Goal: Ask a question

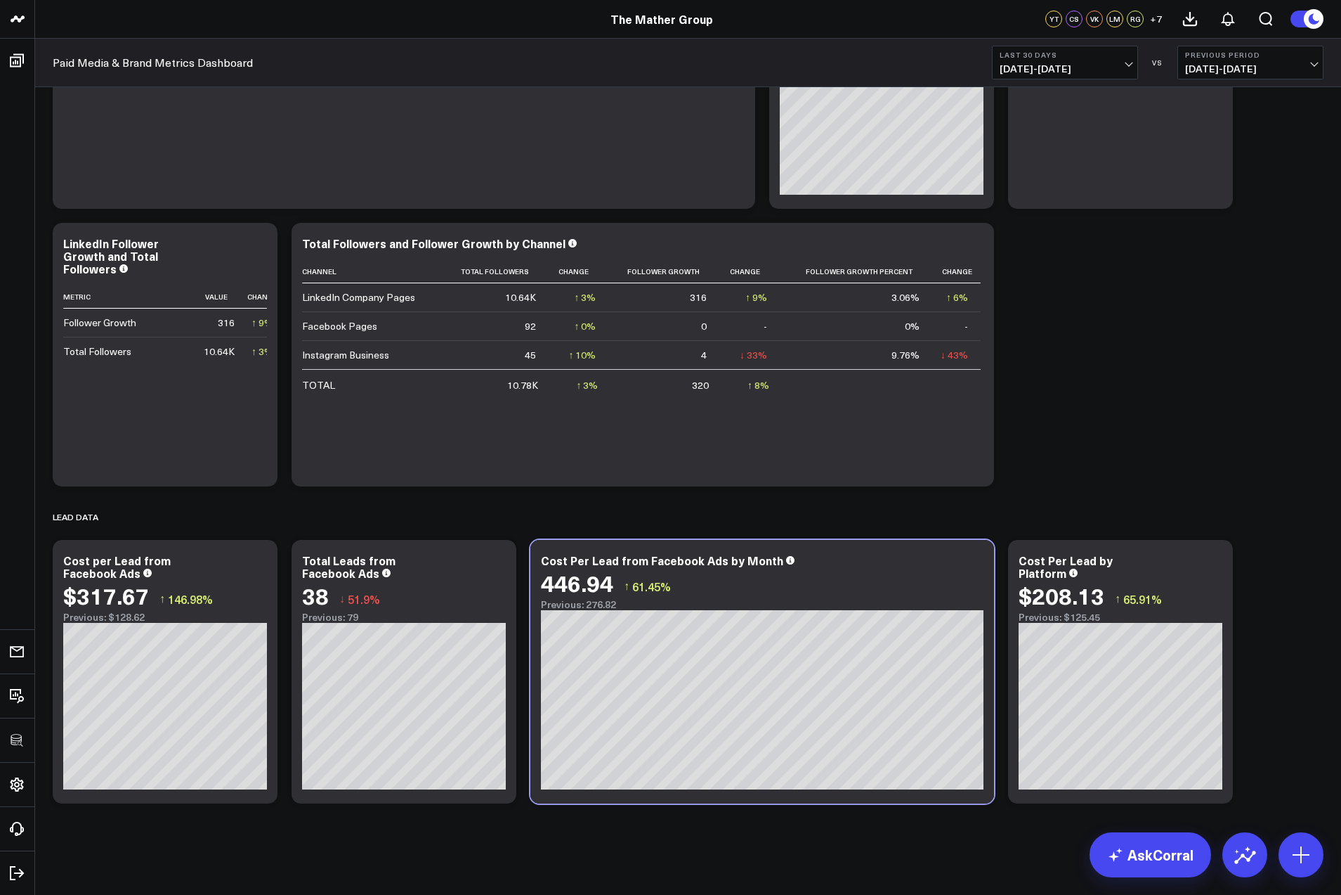
scroll to position [2320, 0]
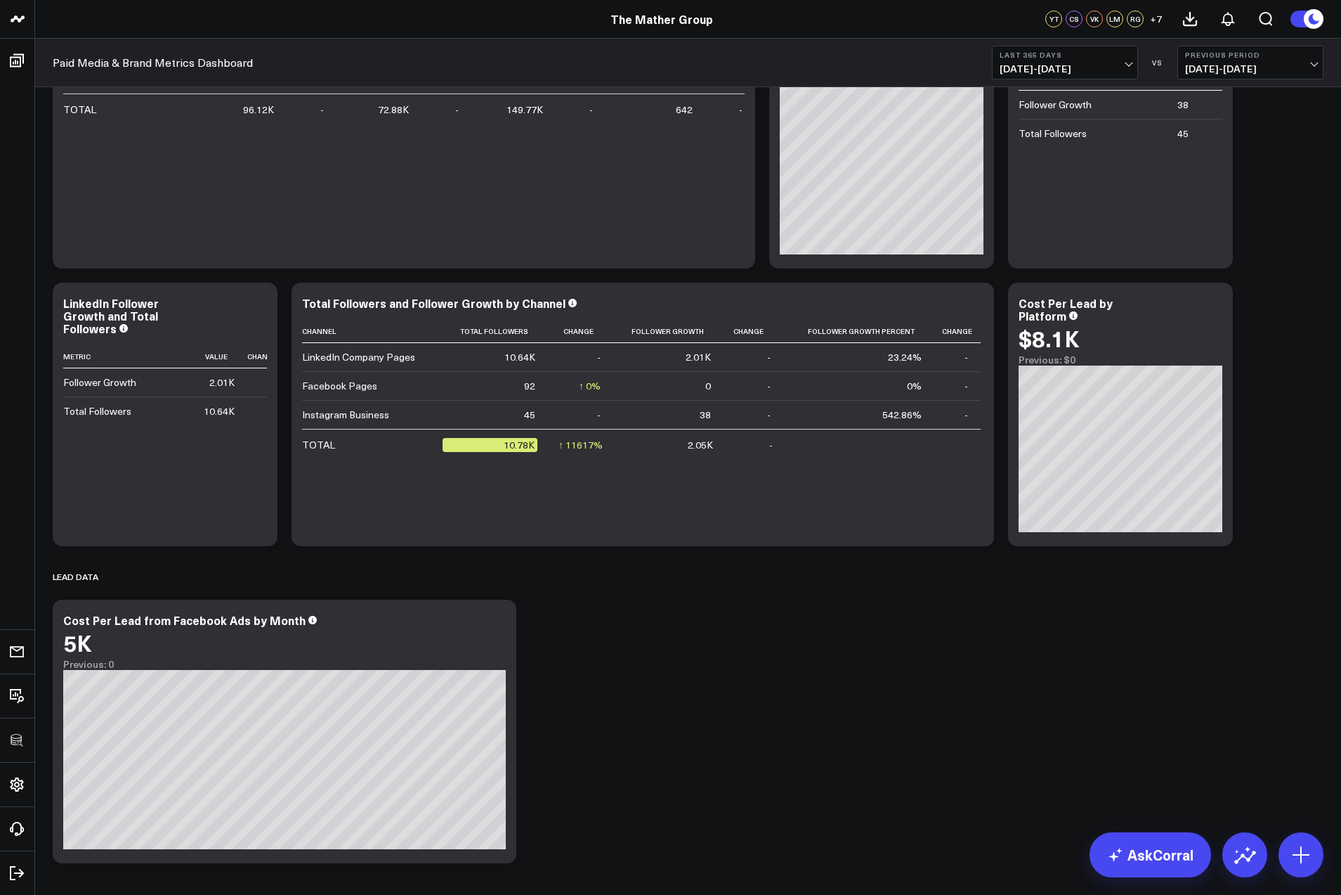
scroll to position [1270, 0]
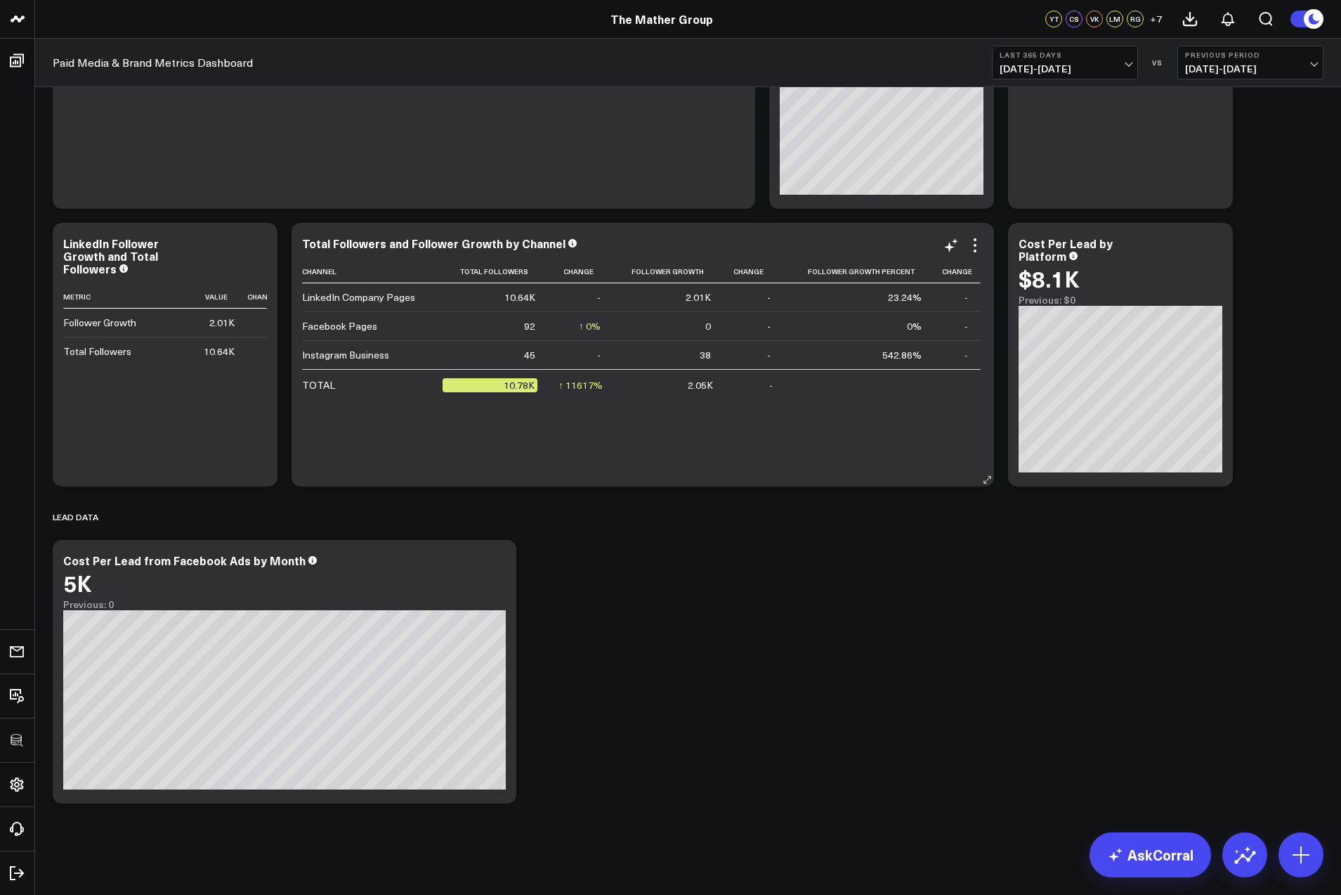
click at [838, 460] on div "Channel Total Followers Change Follower Growth Change Follower Growth Percent C…" at bounding box center [643, 366] width 682 height 212
click at [975, 243] on icon at bounding box center [975, 245] width 17 height 17
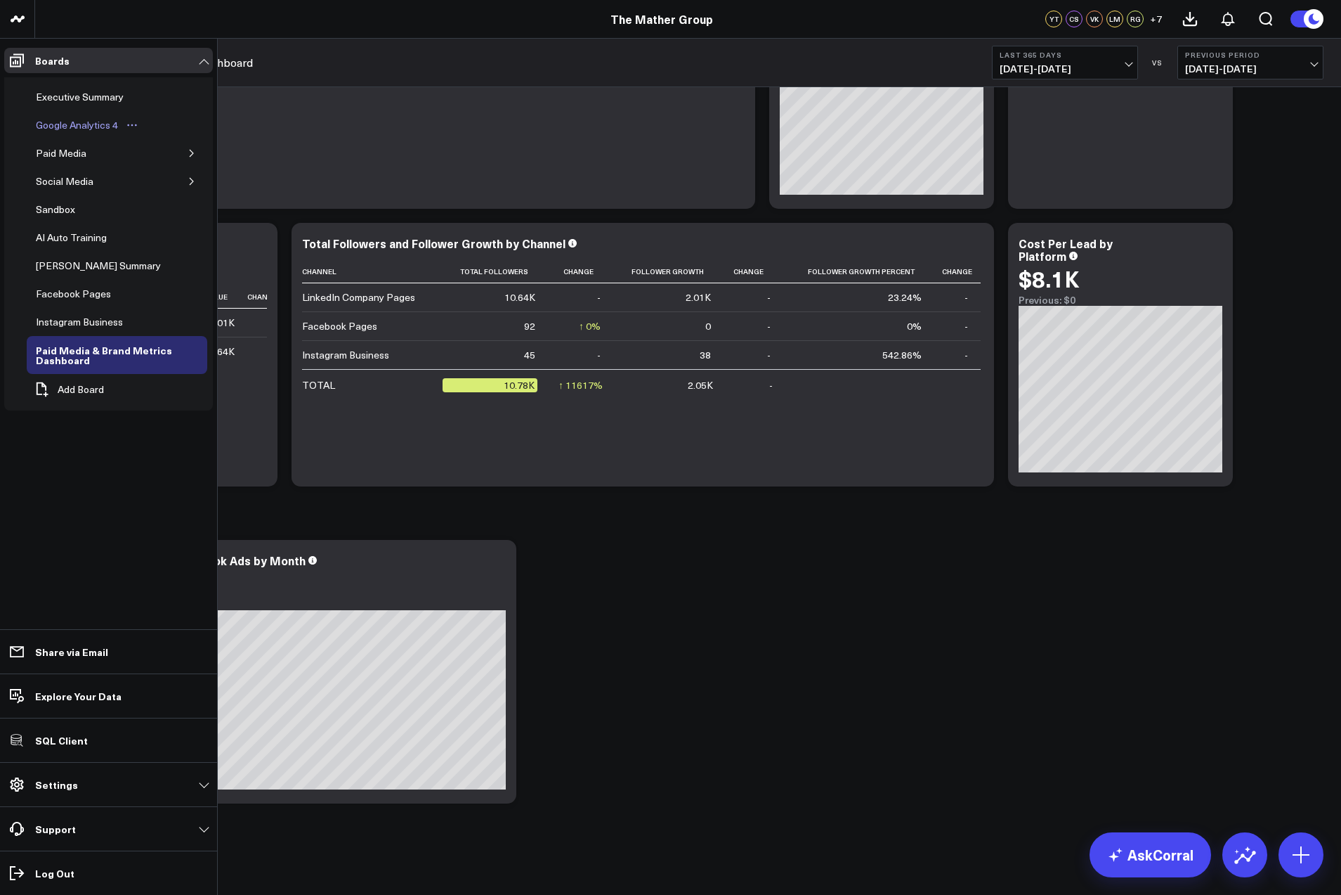
click at [65, 126] on div "Google Analytics 4" at bounding box center [76, 125] width 89 height 17
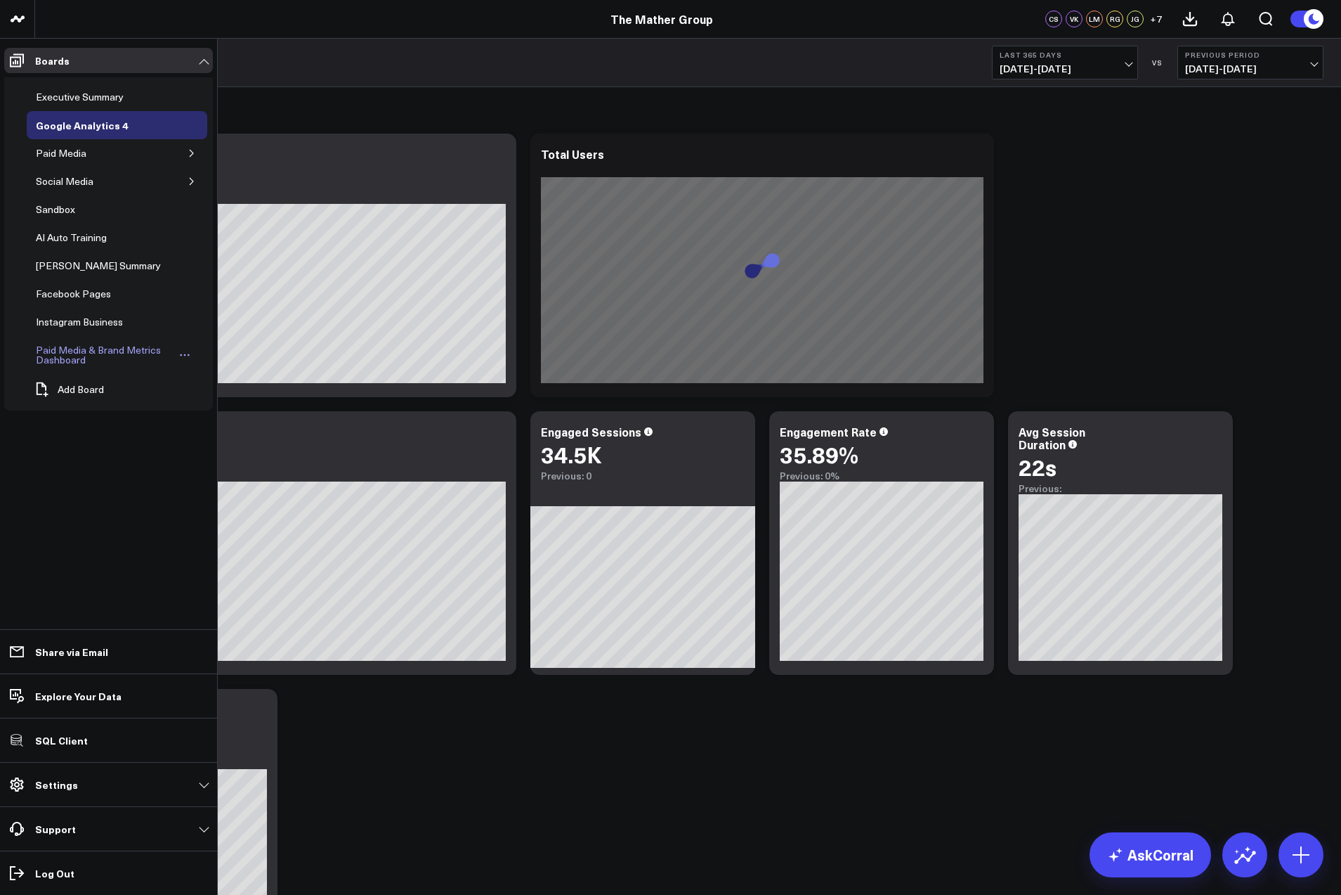
click at [56, 348] on div "Paid Media & Brand Metrics Dashboard" at bounding box center [104, 355] width 144 height 27
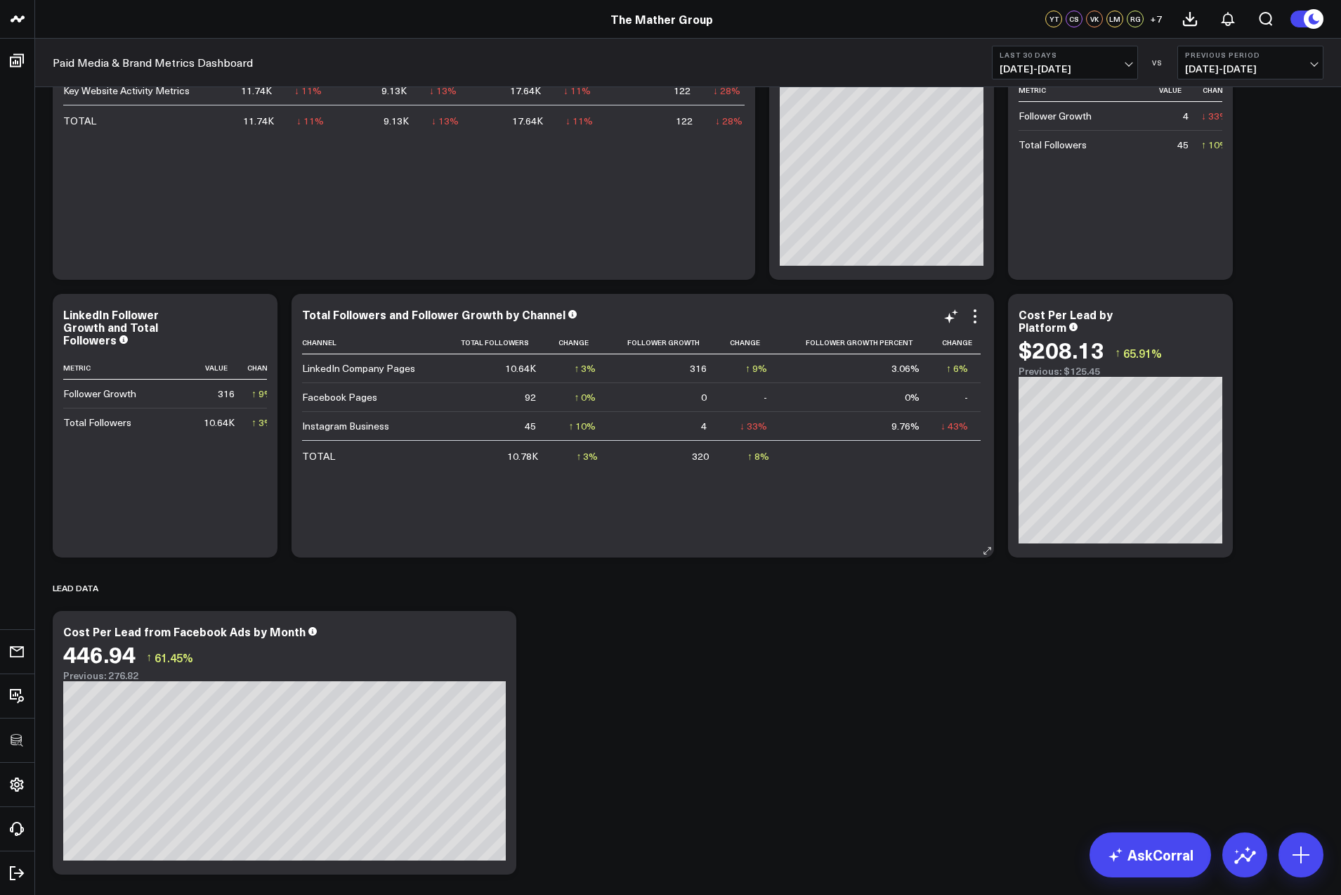
scroll to position [1270, 0]
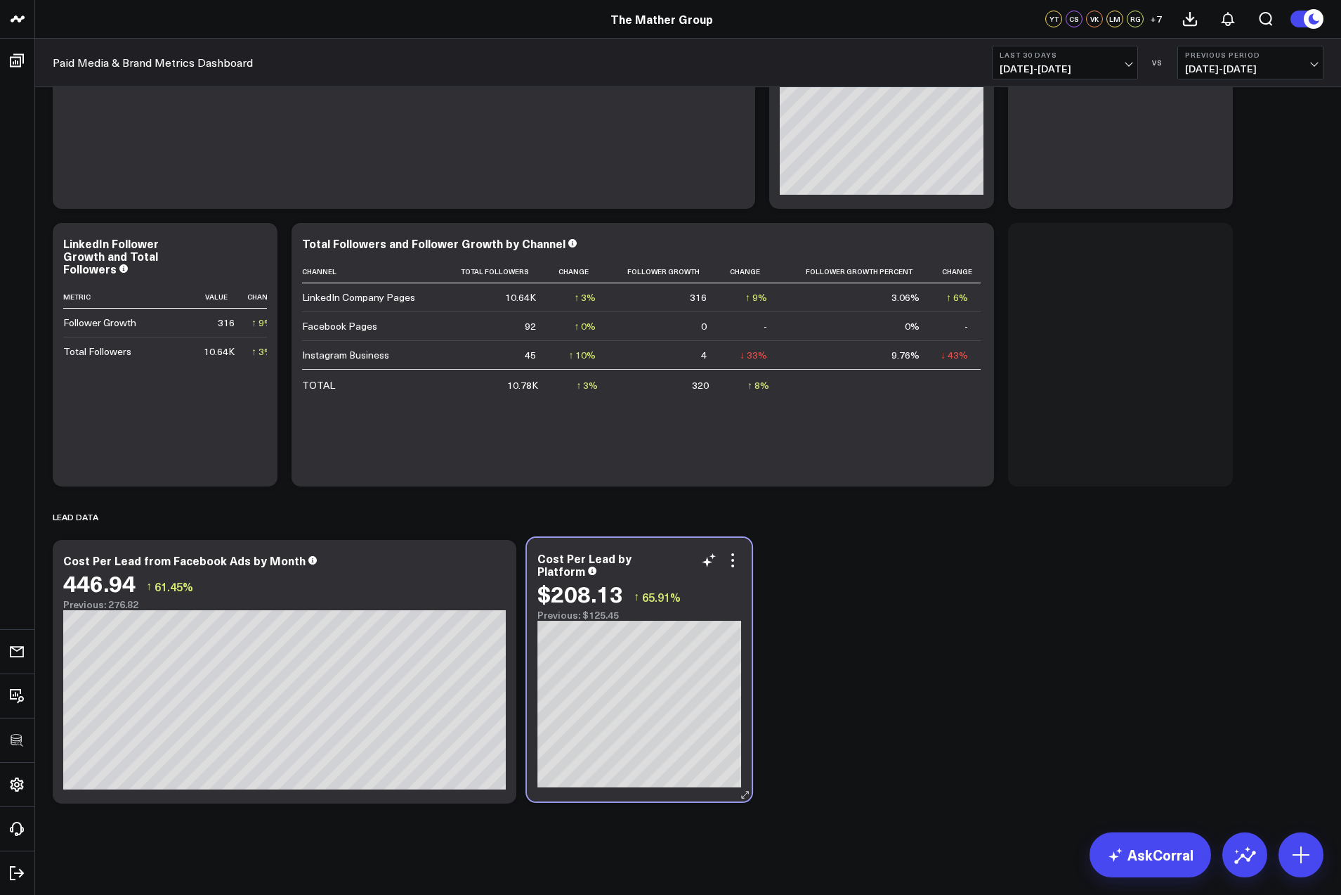
drag, startPoint x: 1120, startPoint y: 242, endPoint x: 639, endPoint y: 557, distance: 575.2
click at [639, 557] on div "Cost Per Lead by Platform" at bounding box center [640, 564] width 204 height 25
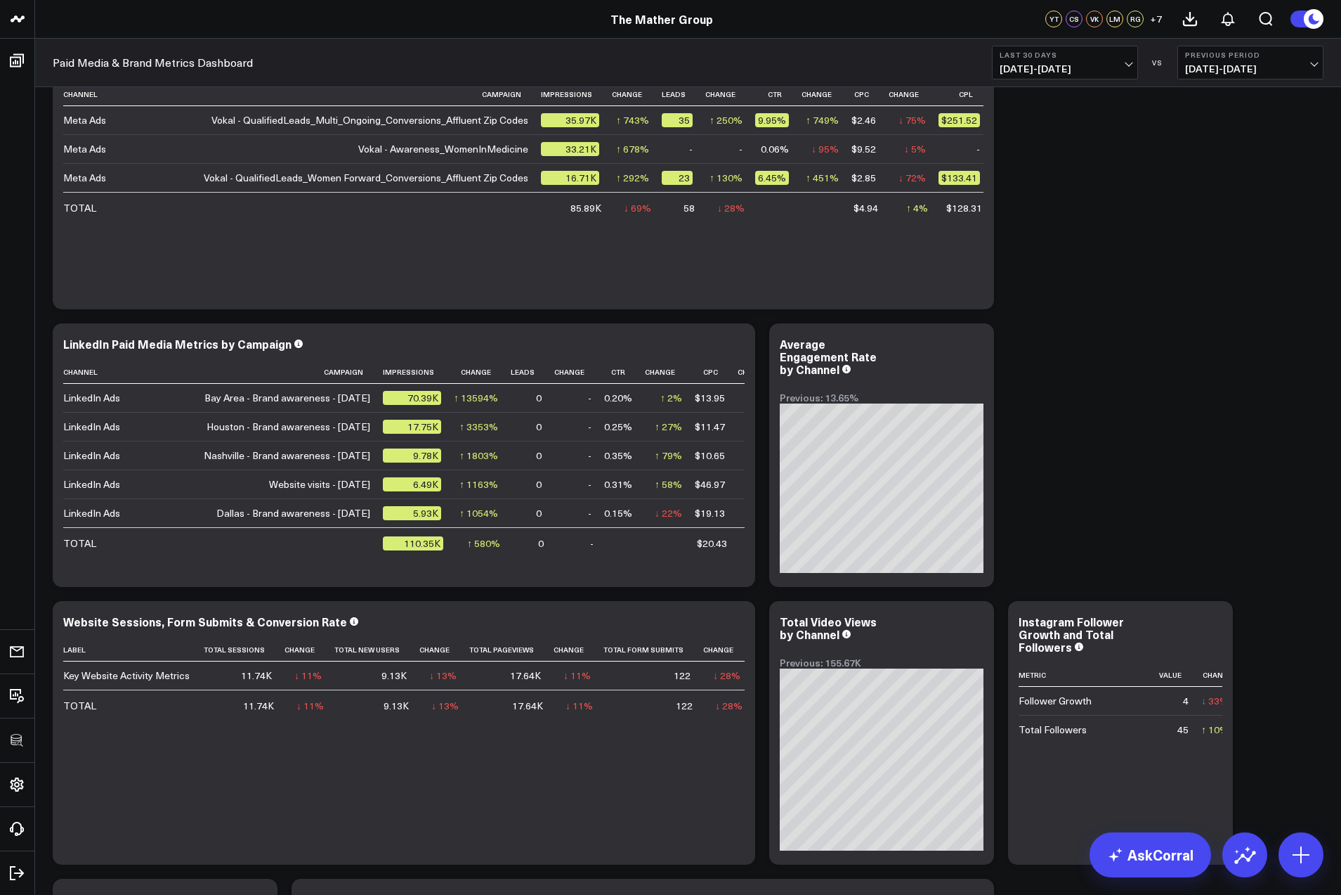
drag, startPoint x: 1121, startPoint y: 248, endPoint x: 157, endPoint y: 762, distance: 1092.4
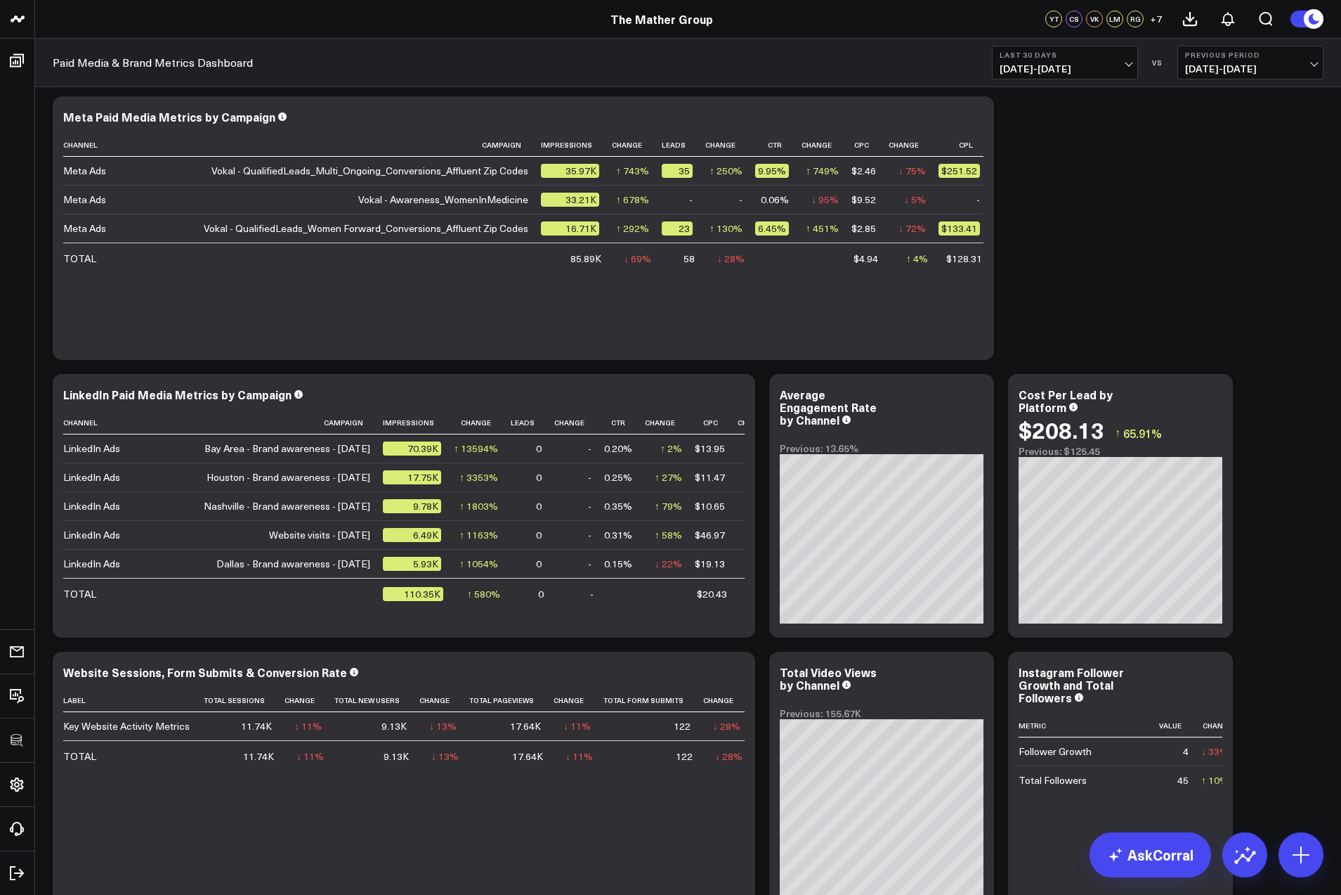
scroll to position [554, 0]
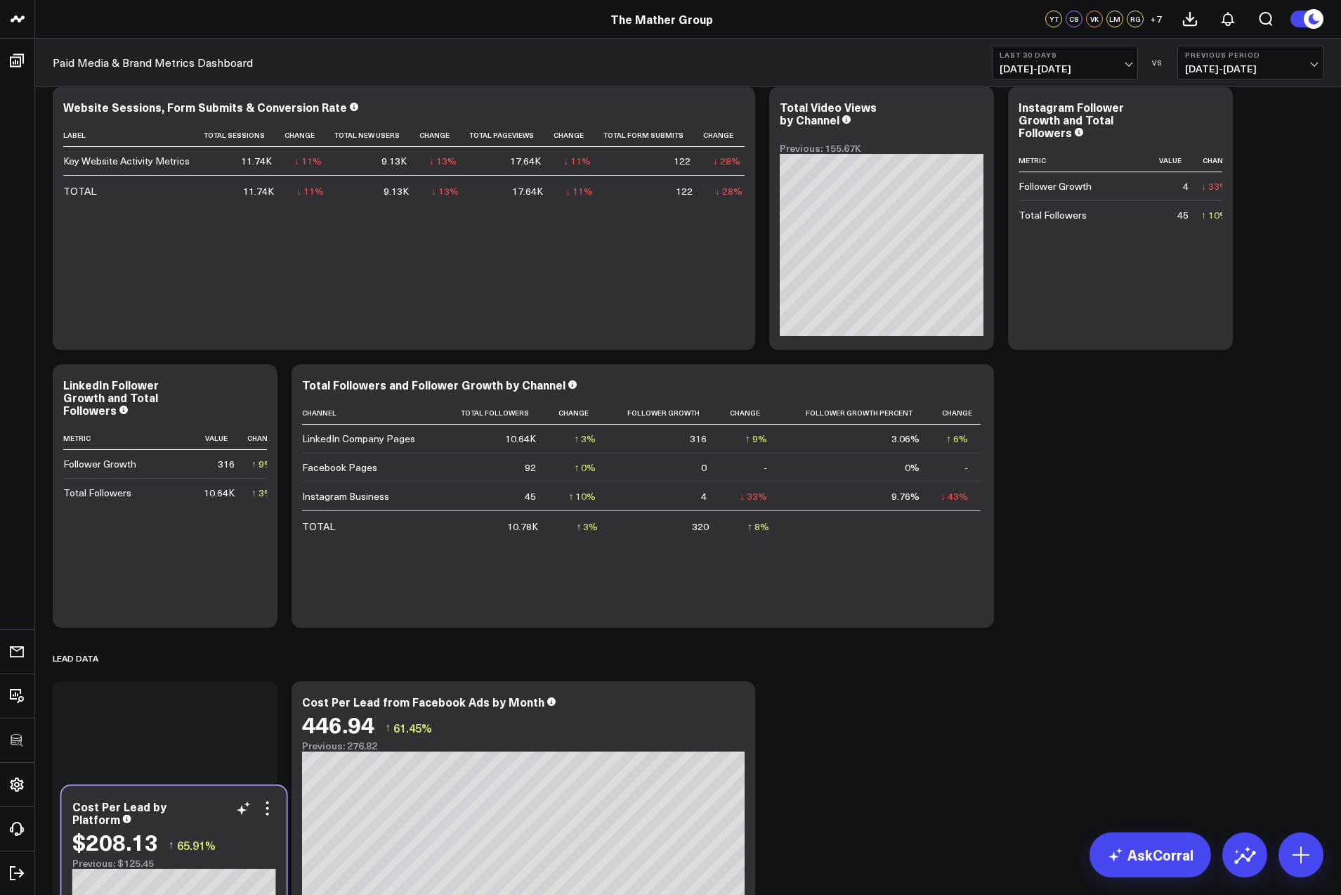
drag, startPoint x: 1126, startPoint y: 403, endPoint x: 180, endPoint y: 827, distance: 1036.4
click at [181, 825] on div "Cost Per Lead by Platform" at bounding box center [174, 812] width 204 height 25
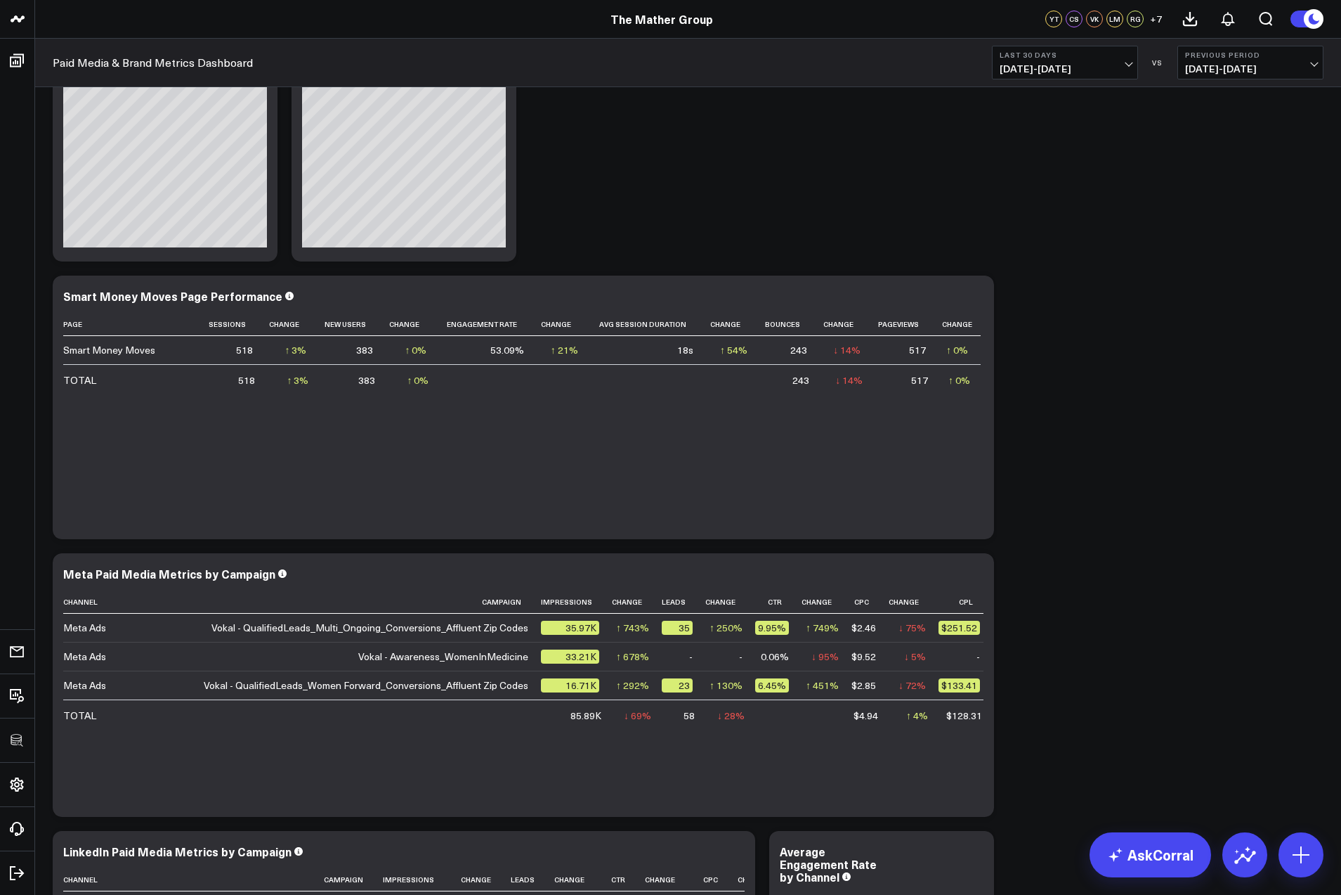
scroll to position [0, 0]
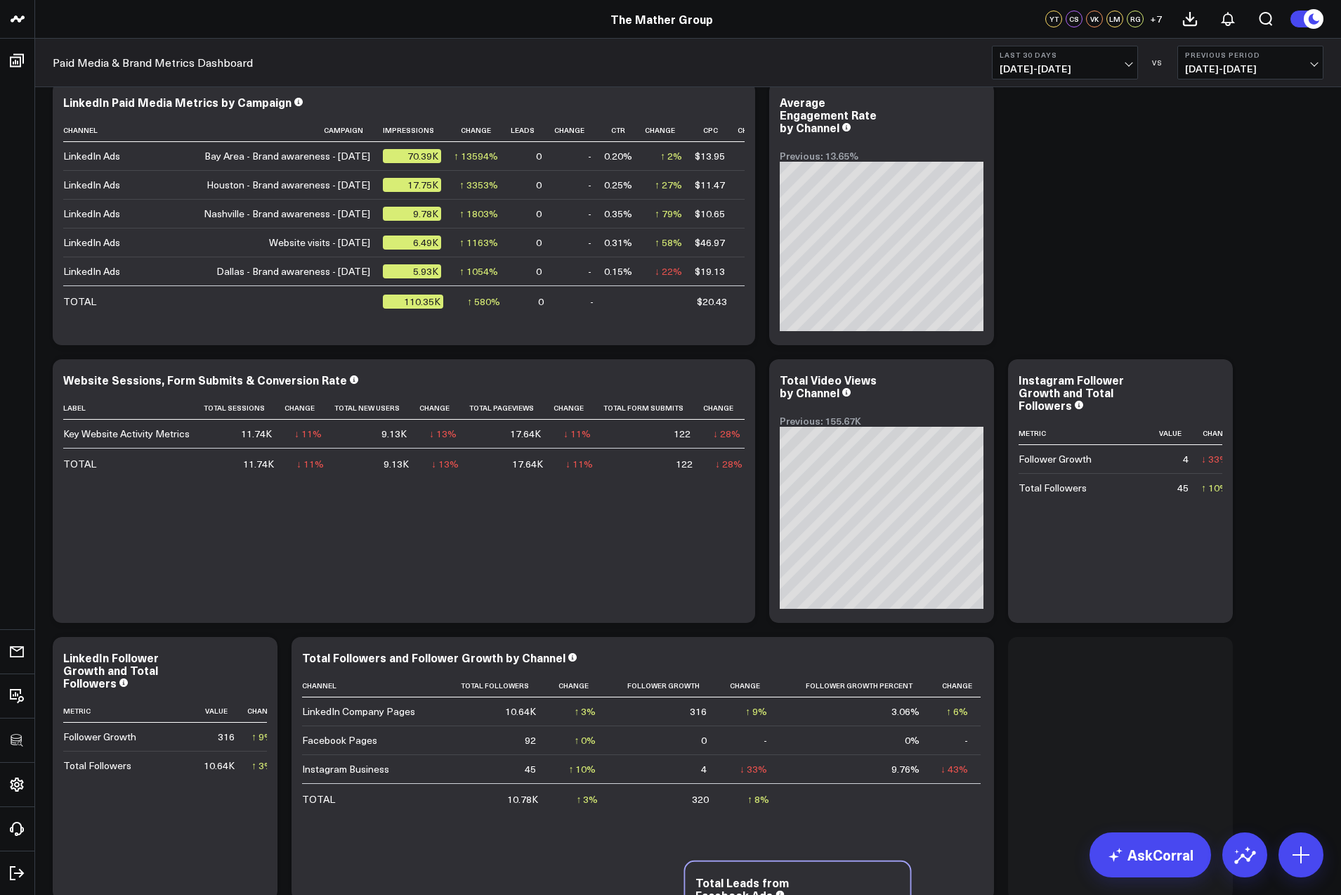
drag, startPoint x: 436, startPoint y: 125, endPoint x: 832, endPoint y: 897, distance: 867.7
click at [832, 894] on html "100525 Test 100625-2 100925 3725 Test 829 Studios Accenture Acme Industrial Act…" at bounding box center [670, 365] width 1341 height 1887
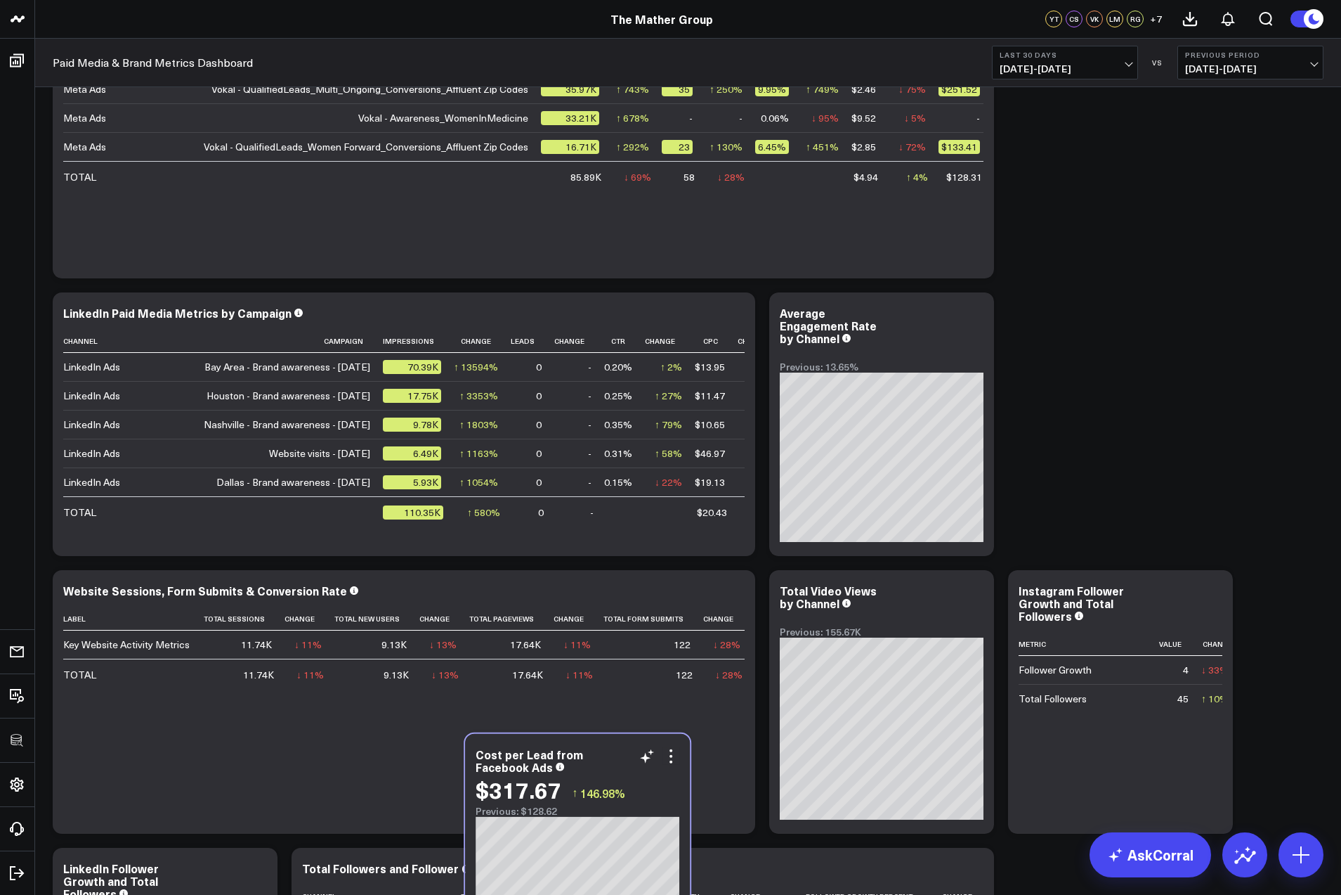
drag, startPoint x: 212, startPoint y: 126, endPoint x: 625, endPoint y: 755, distance: 751.5
click at [625, 755] on div "Cost per Lead from Facebook Ads" at bounding box center [578, 760] width 204 height 25
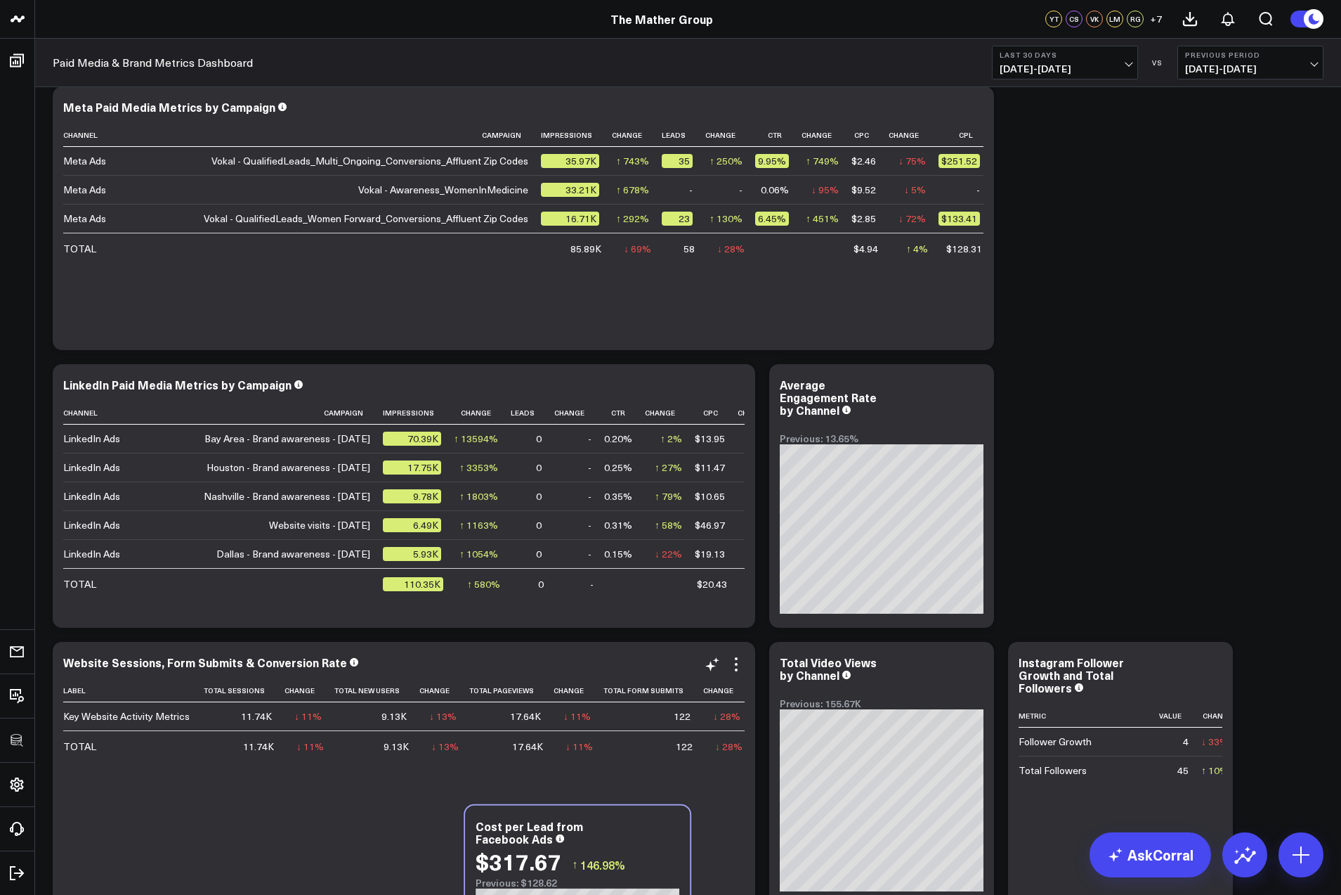
scroll to position [277, 0]
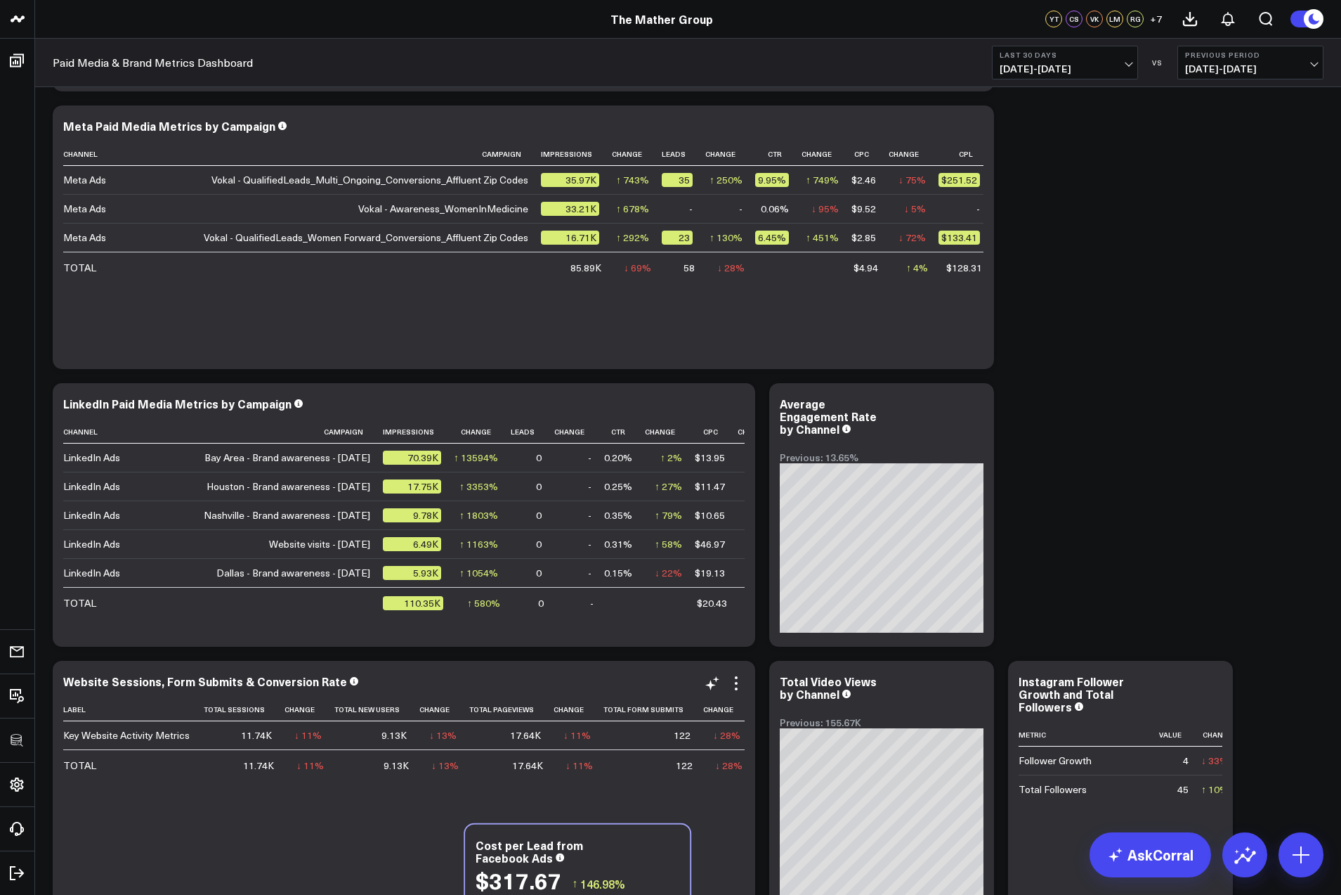
click at [621, 758] on td "122" at bounding box center [654, 764] width 100 height 30
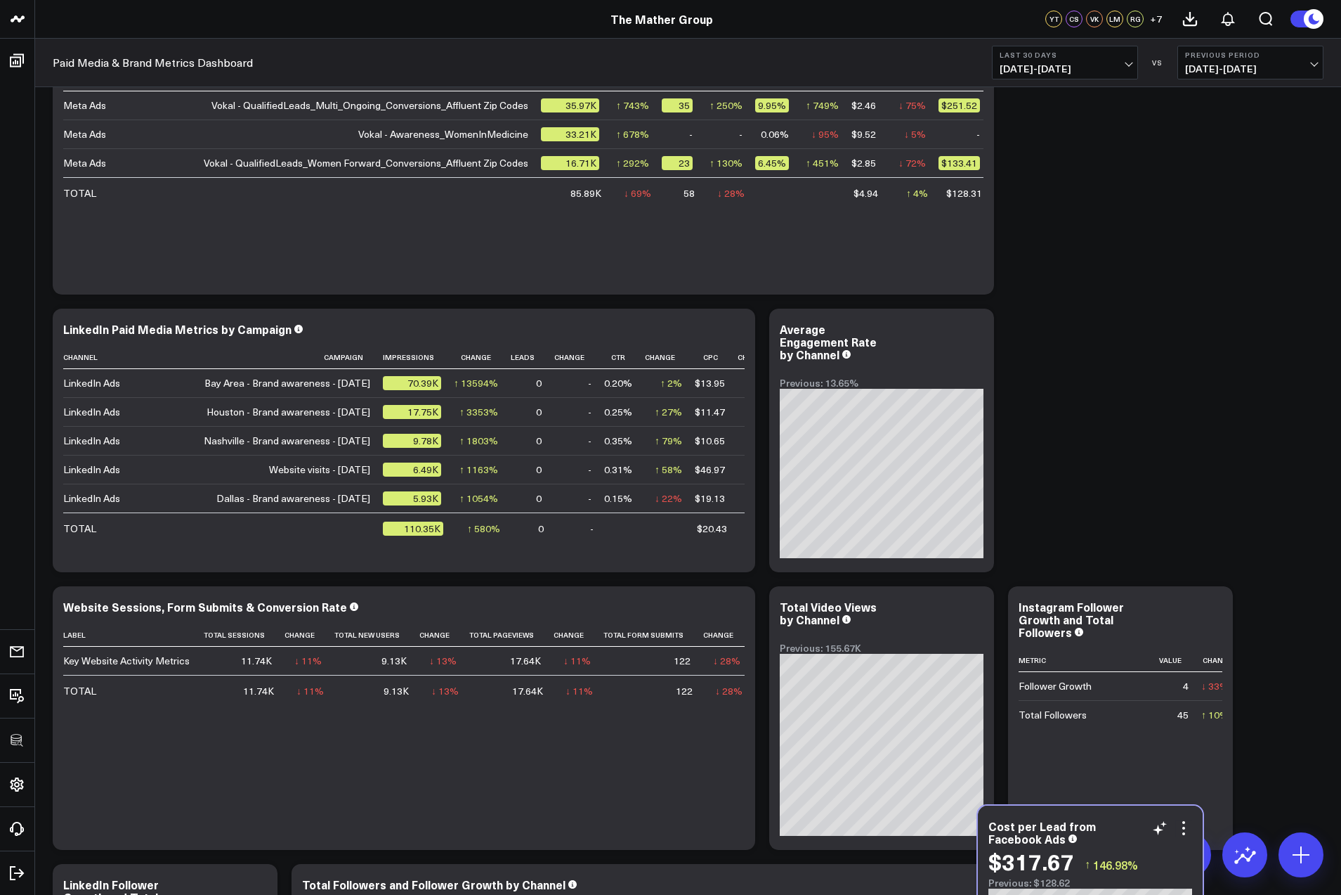
drag, startPoint x: 1138, startPoint y: 427, endPoint x: 1107, endPoint y: 813, distance: 387.7
click at [1107, 848] on div "$317.67 ↑ 146.98%" at bounding box center [1091, 860] width 204 height 25
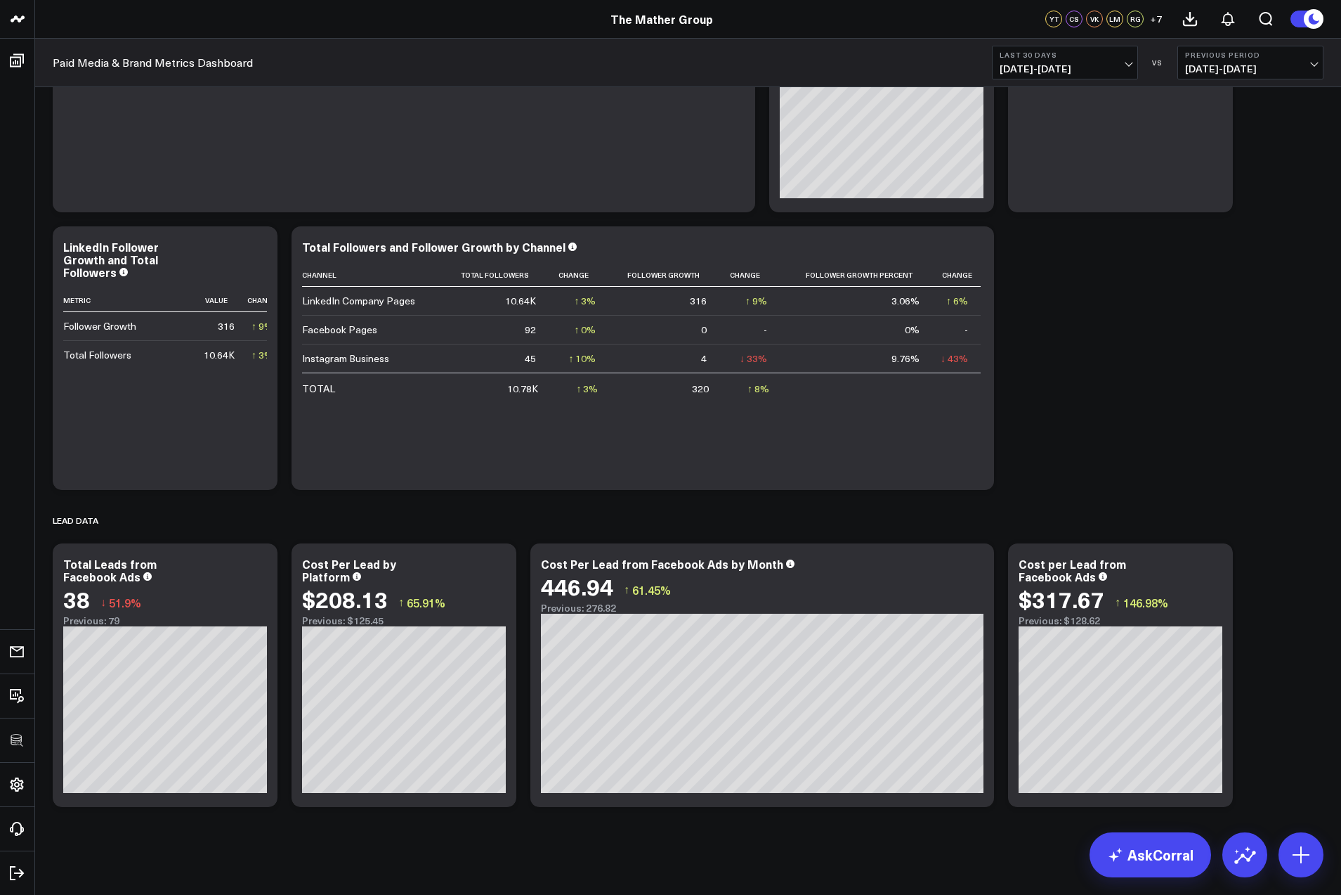
scroll to position [992, 0]
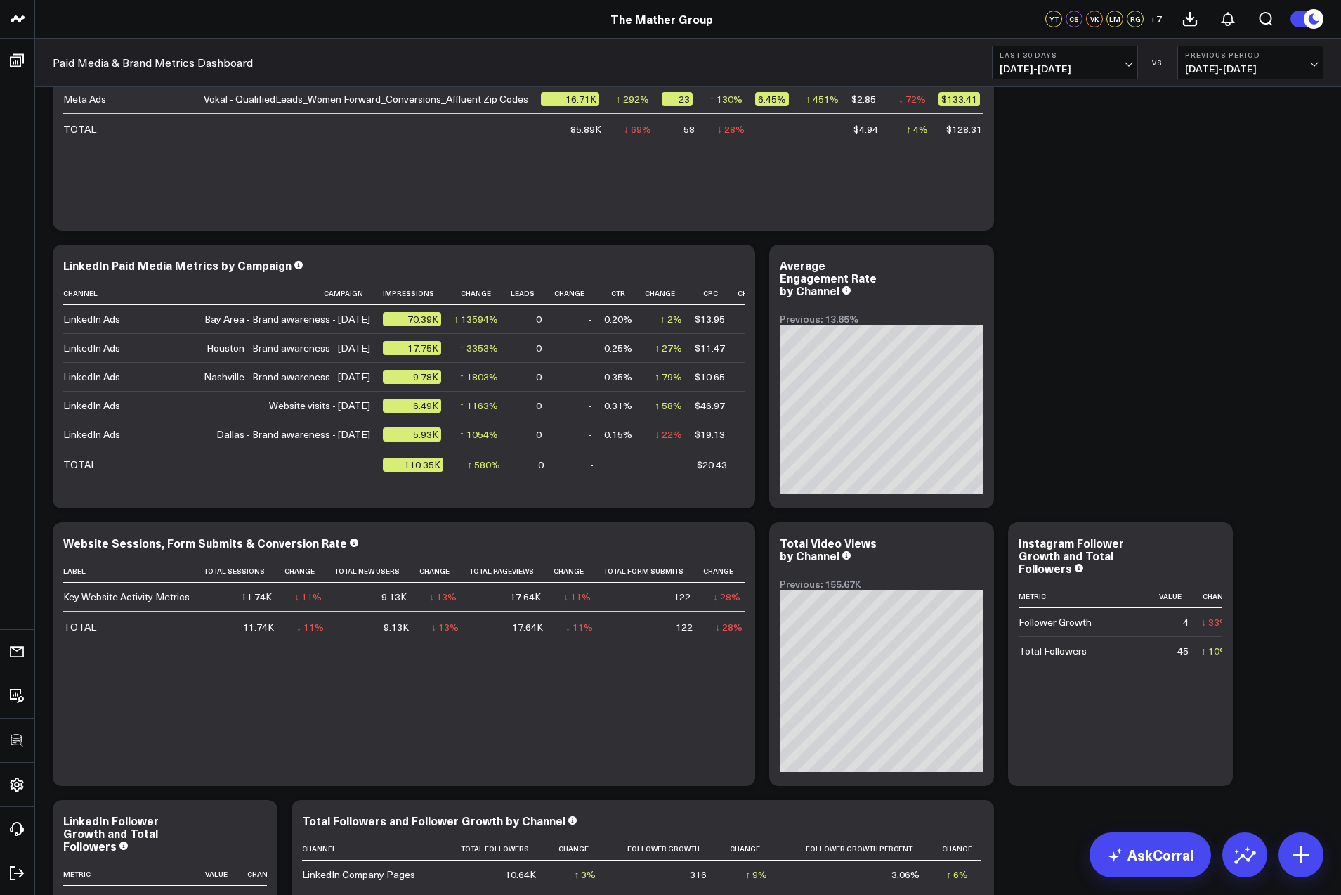
drag, startPoint x: 970, startPoint y: 573, endPoint x: 596, endPoint y: 573, distance: 374.5
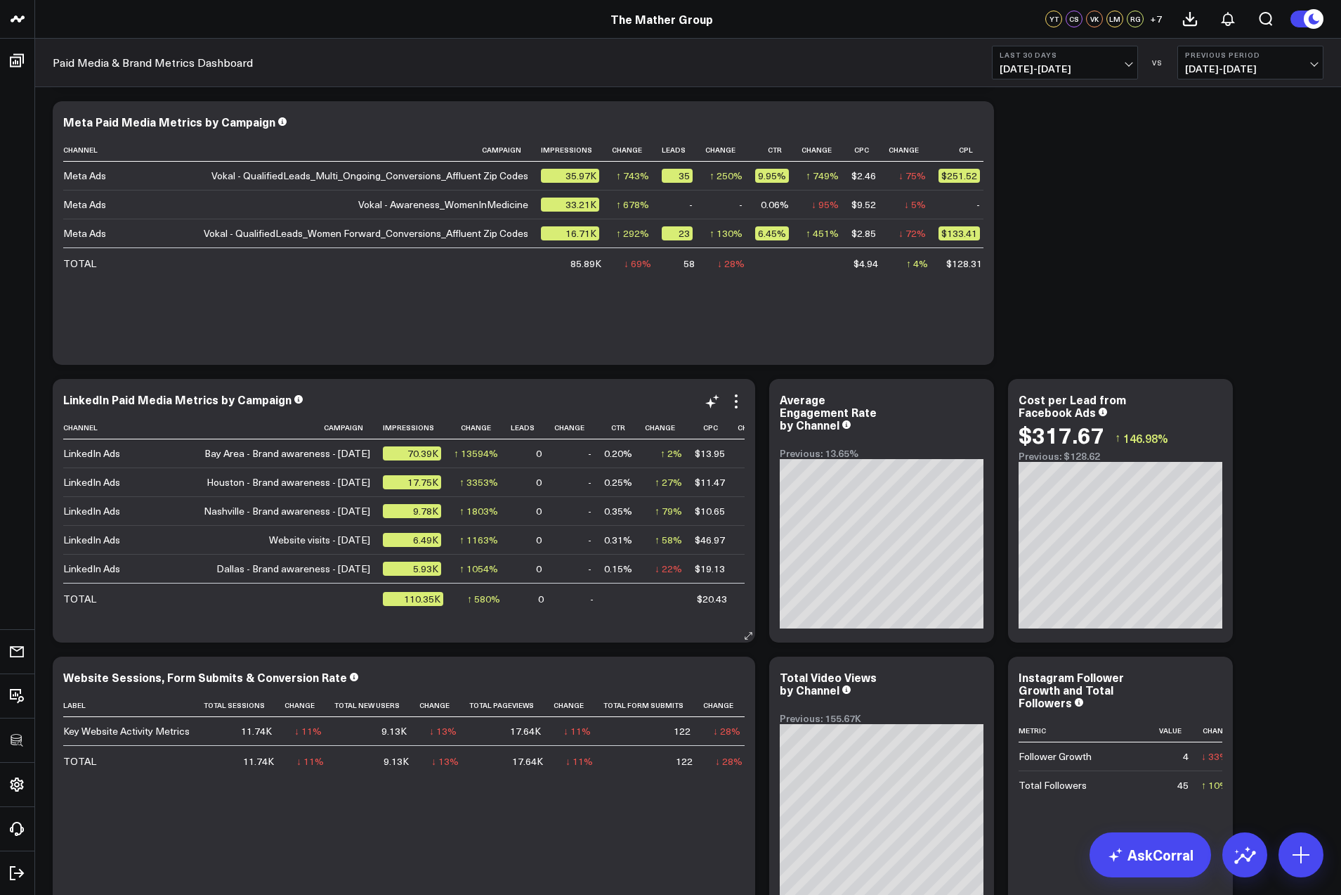
scroll to position [277, 0]
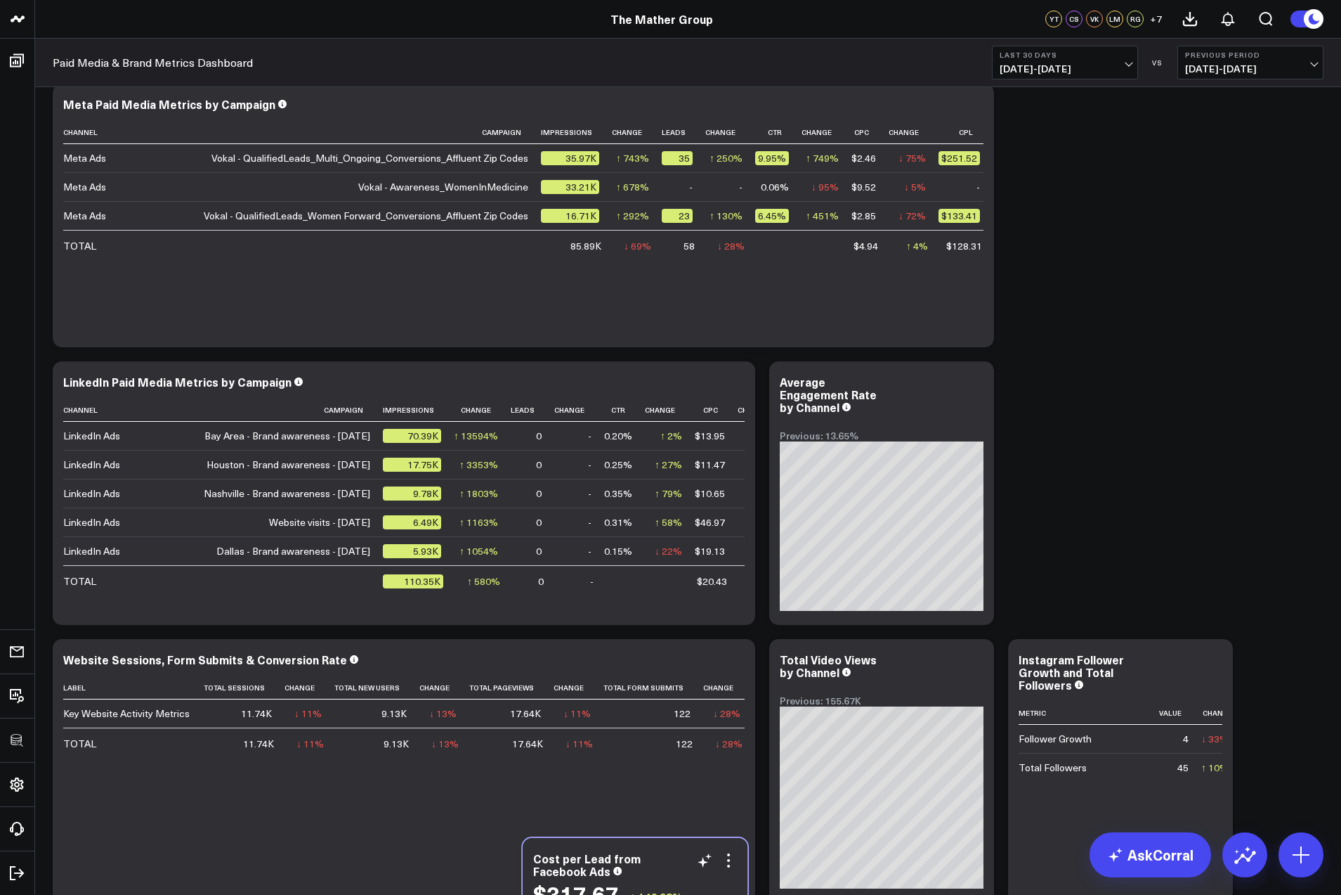
drag, startPoint x: 1071, startPoint y: 465, endPoint x: 658, endPoint y: 811, distance: 538.8
click at [658, 852] on div "Cost per Lead from Facebook Ads" at bounding box center [635, 864] width 204 height 25
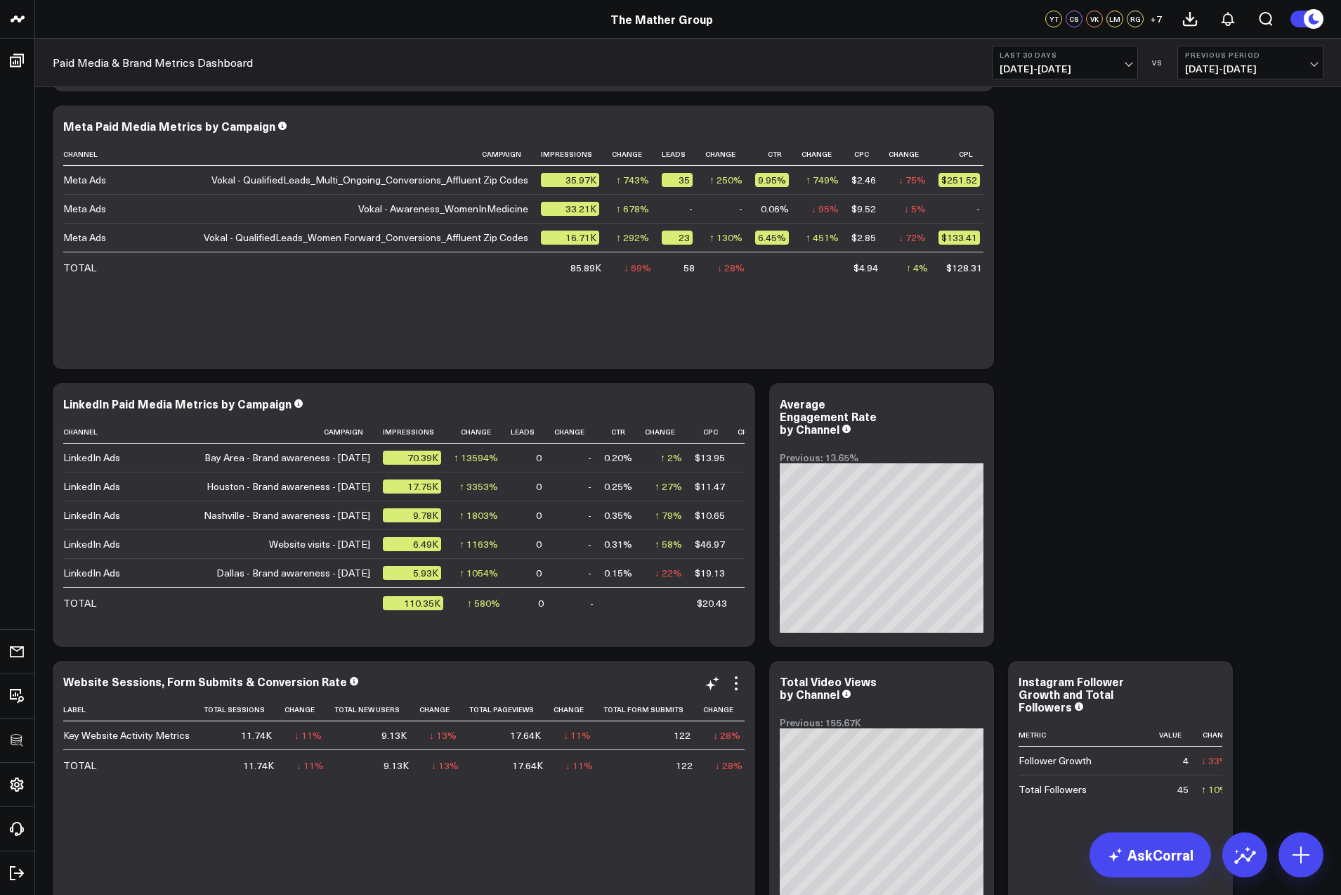
click at [656, 812] on div "Label Total Sessions Change Total New Users Change Total Pageviews Change Total…" at bounding box center [404, 804] width 682 height 212
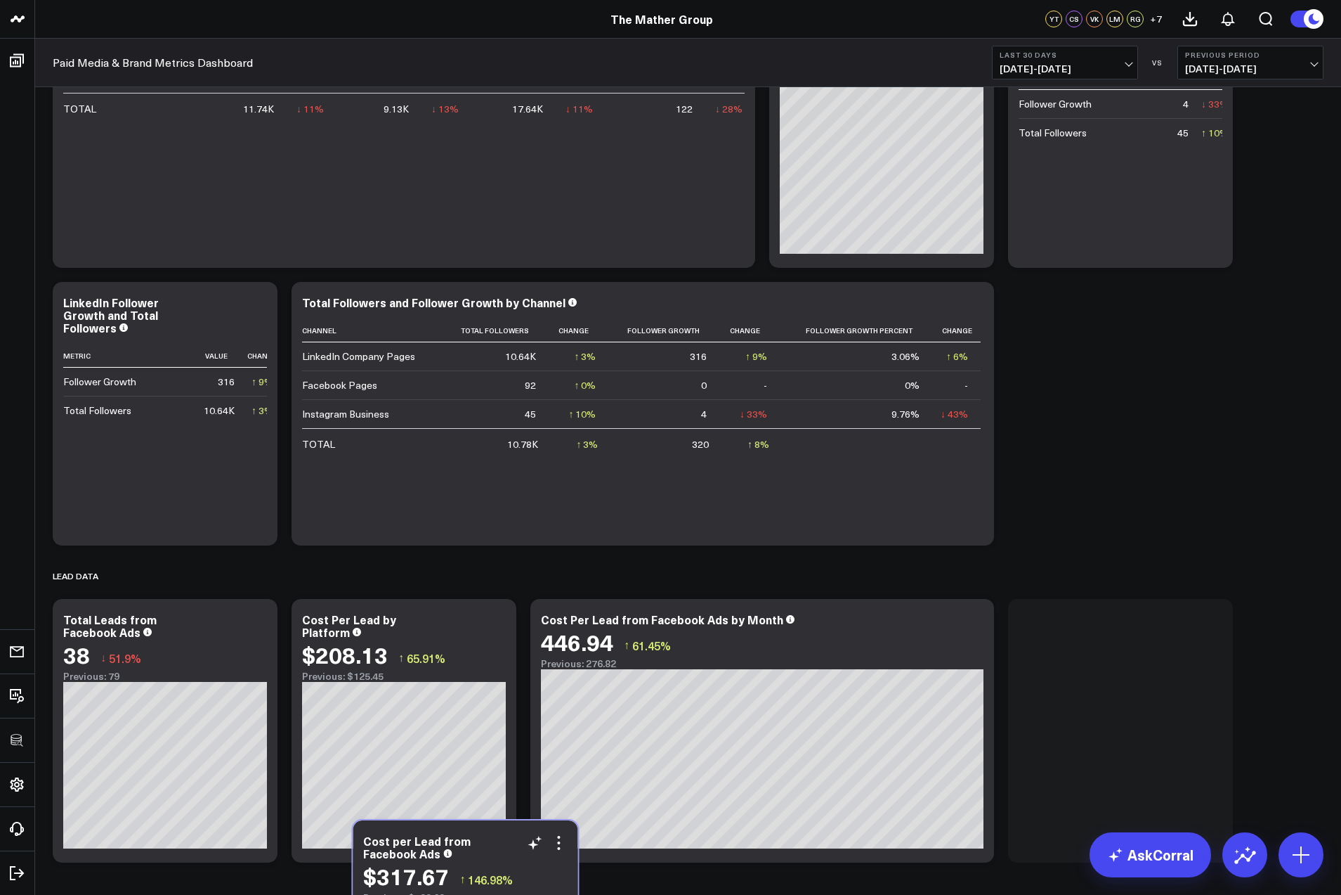
scroll to position [941, 0]
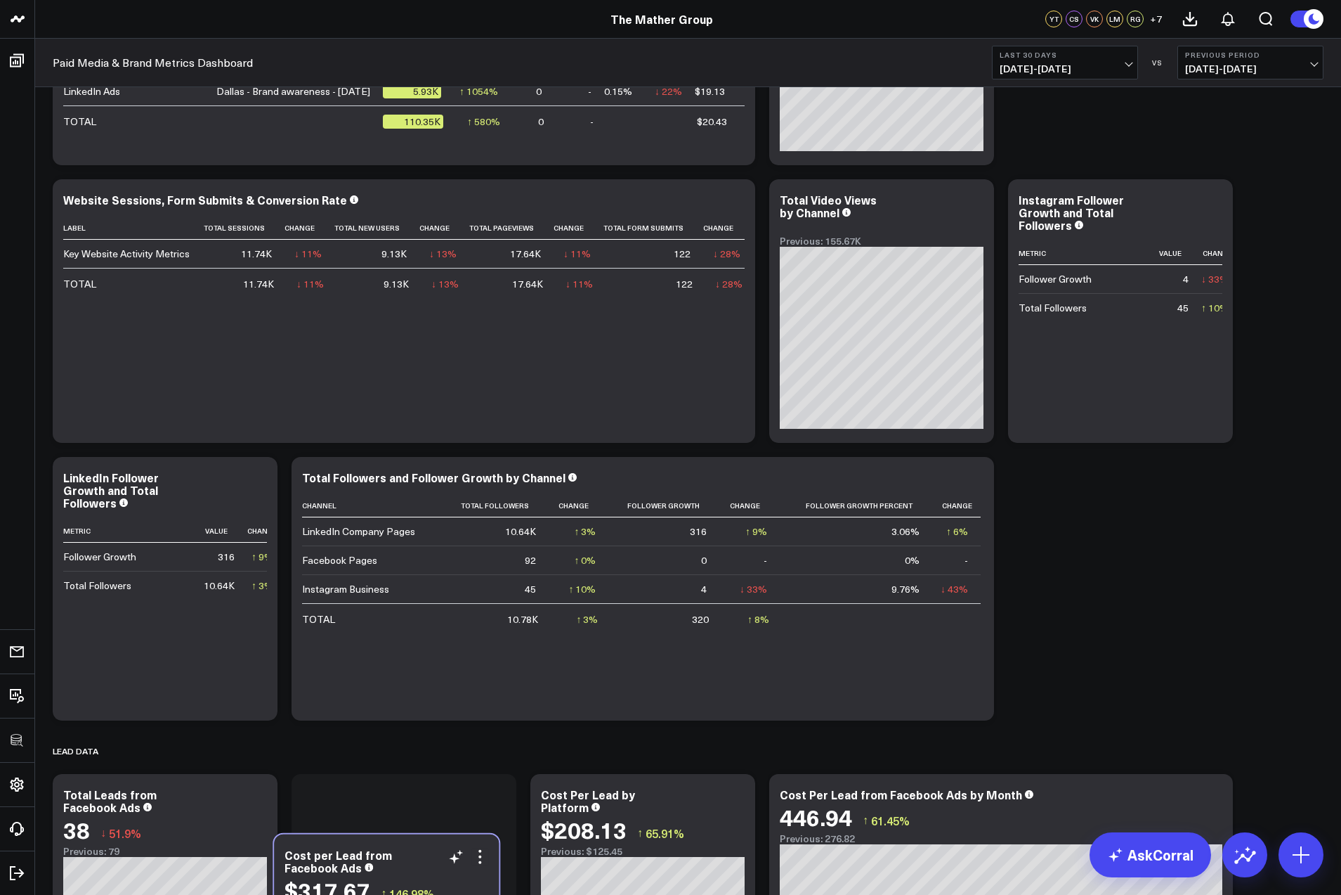
drag, startPoint x: 439, startPoint y: 259, endPoint x: 431, endPoint y: 859, distance: 600.9
click at [431, 859] on div "Cost per Lead from Facebook Ads" at bounding box center [387, 860] width 204 height 25
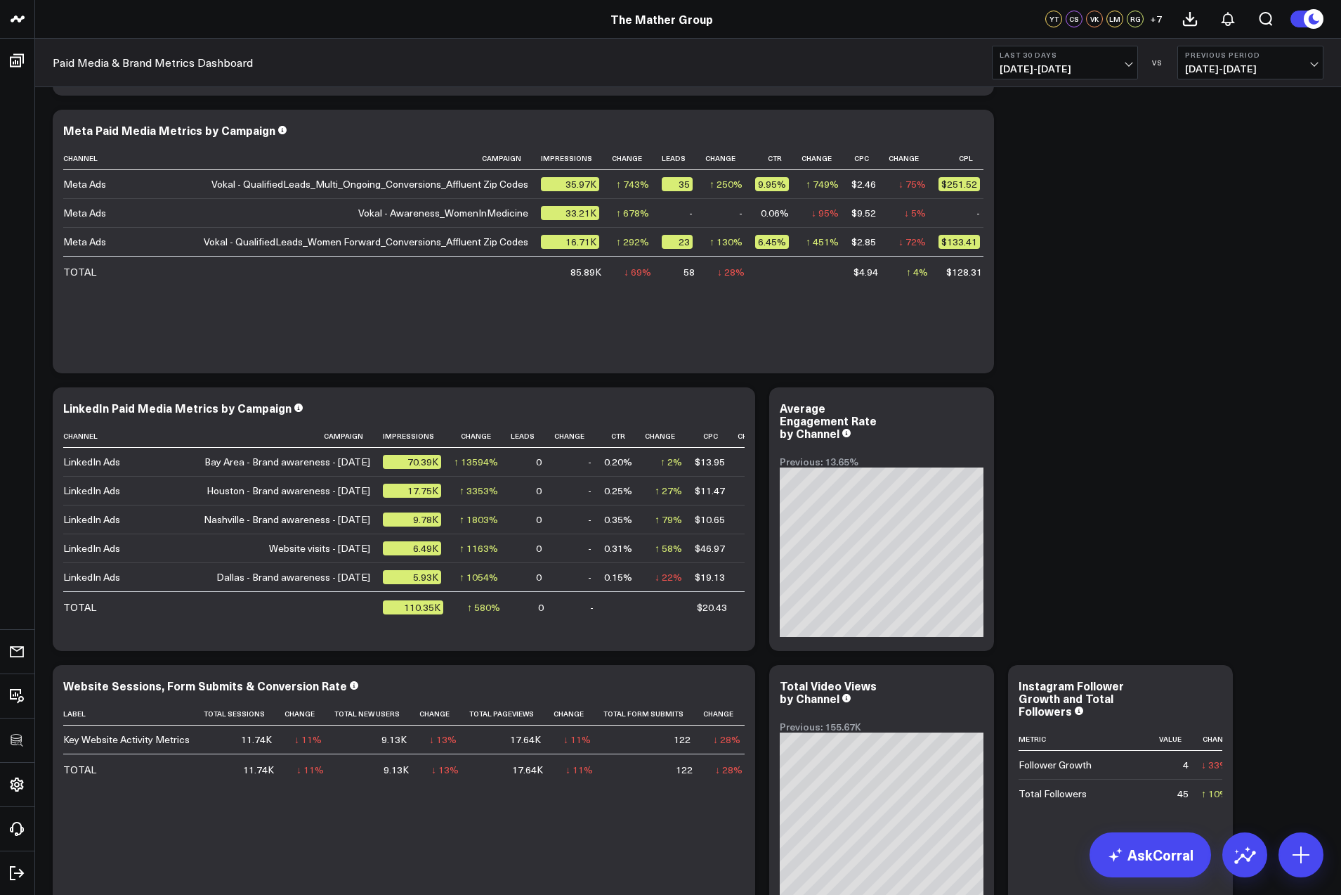
scroll to position [0, 0]
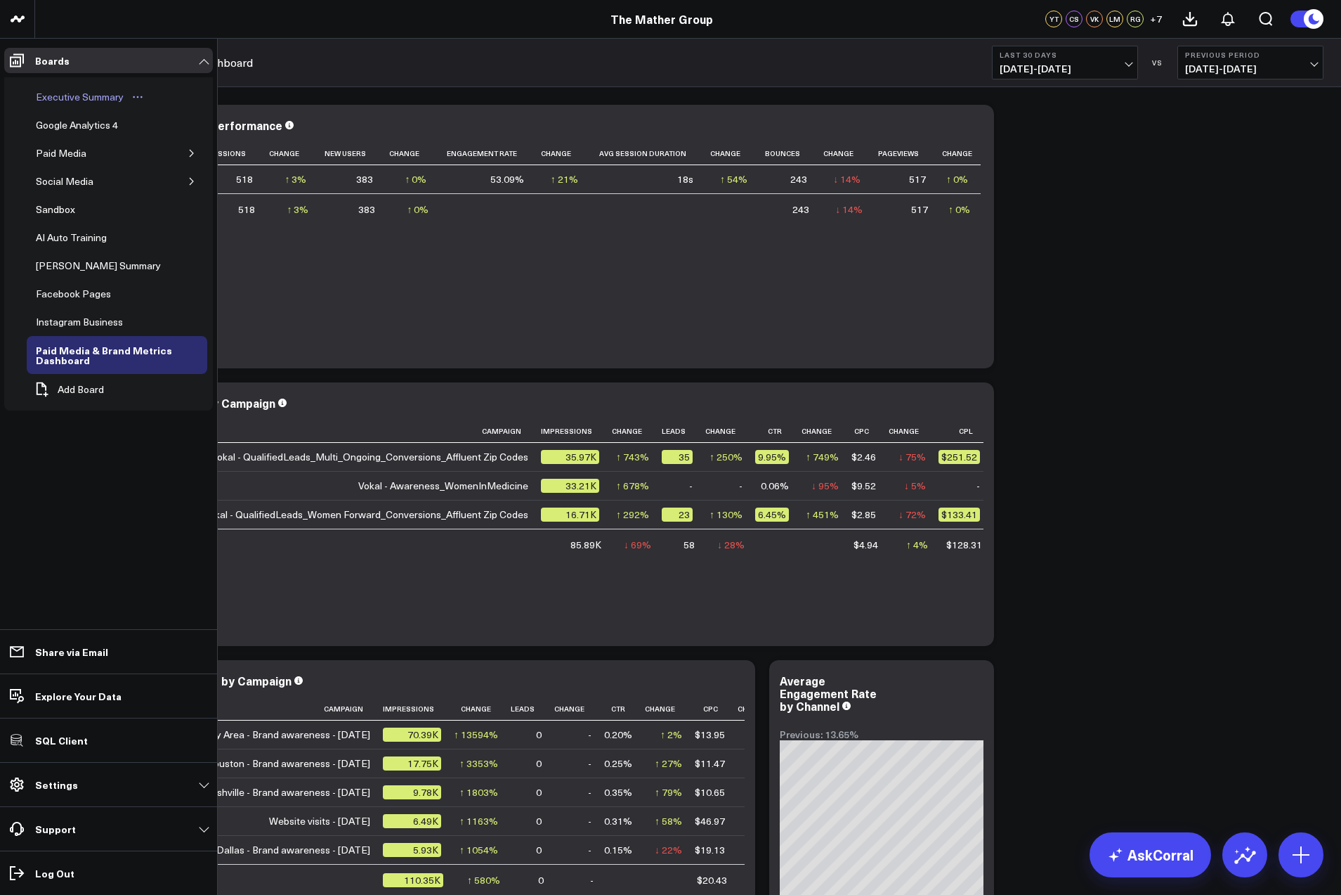
click at [41, 97] on div "Executive Summary" at bounding box center [79, 97] width 95 height 17
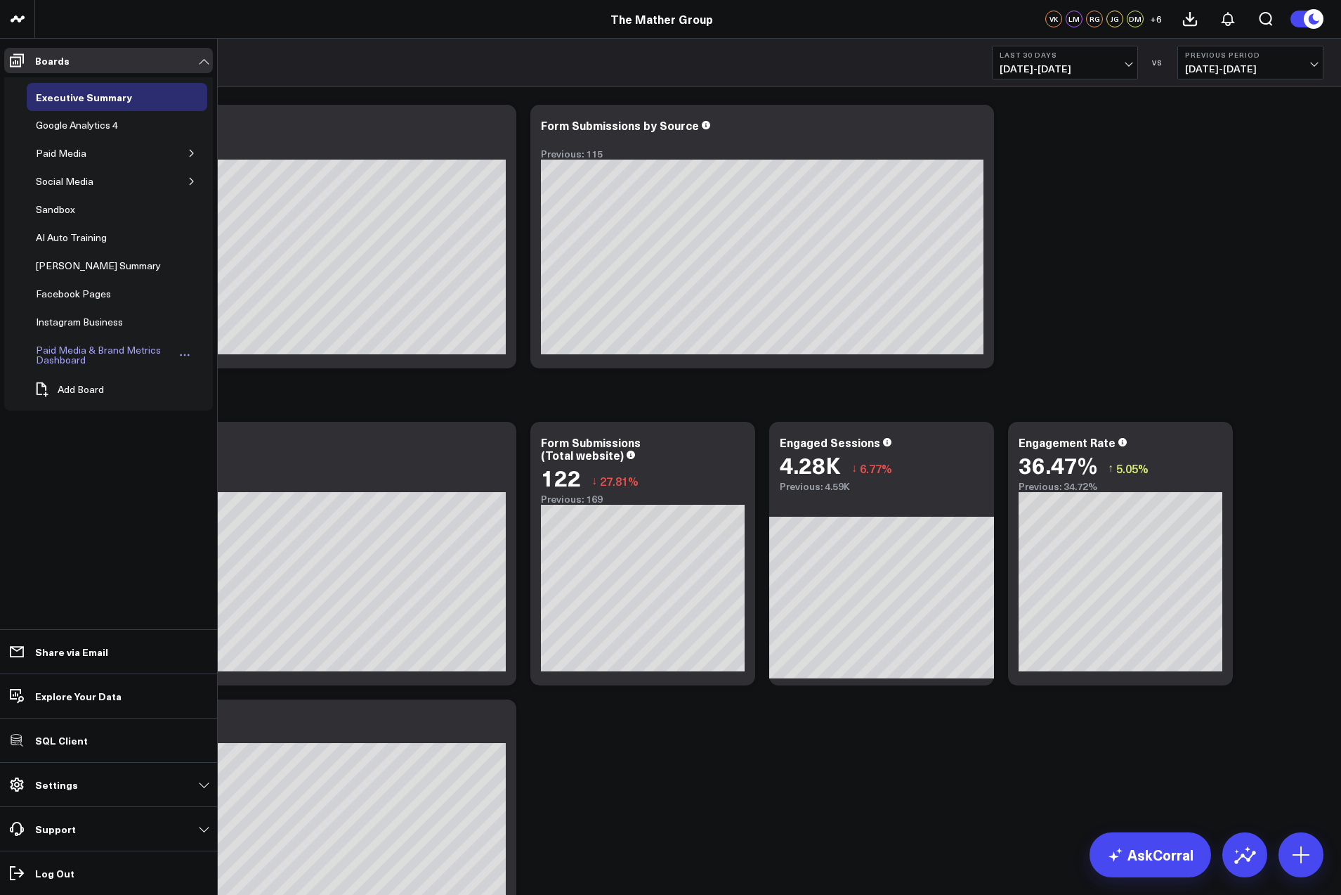
click at [74, 351] on div "Paid Media & Brand Metrics Dashboard" at bounding box center [104, 355] width 144 height 27
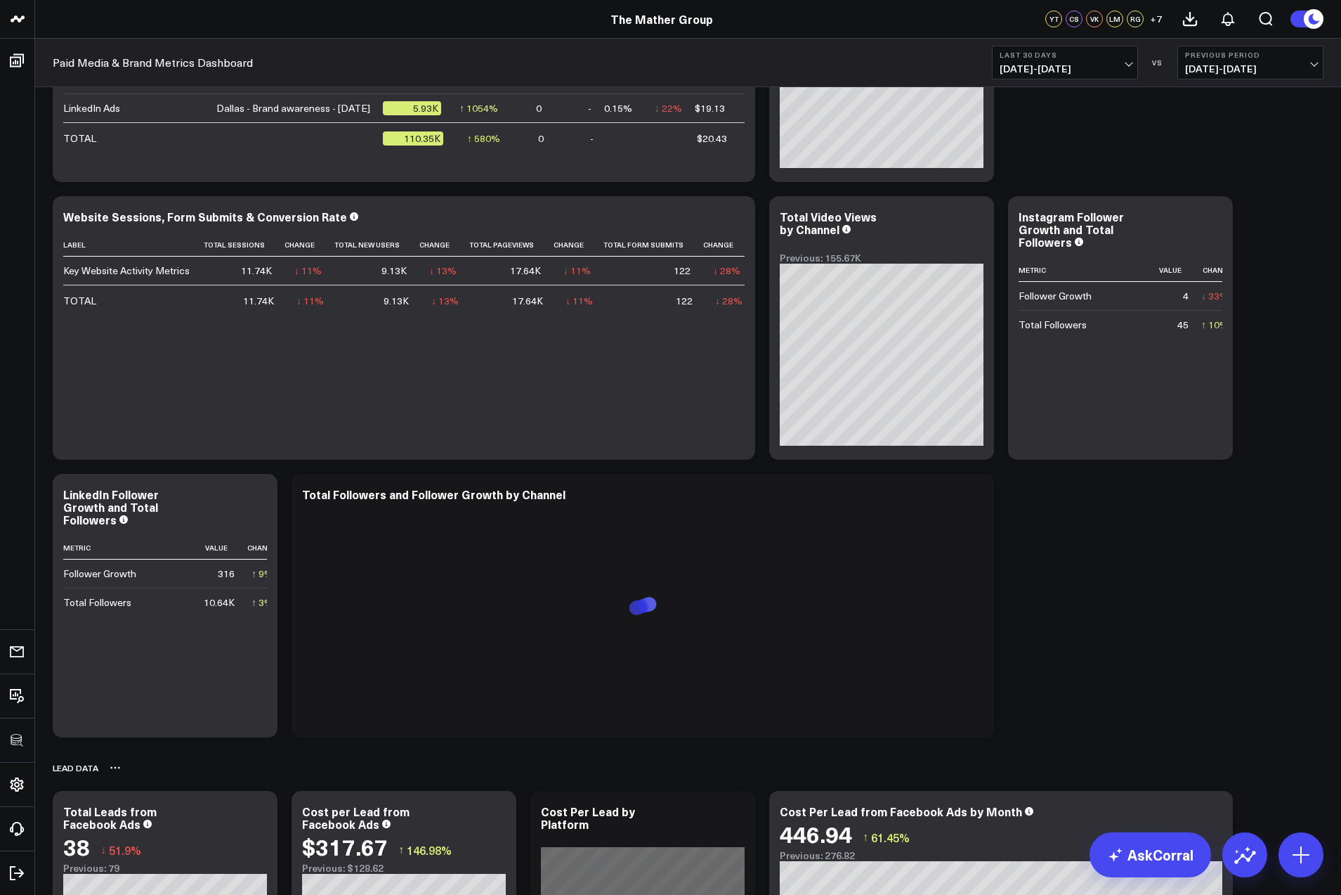
scroll to position [992, 0]
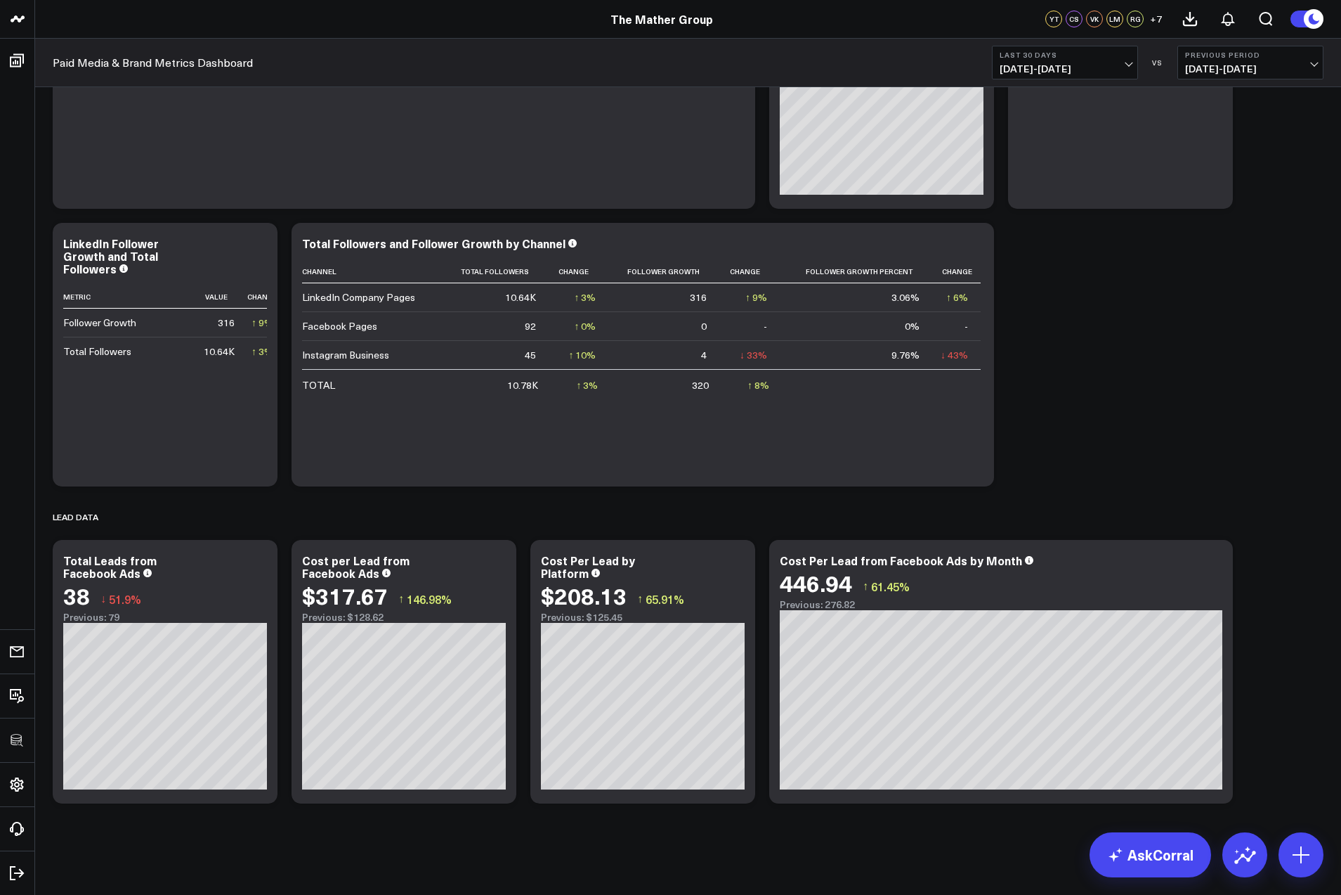
click at [1131, 63] on span "09/14/25 - 10/13/25" at bounding box center [1065, 68] width 131 height 11
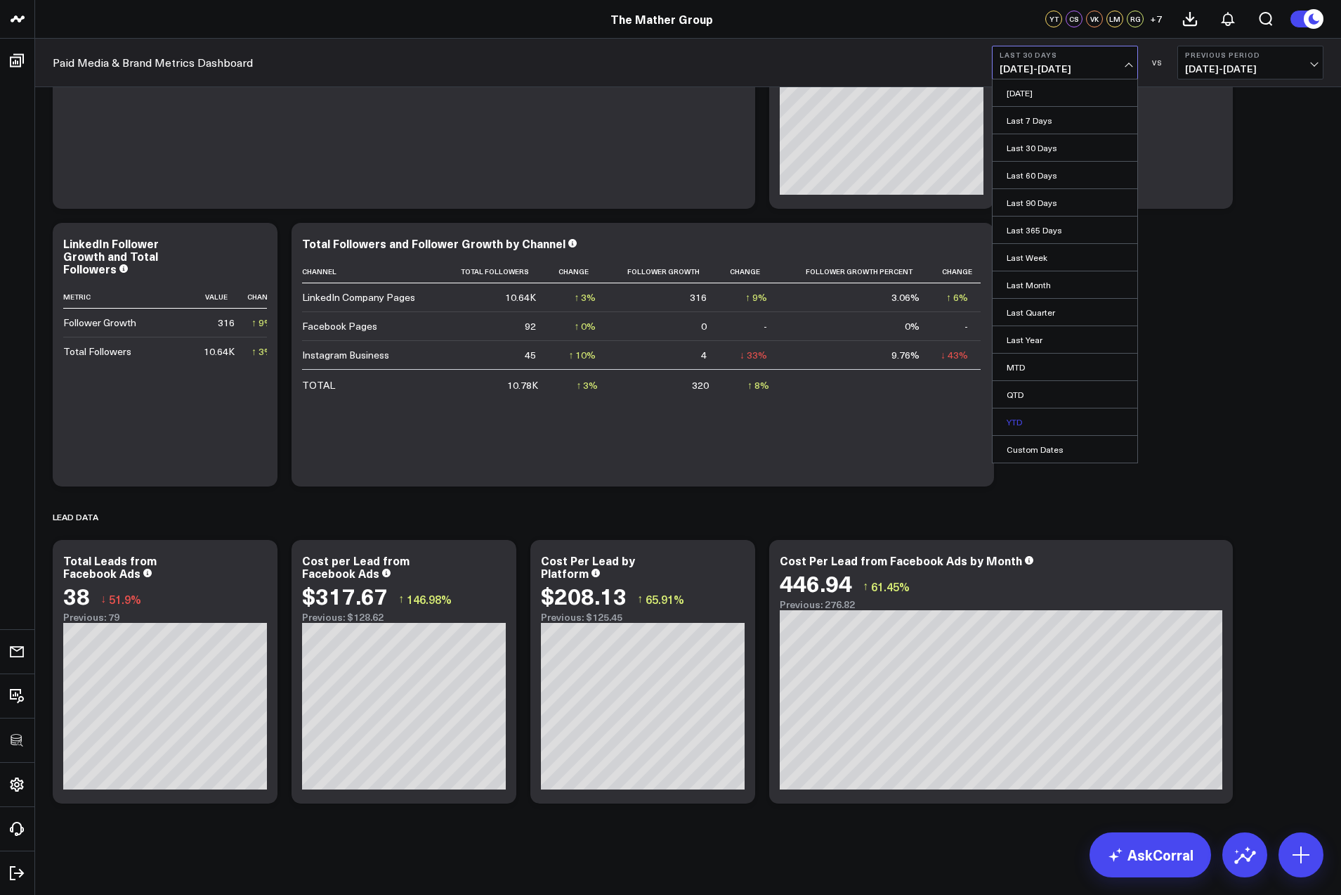
click at [1018, 415] on link "YTD" at bounding box center [1065, 421] width 145 height 27
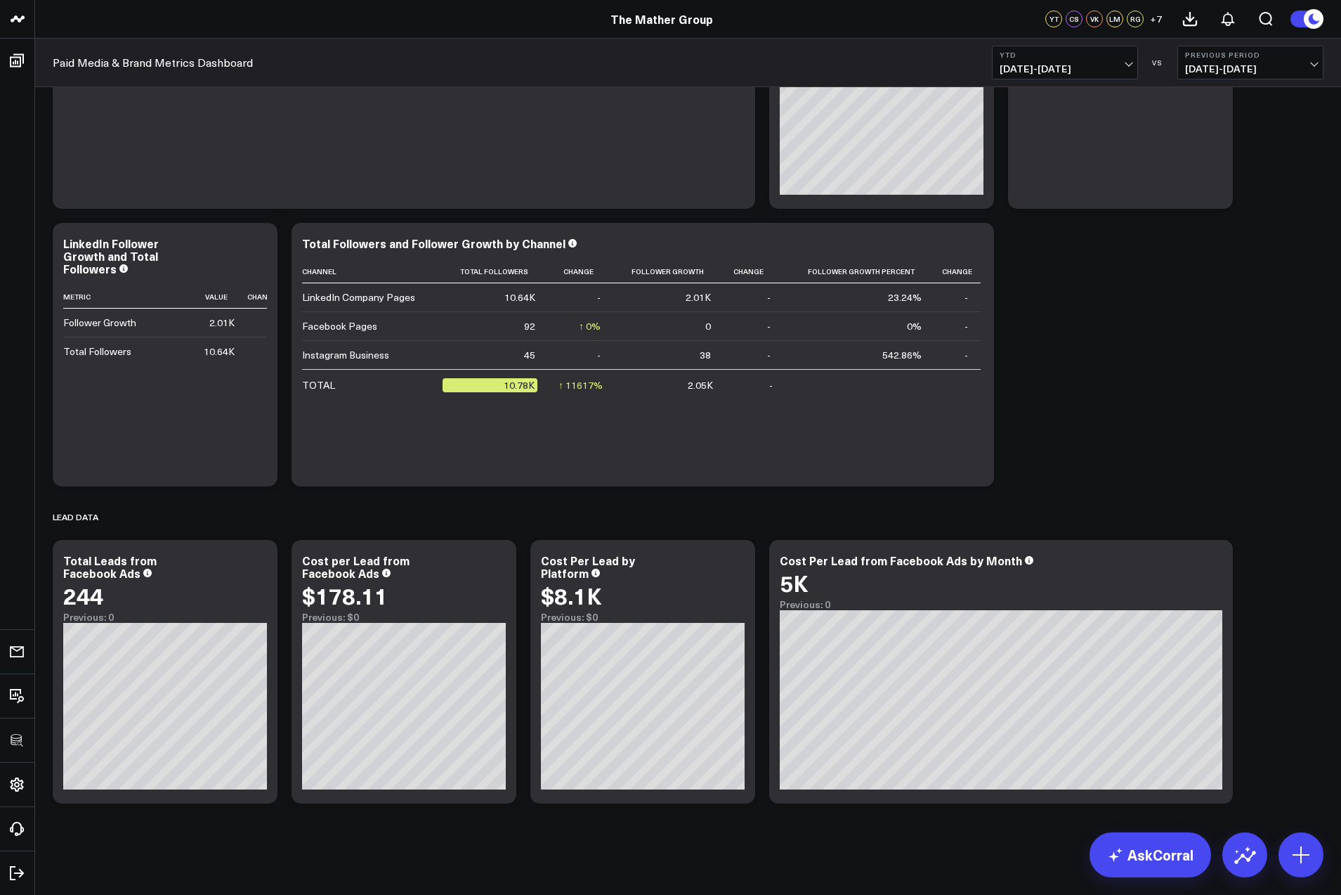
click at [1129, 63] on span "01/01/25 - 10/13/25" at bounding box center [1065, 68] width 131 height 11
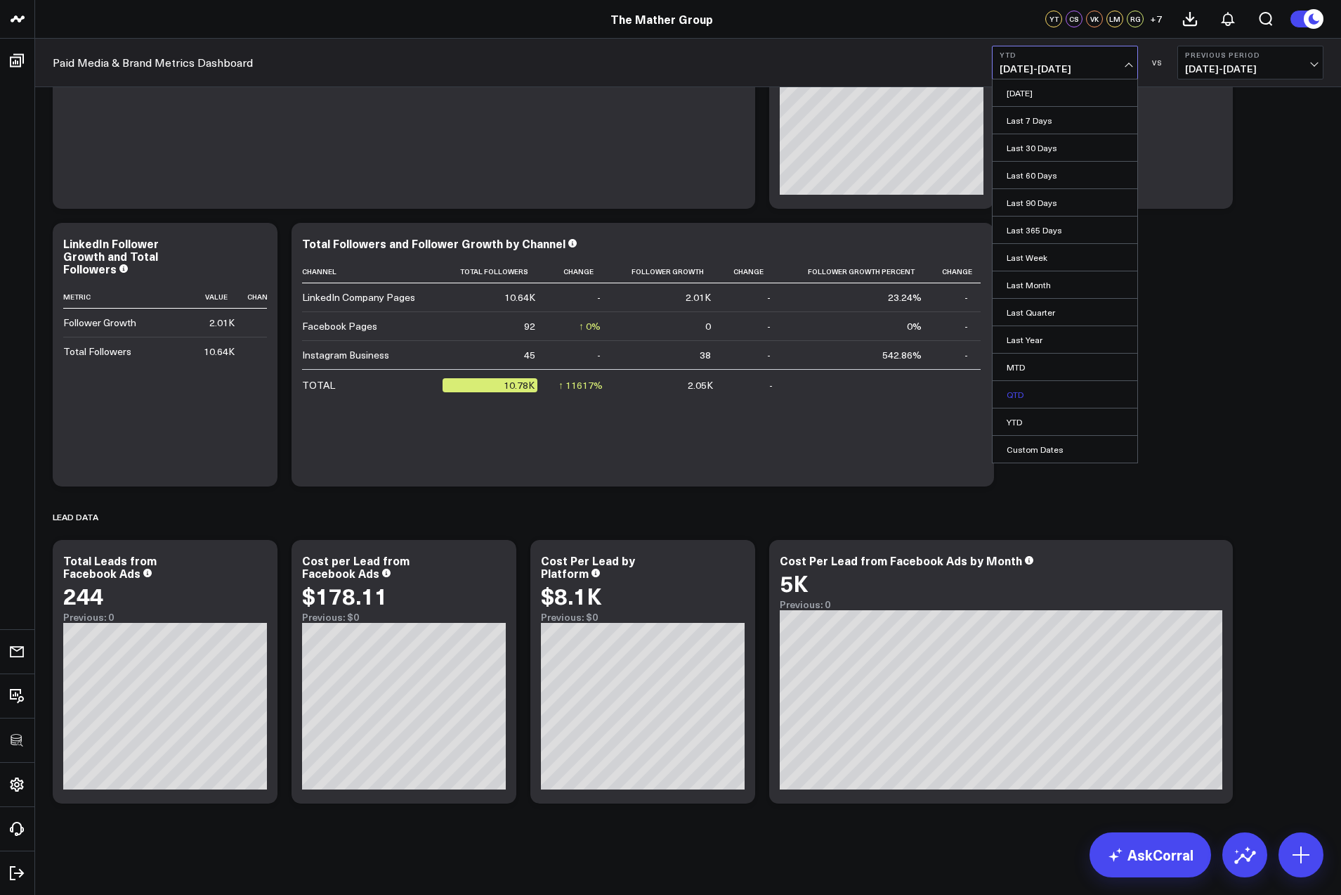
click at [1018, 396] on link "QTD" at bounding box center [1065, 394] width 145 height 27
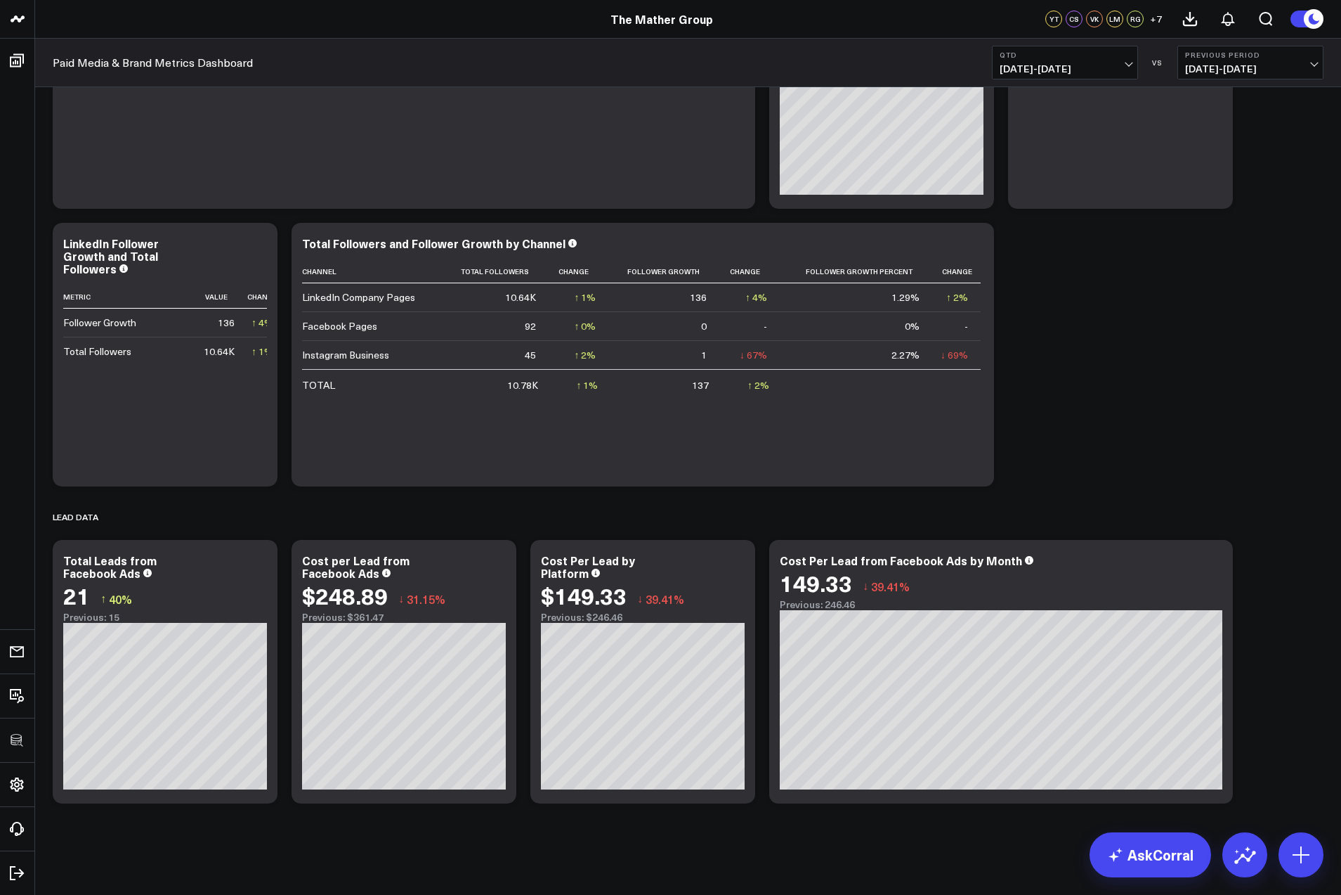
click at [1129, 63] on span "10/01/25 - 10/13/25" at bounding box center [1065, 68] width 131 height 11
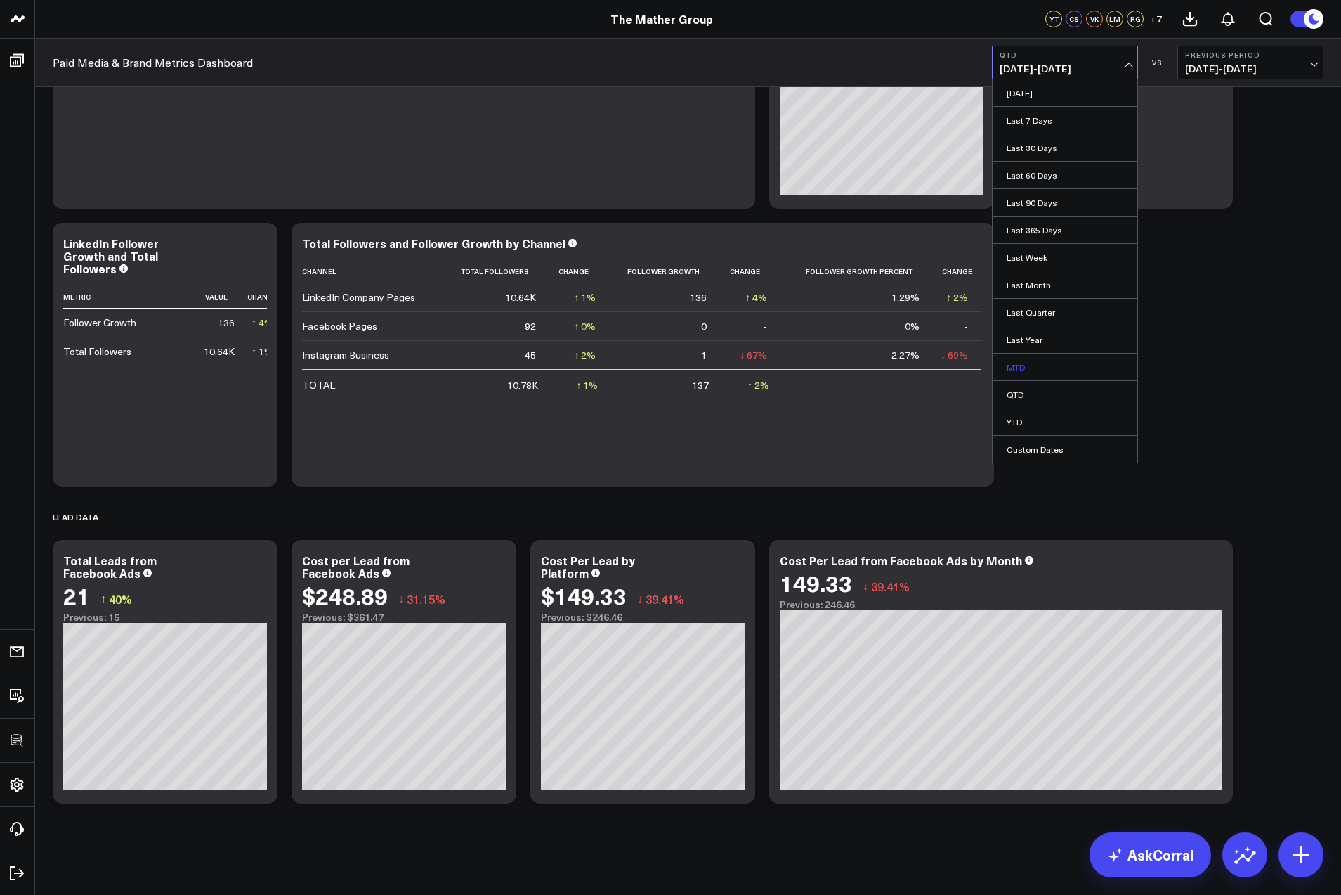
click at [1029, 361] on link "MTD" at bounding box center [1065, 366] width 145 height 27
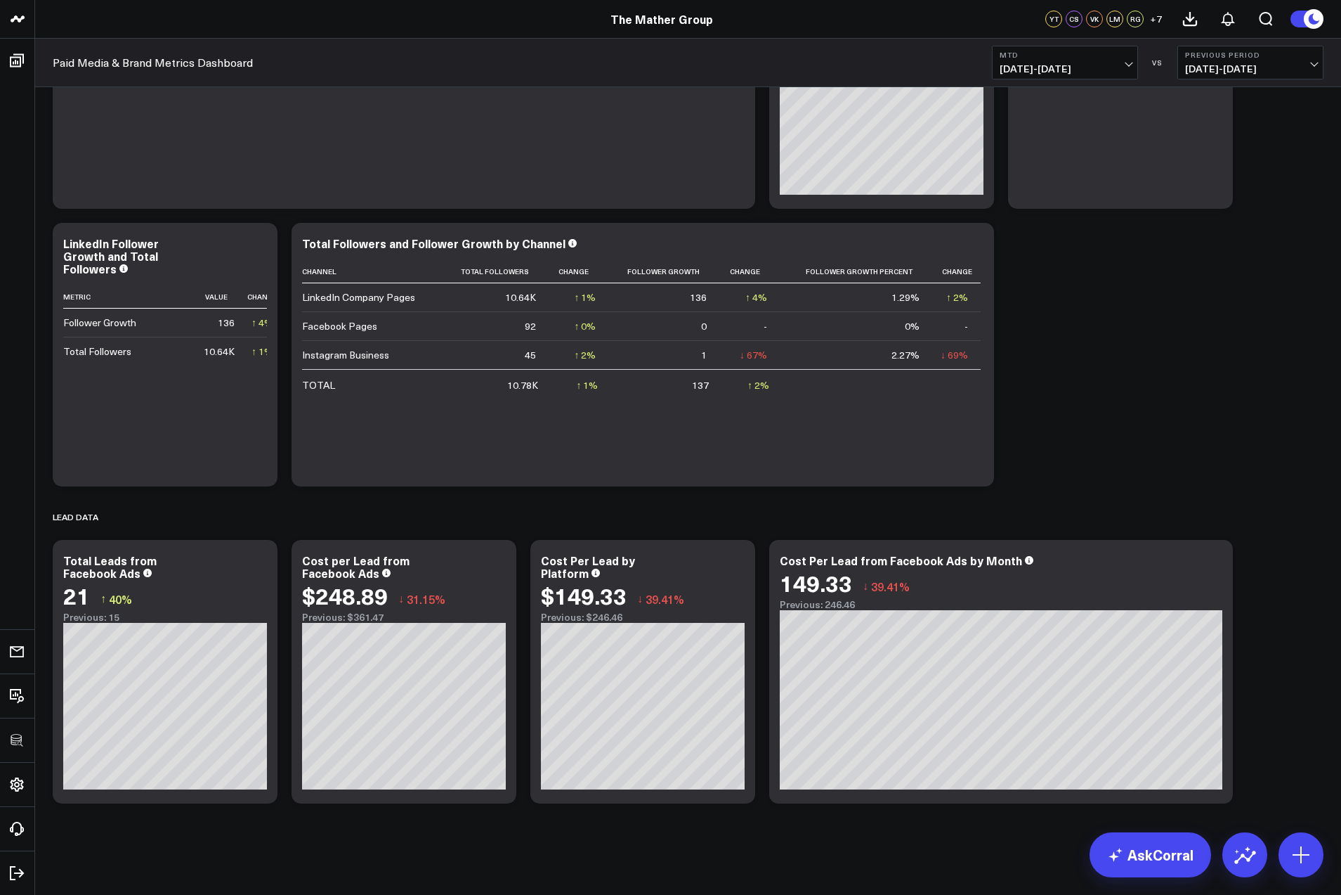
click at [1126, 63] on span "10/01/25 - 10/13/25" at bounding box center [1065, 68] width 131 height 11
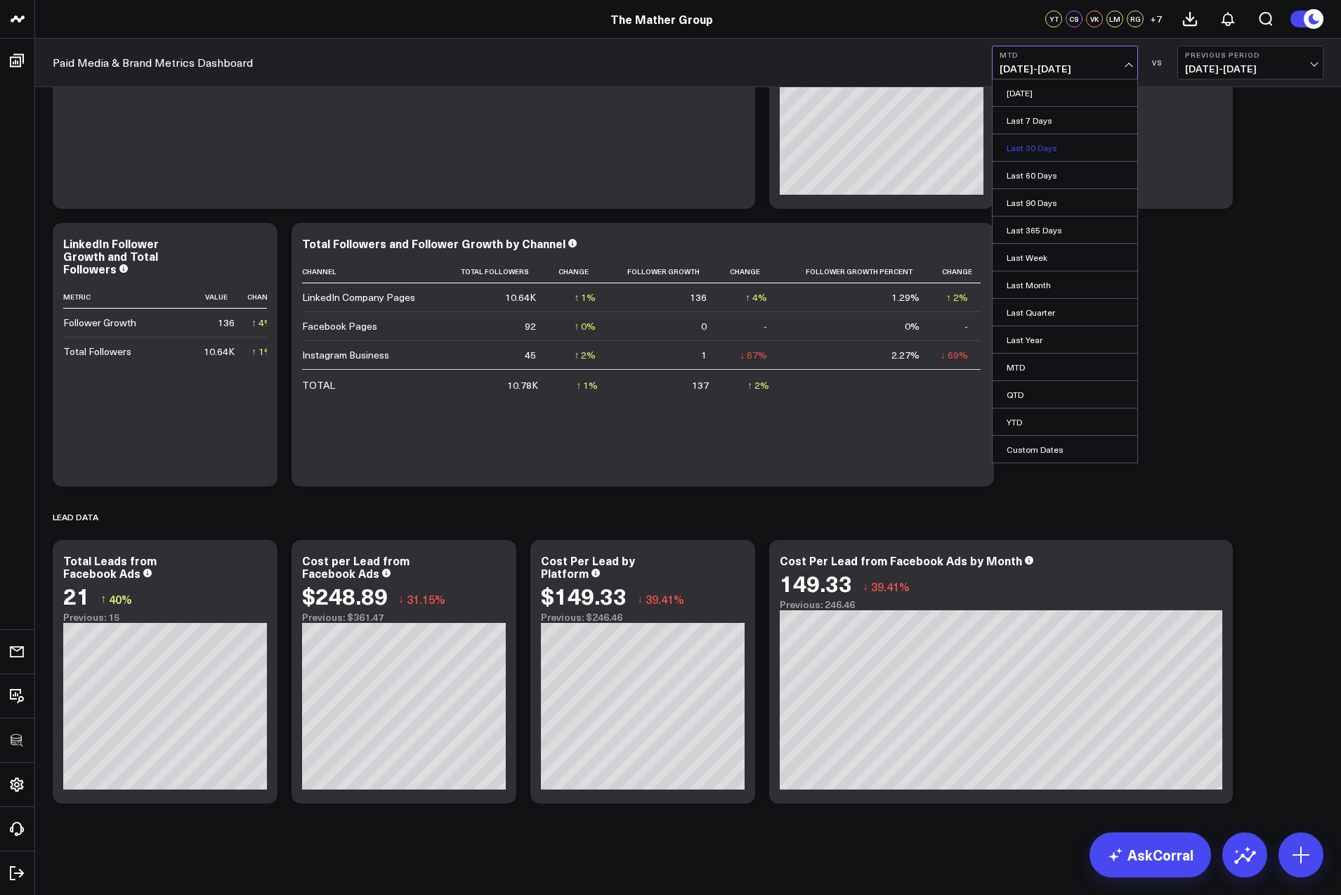
click at [1057, 144] on link "Last 30 Days" at bounding box center [1065, 147] width 145 height 27
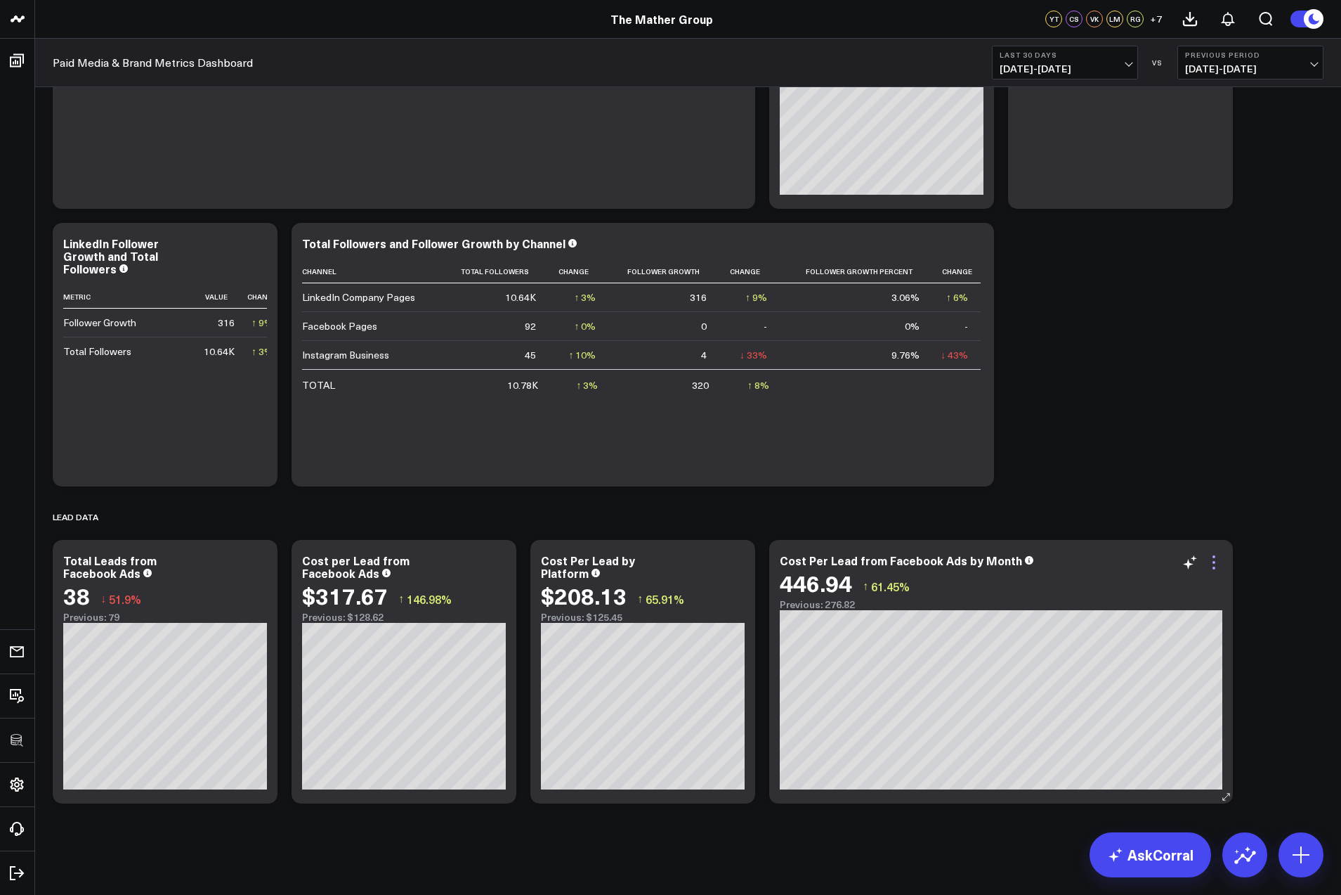
click at [1211, 562] on icon at bounding box center [1214, 562] width 17 height 17
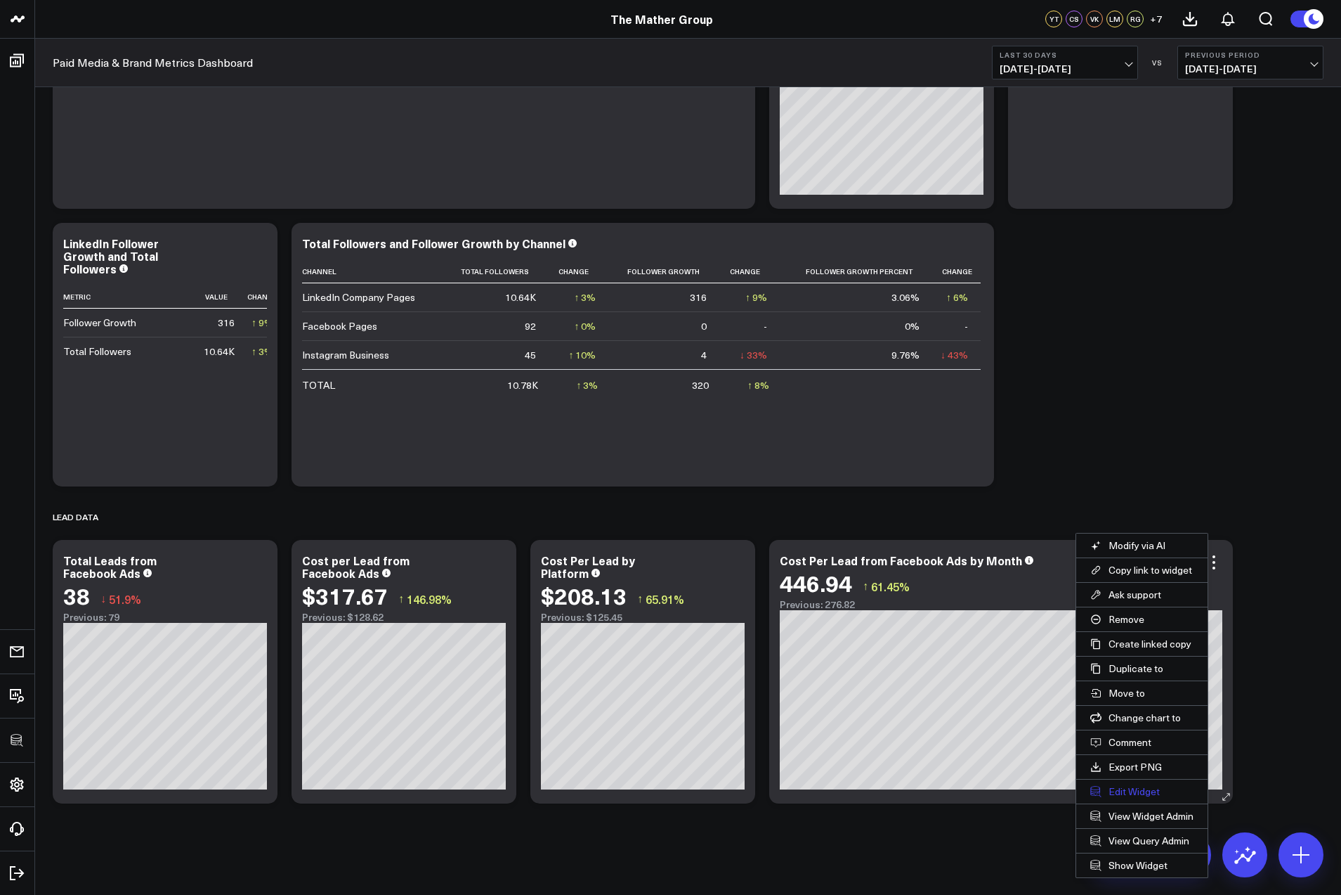
click at [1135, 791] on button "Edit Widget" at bounding box center [1142, 791] width 131 height 24
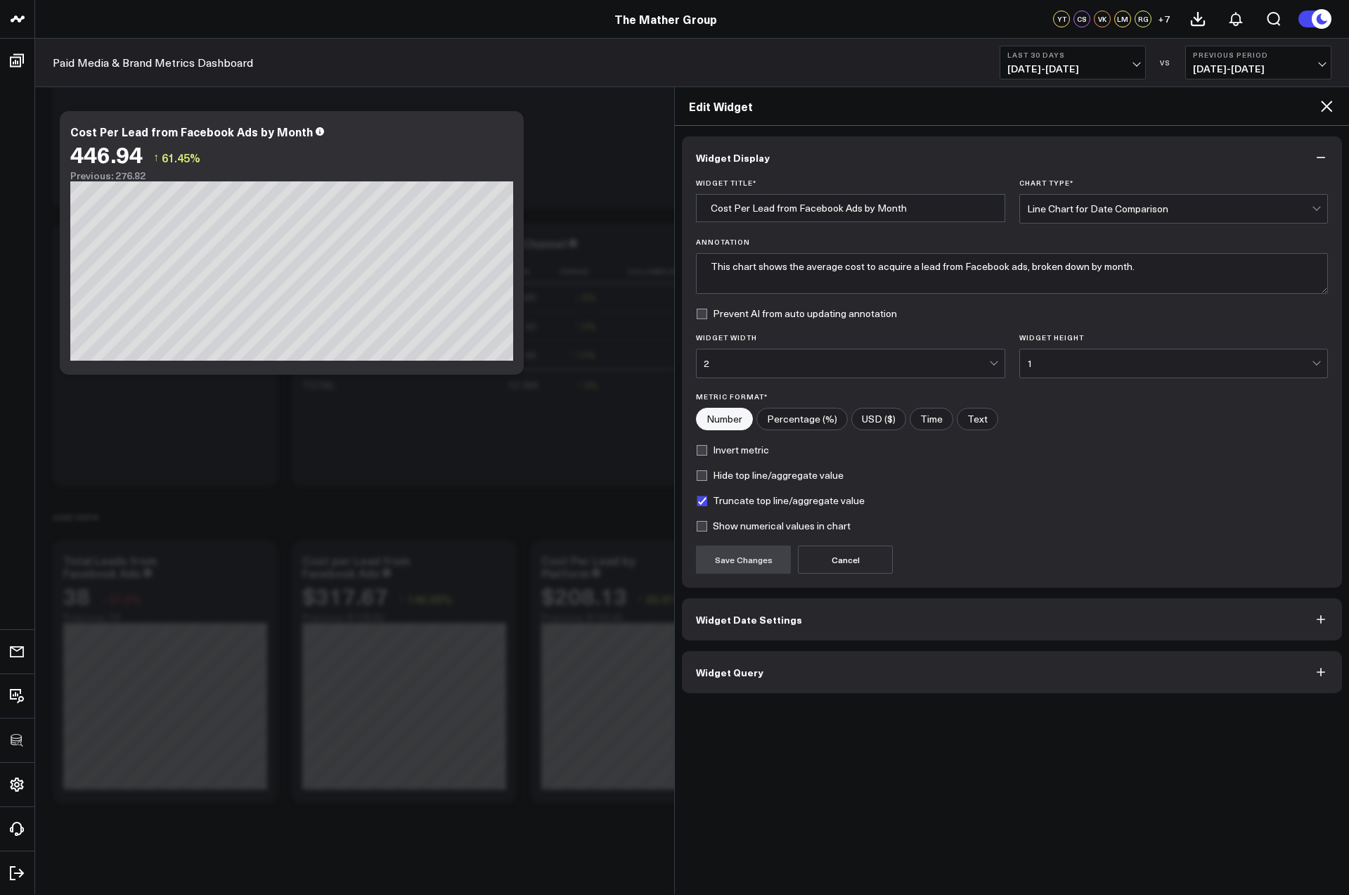
click at [1325, 107] on icon at bounding box center [1325, 105] width 11 height 11
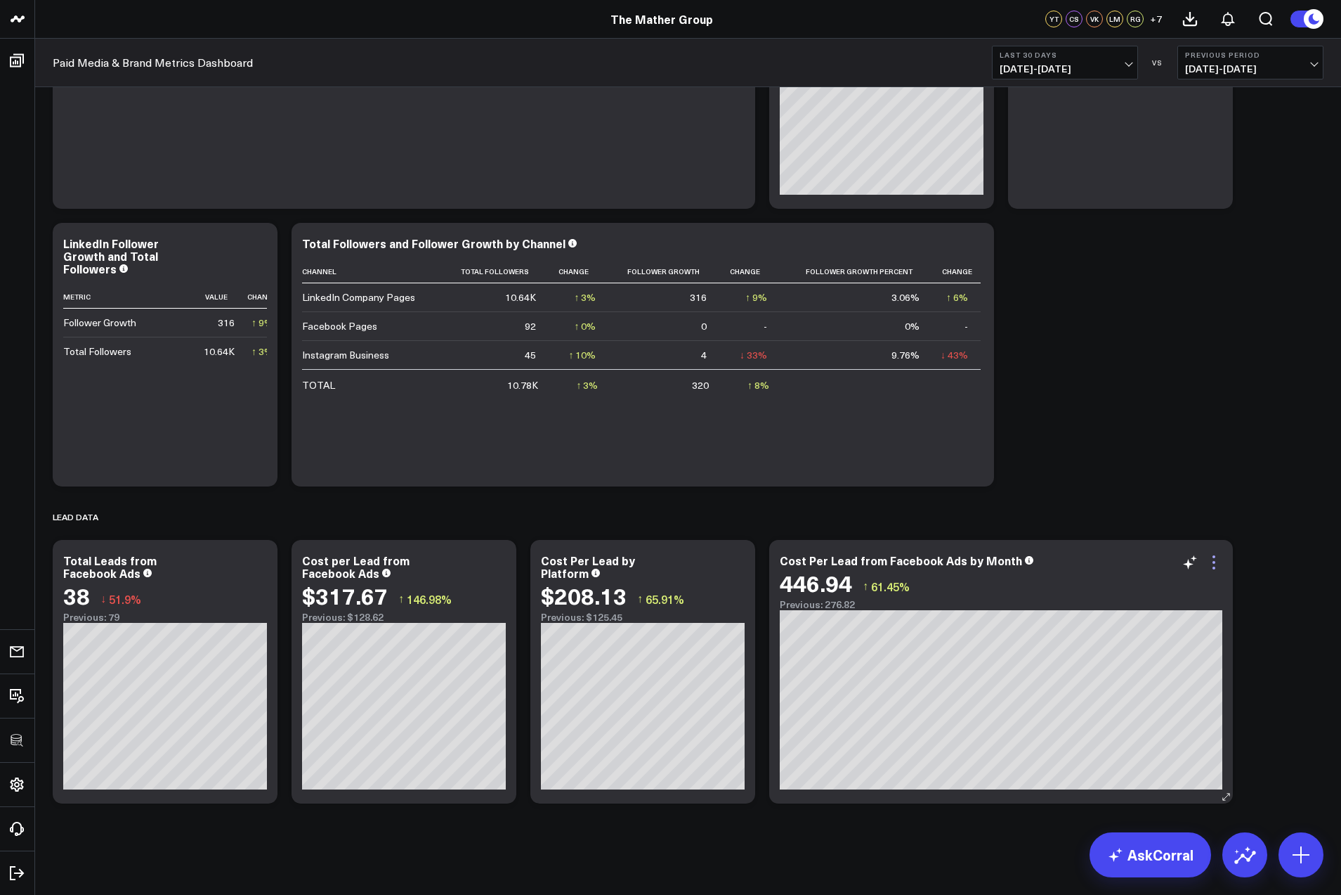
click at [1214, 561] on icon at bounding box center [1214, 562] width 3 height 3
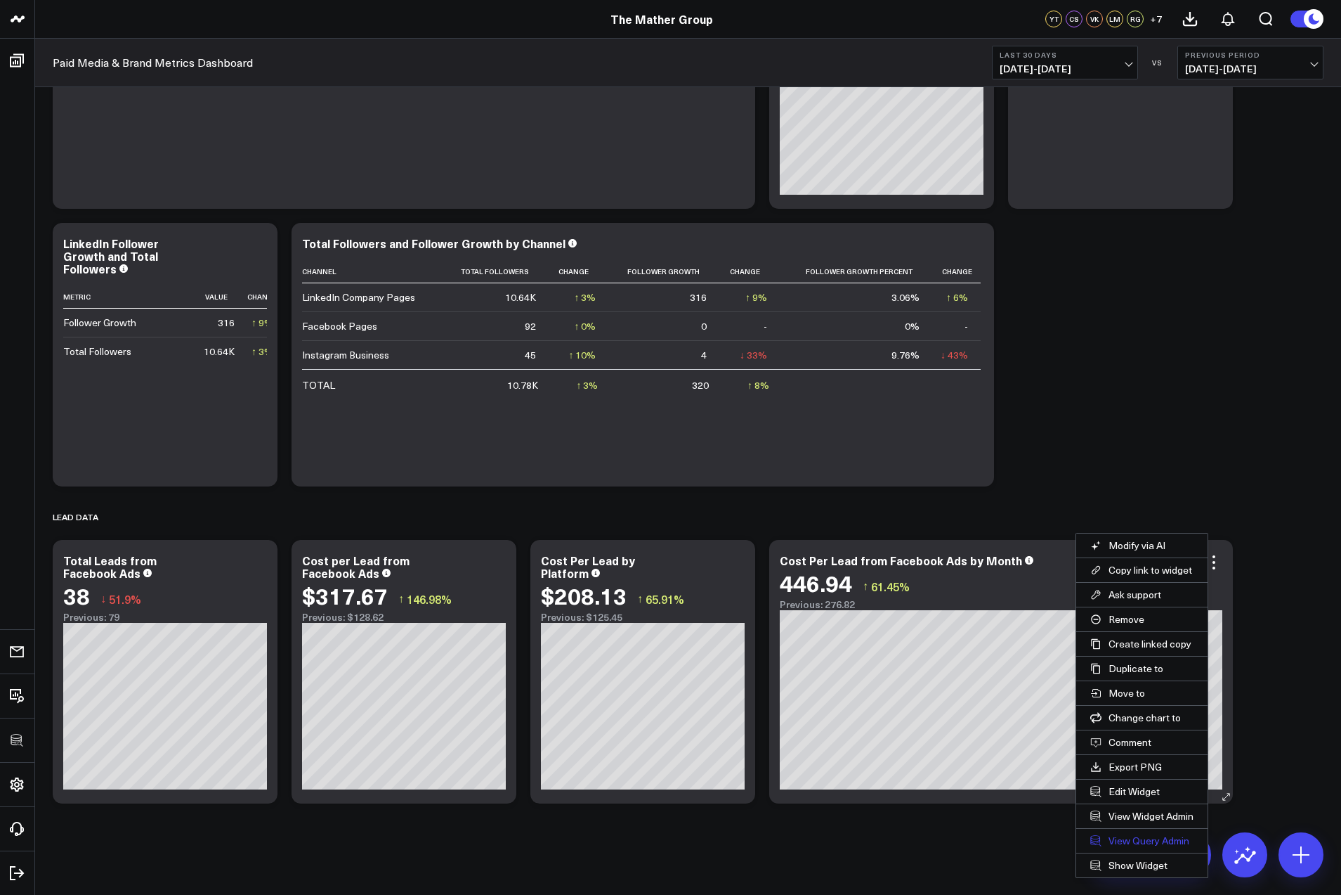
click at [1147, 841] on link "View Query Admin" at bounding box center [1142, 841] width 131 height 24
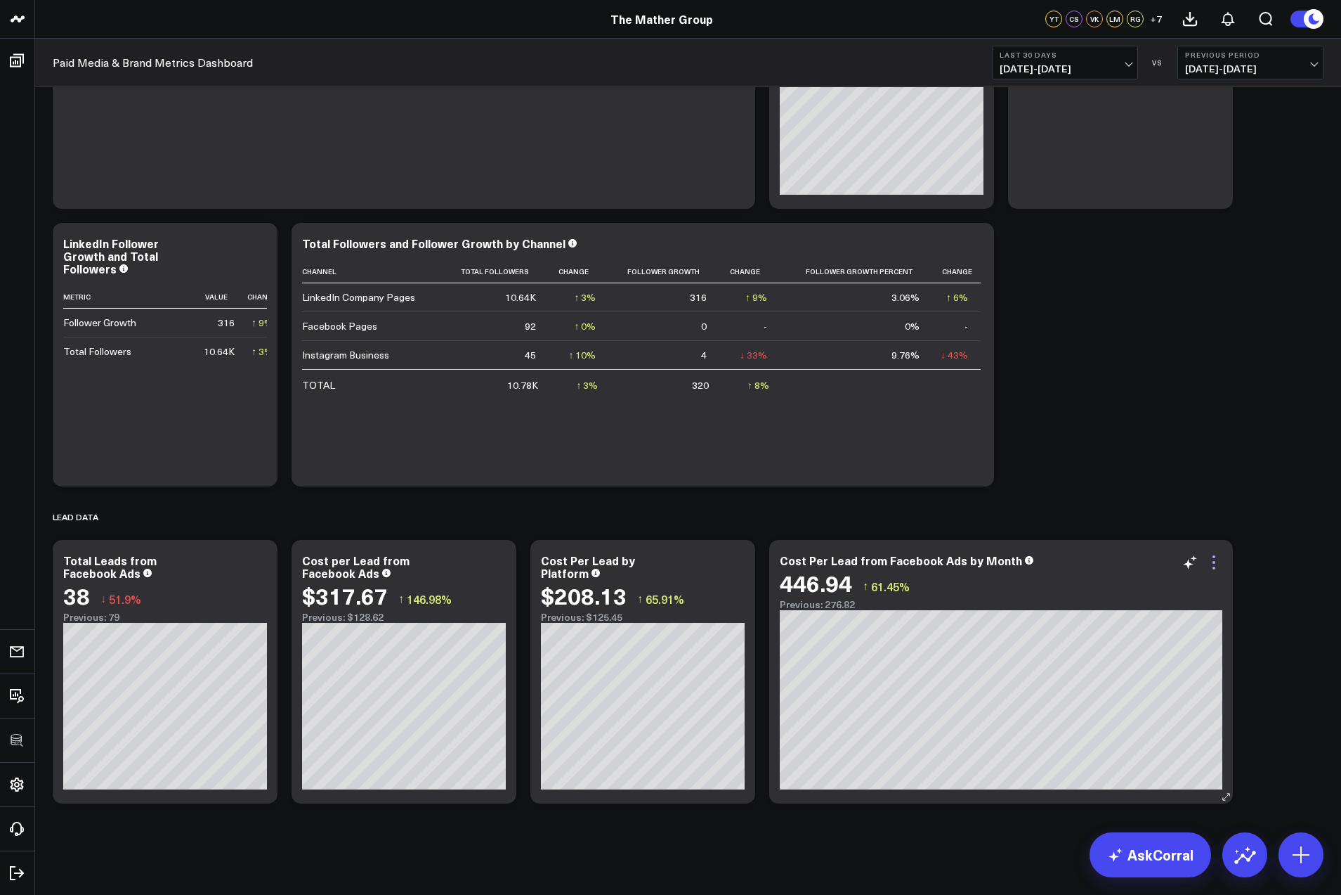
click at [1214, 563] on icon at bounding box center [1214, 562] width 3 height 3
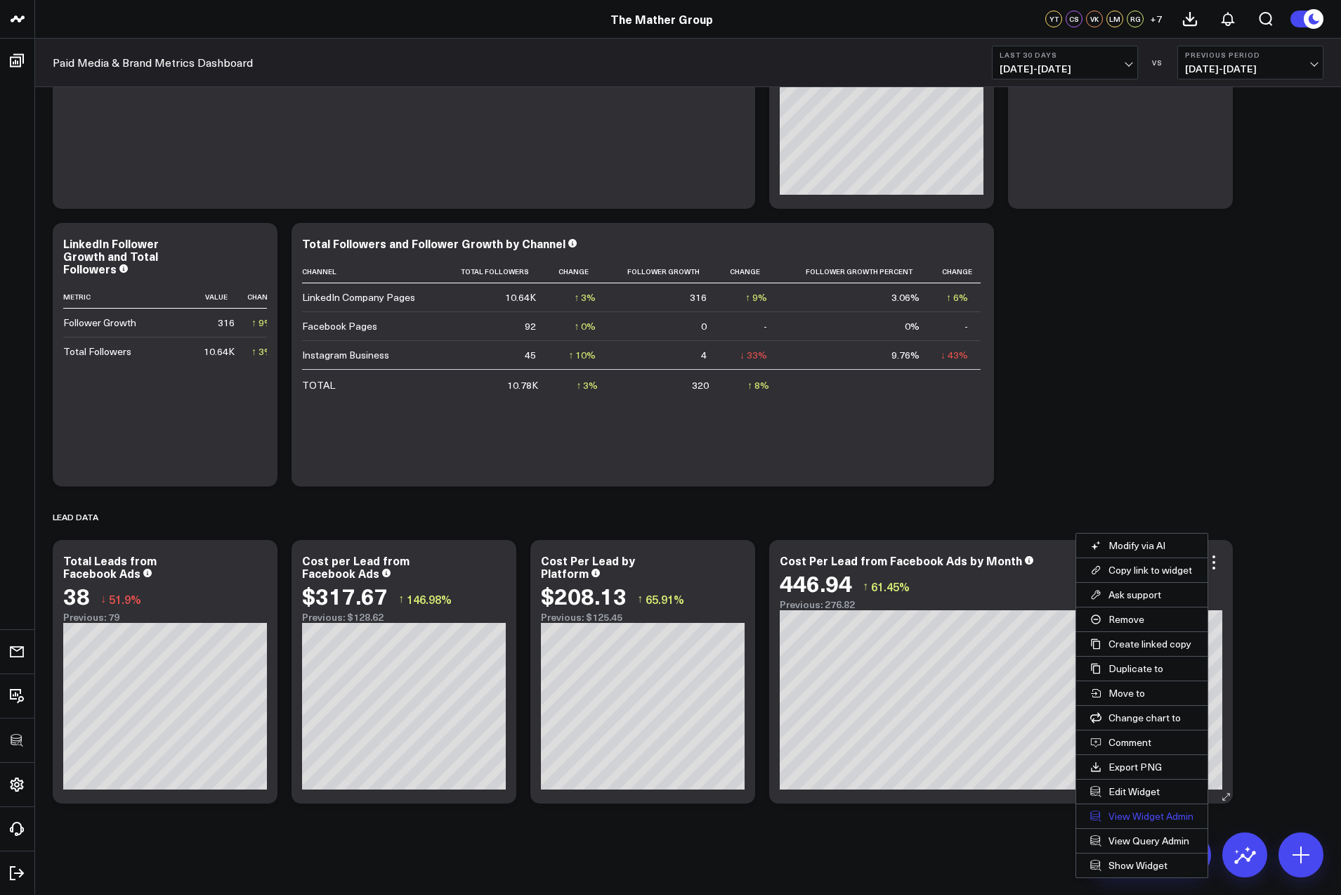
click at [1133, 814] on link "View Widget Admin" at bounding box center [1142, 816] width 131 height 24
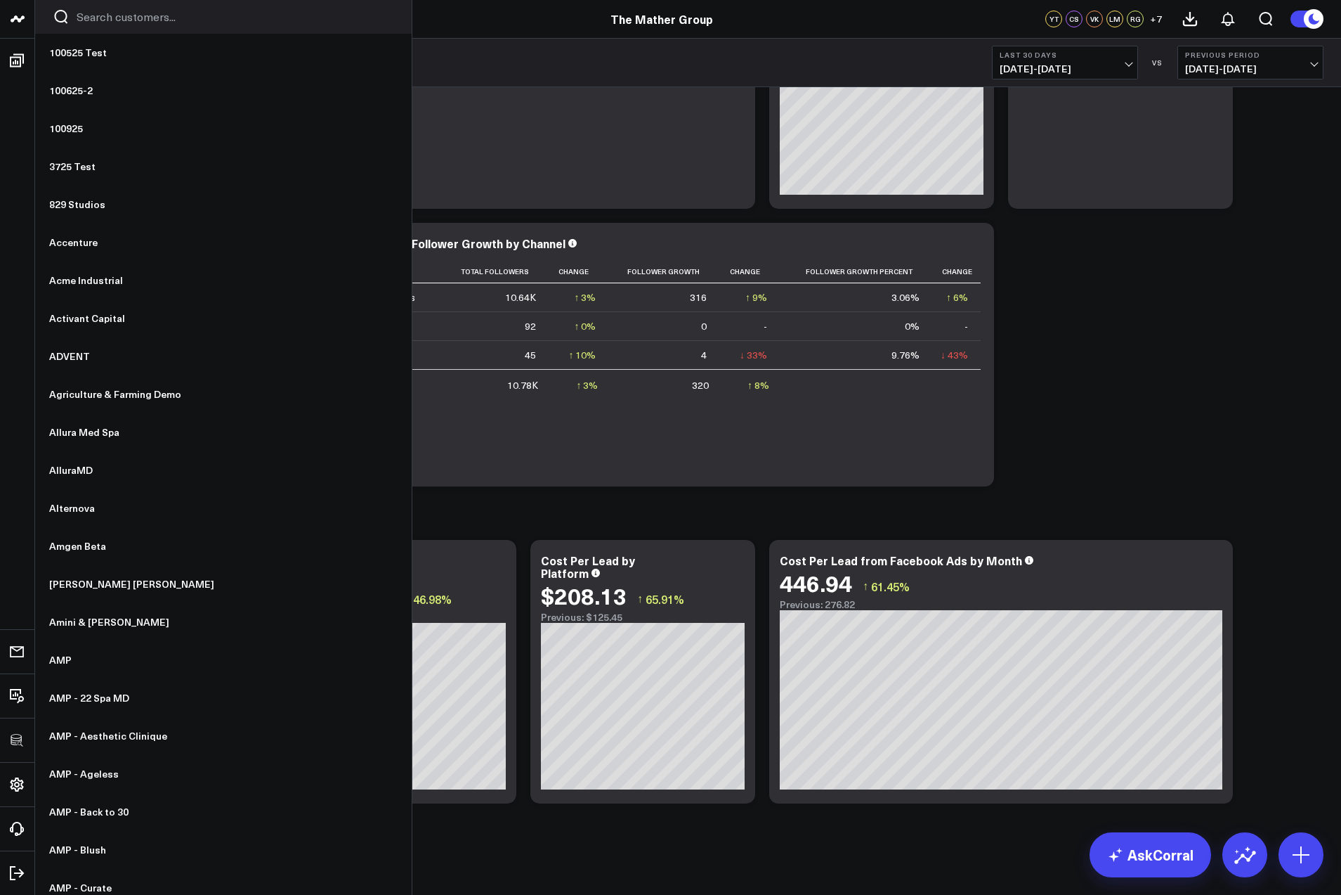
click at [83, 18] on input "Search customers input" at bounding box center [236, 16] width 318 height 15
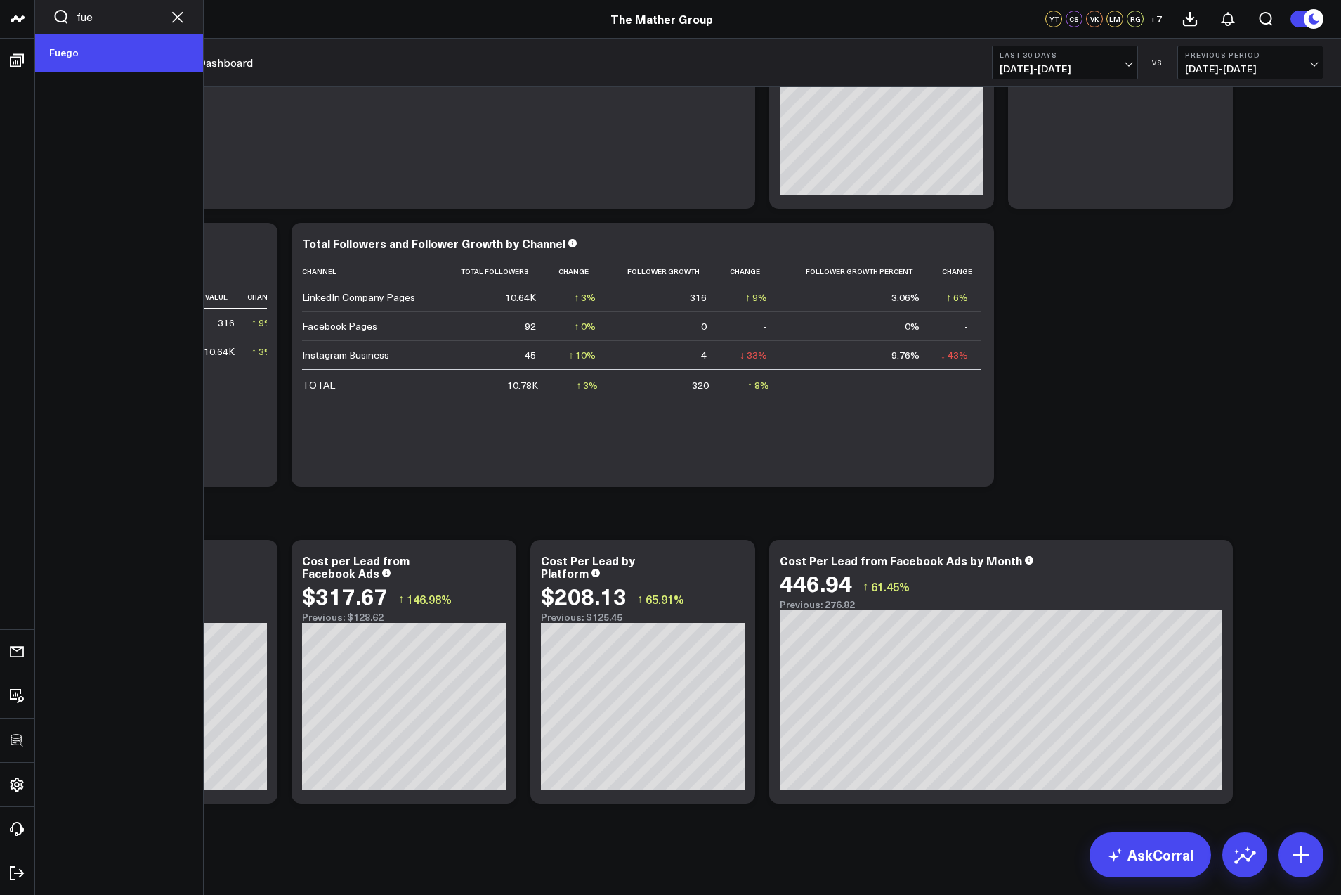
type input "fue"
click at [63, 48] on link "Fuego" at bounding box center [119, 53] width 168 height 38
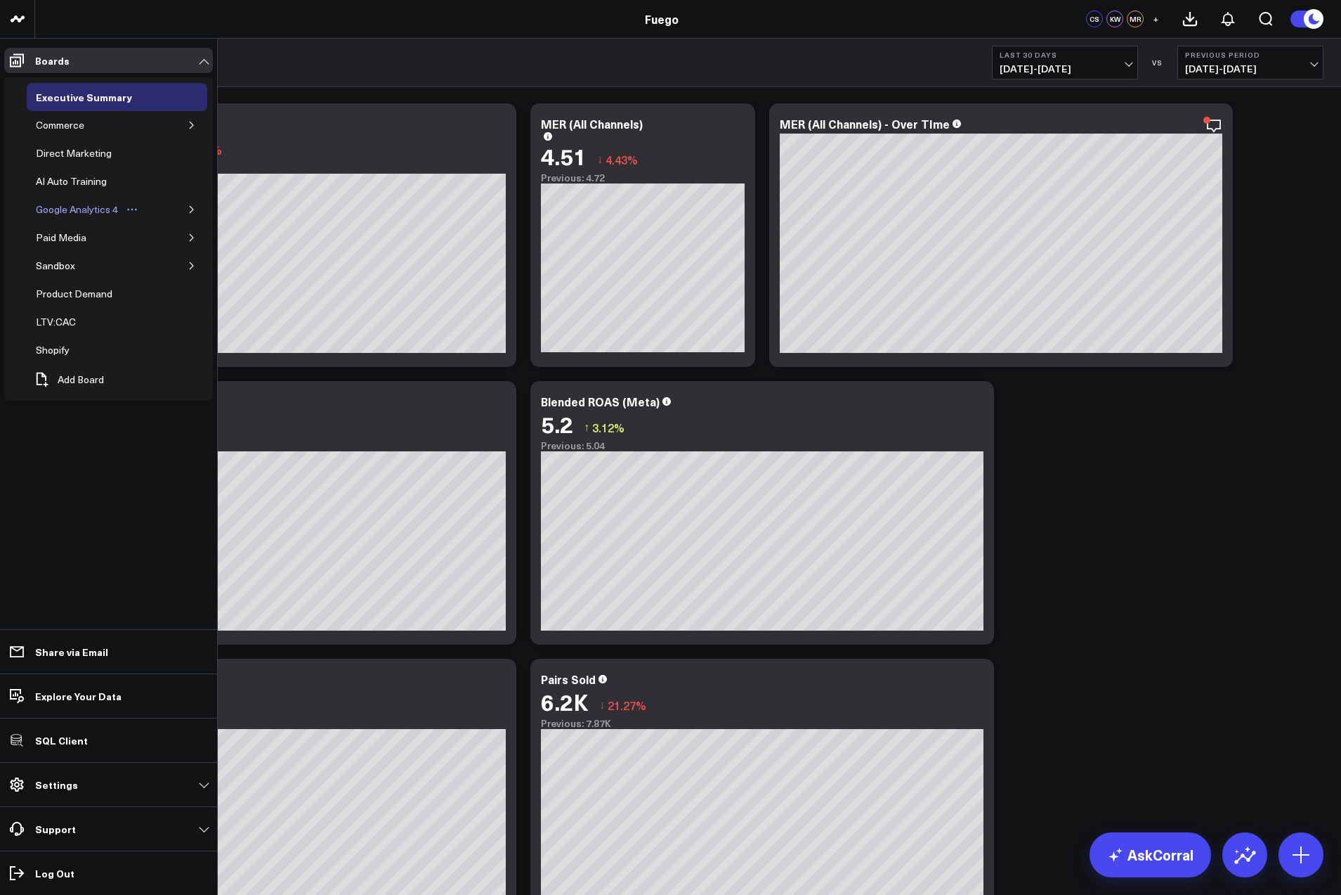
click at [108, 205] on div "Google Analytics 4" at bounding box center [76, 209] width 89 height 17
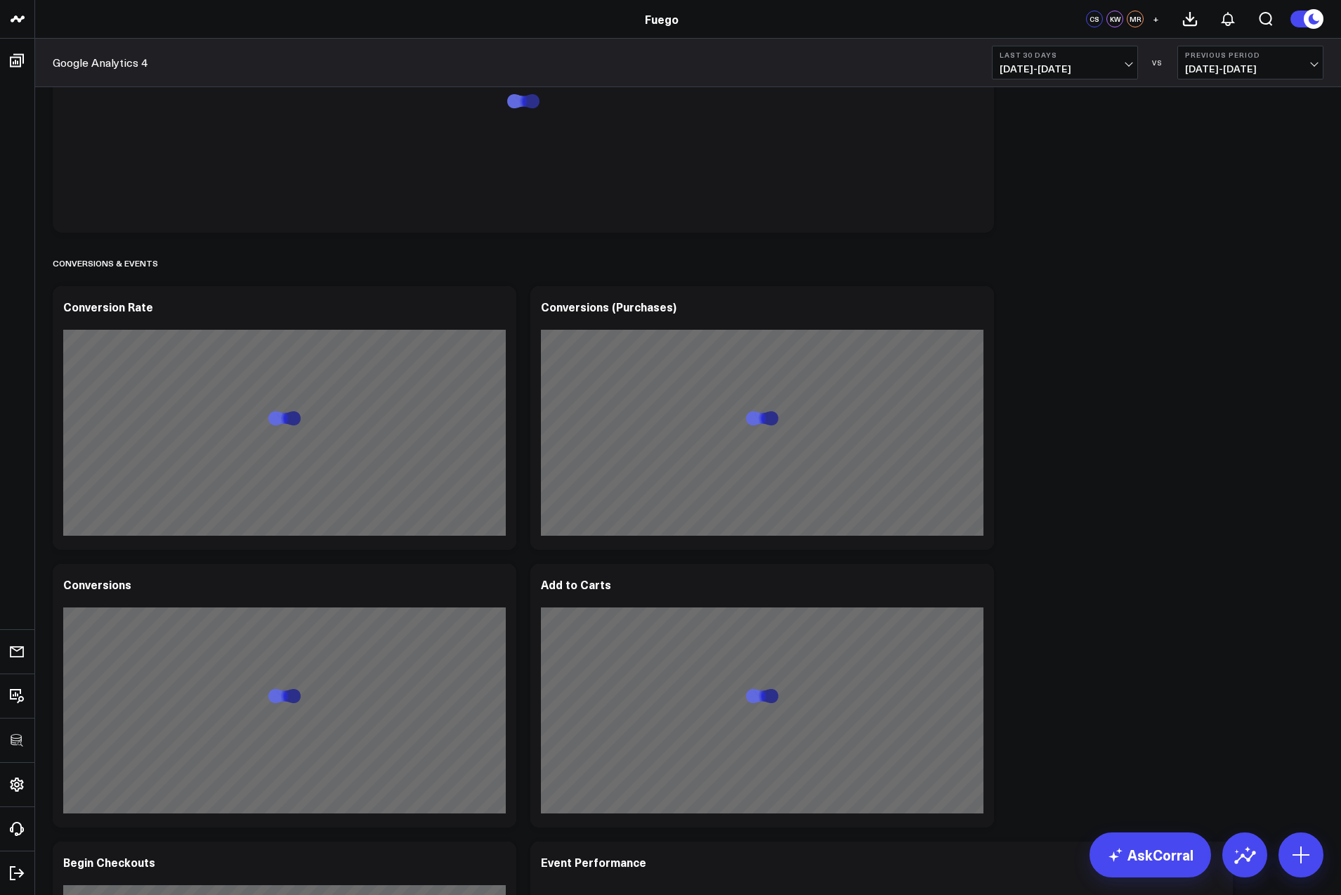
scroll to position [1871, 0]
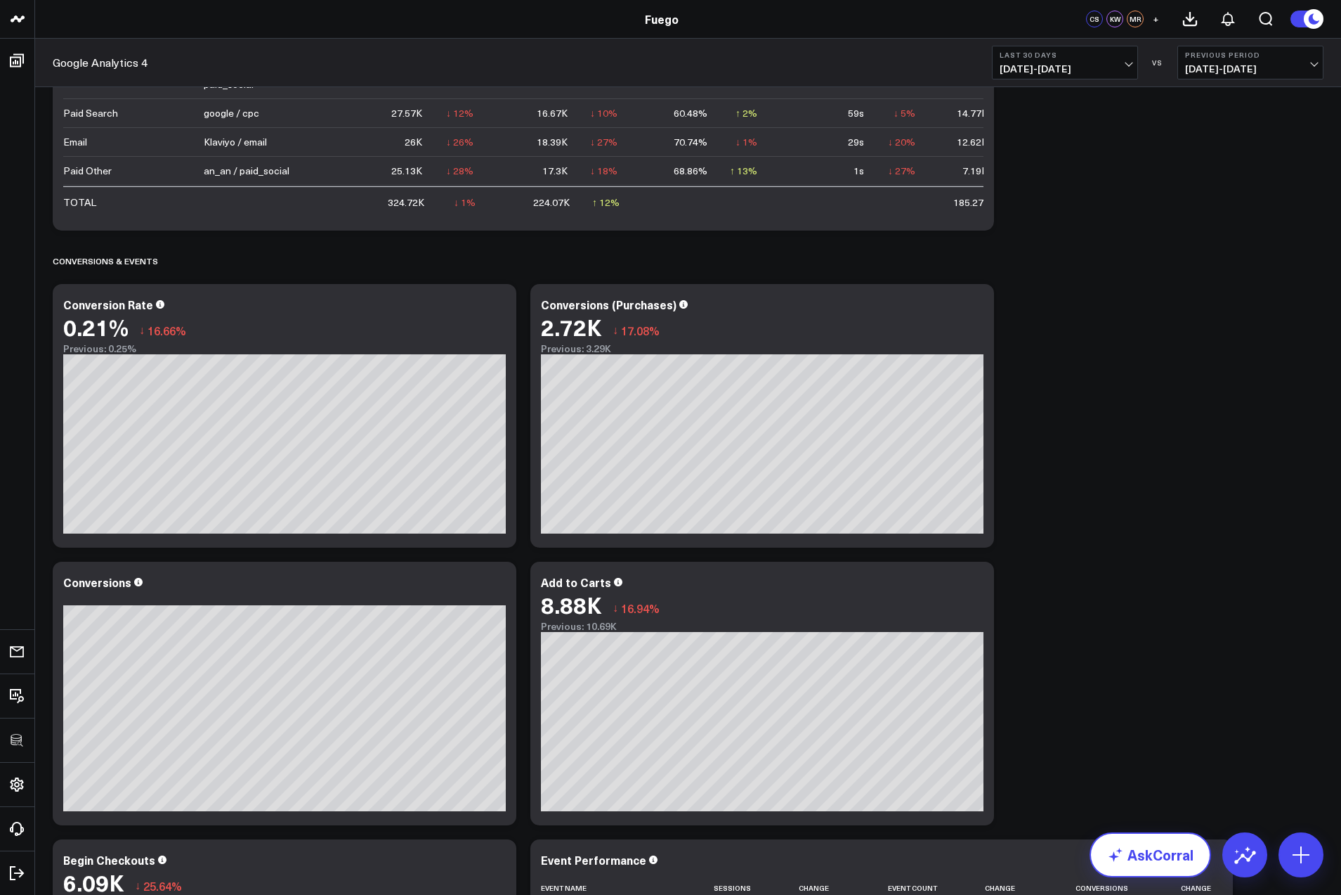
click at [1169, 859] on link "AskCorral" at bounding box center [1151, 854] width 122 height 45
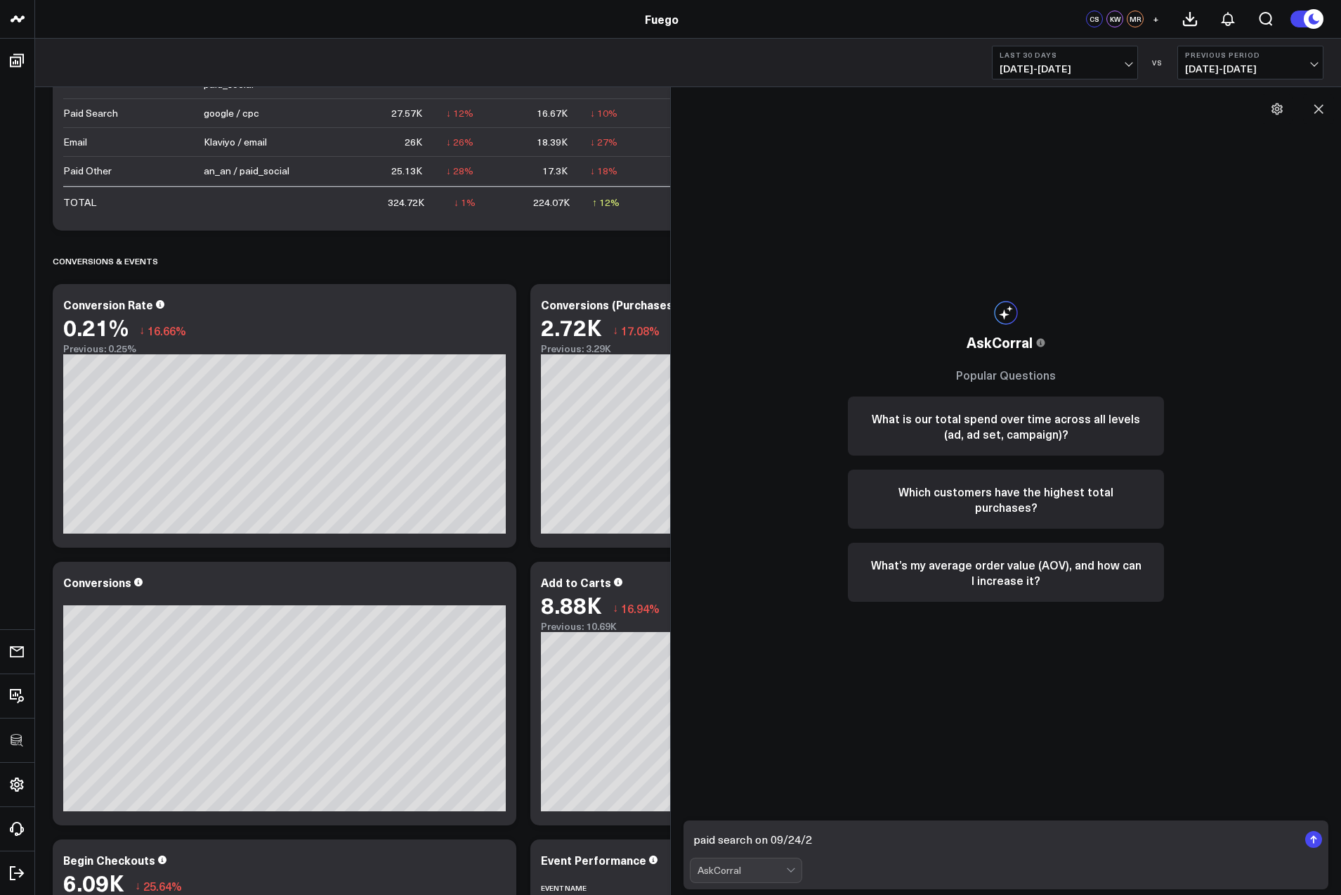
type textarea "paid search on 09/24/25"
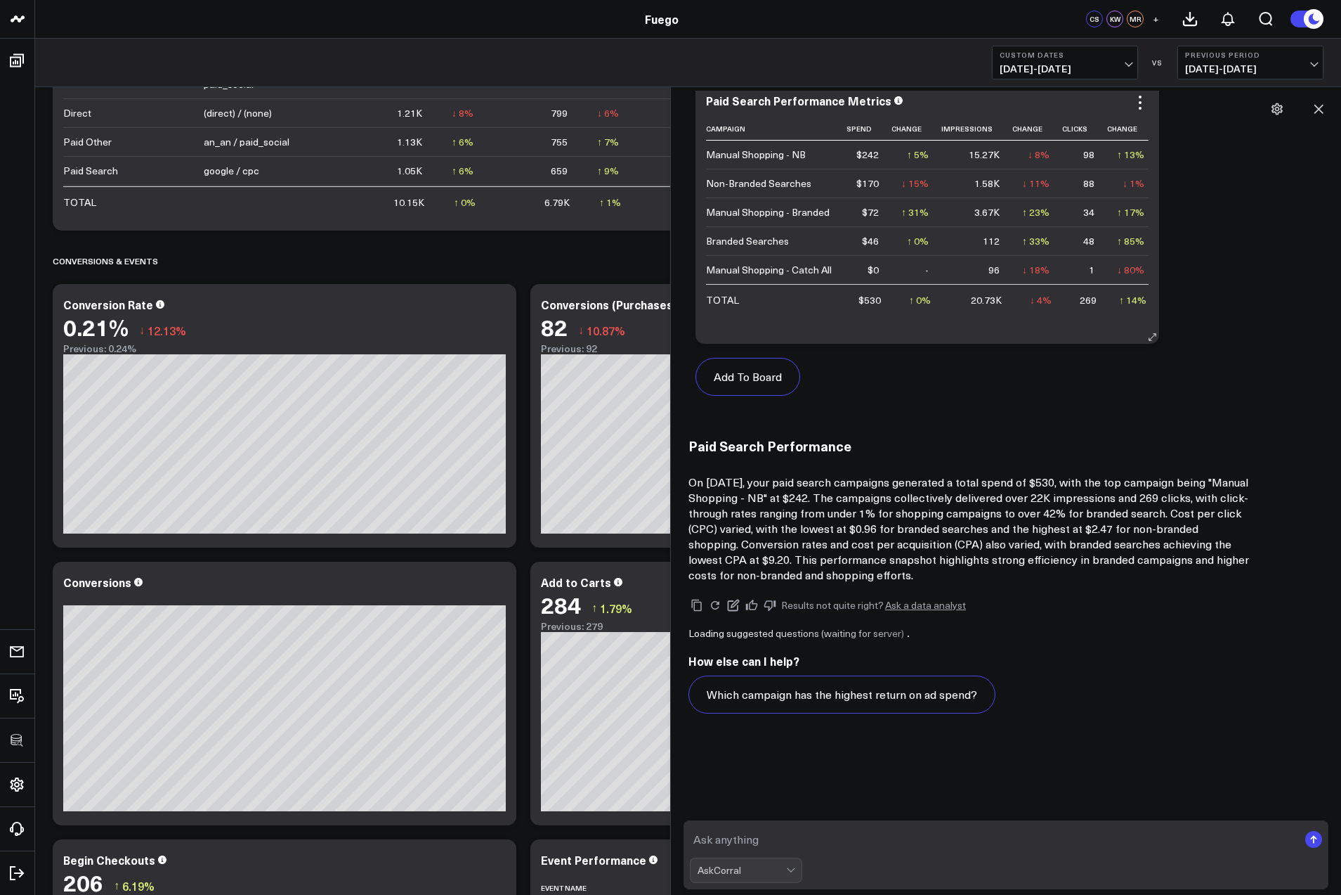
scroll to position [581, 0]
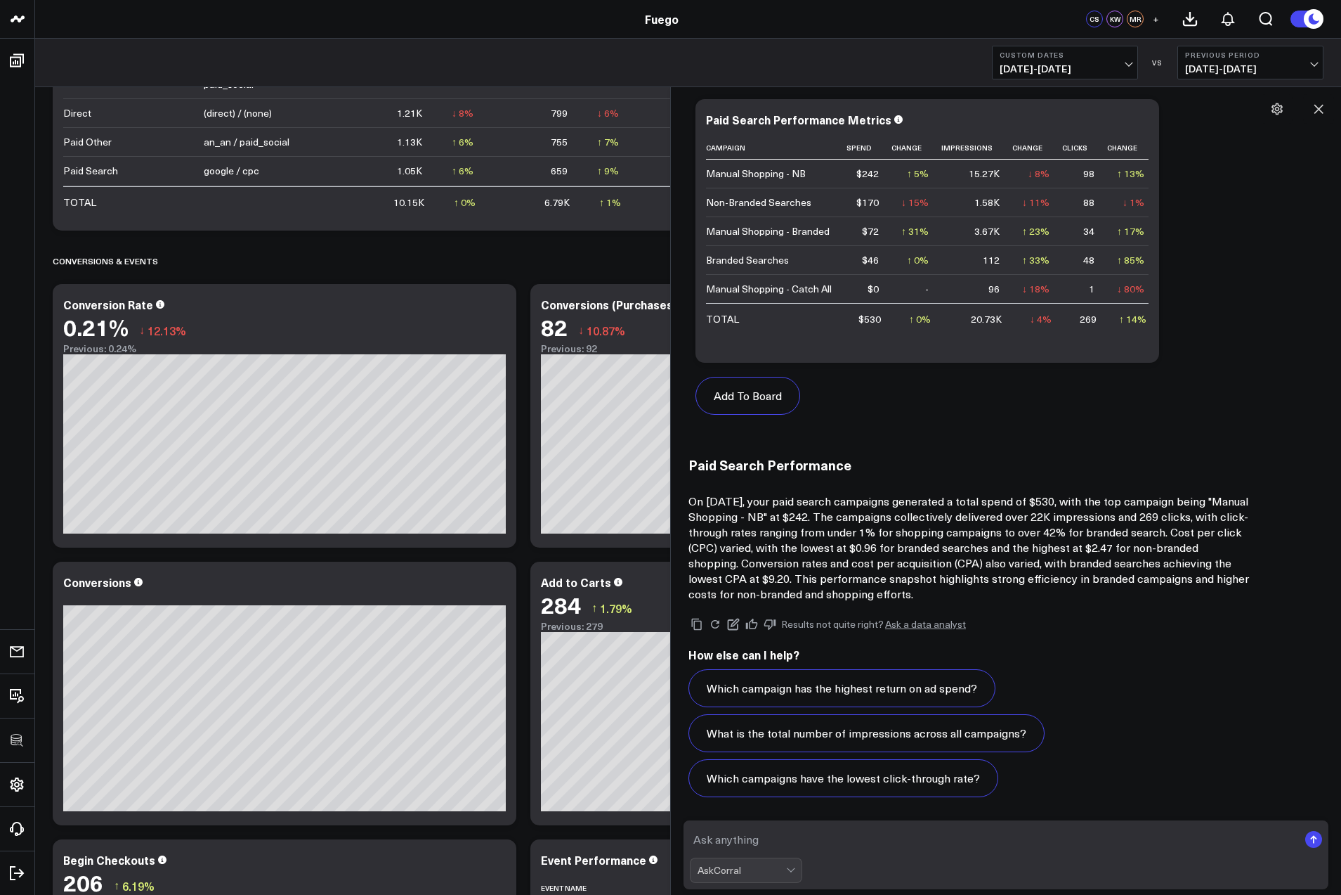
click at [1124, 67] on span "09/24/25 - 09/24/25" at bounding box center [1065, 68] width 131 height 11
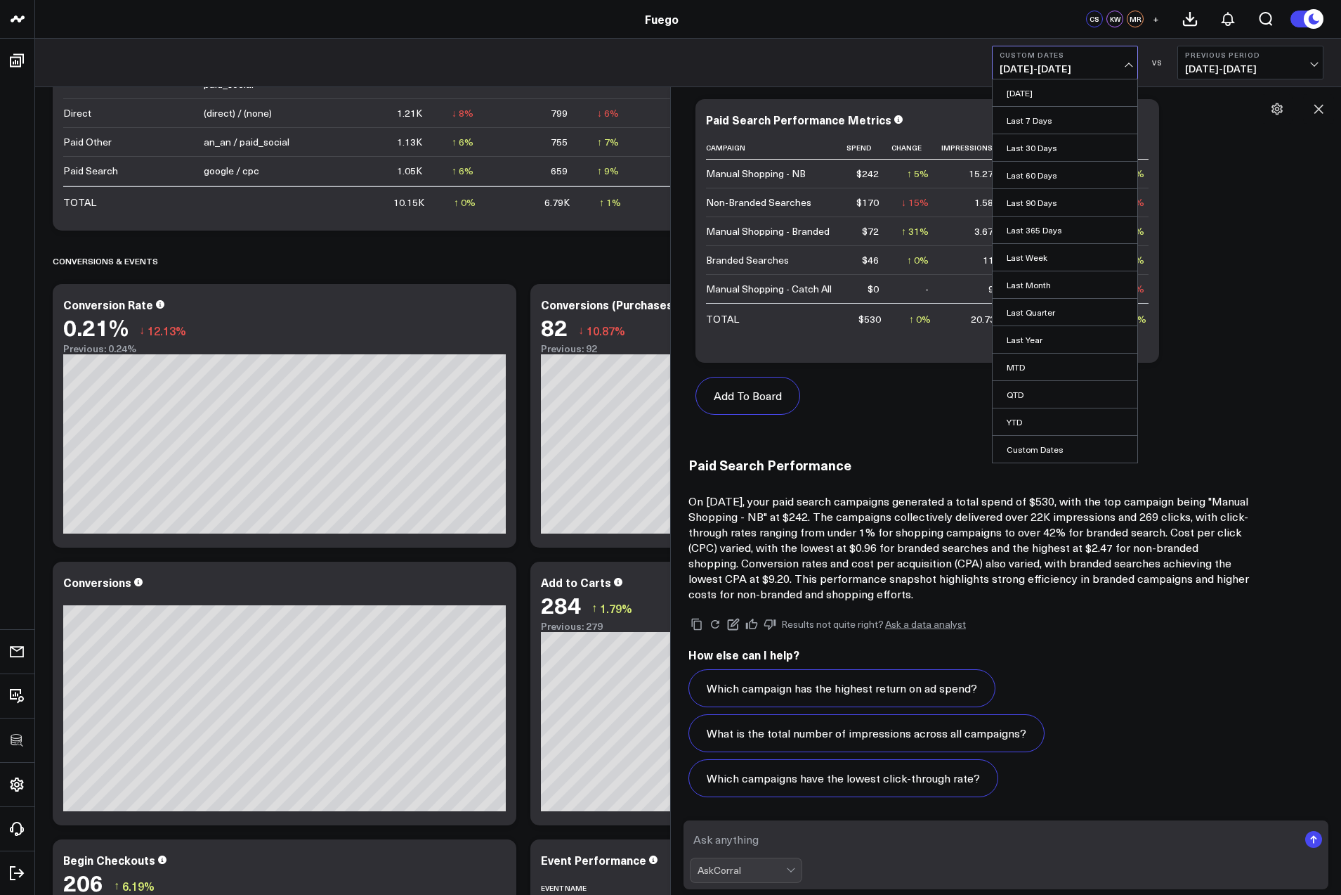
click at [1060, 447] on link "Custom Dates" at bounding box center [1065, 449] width 145 height 27
select select "9"
select select "2025"
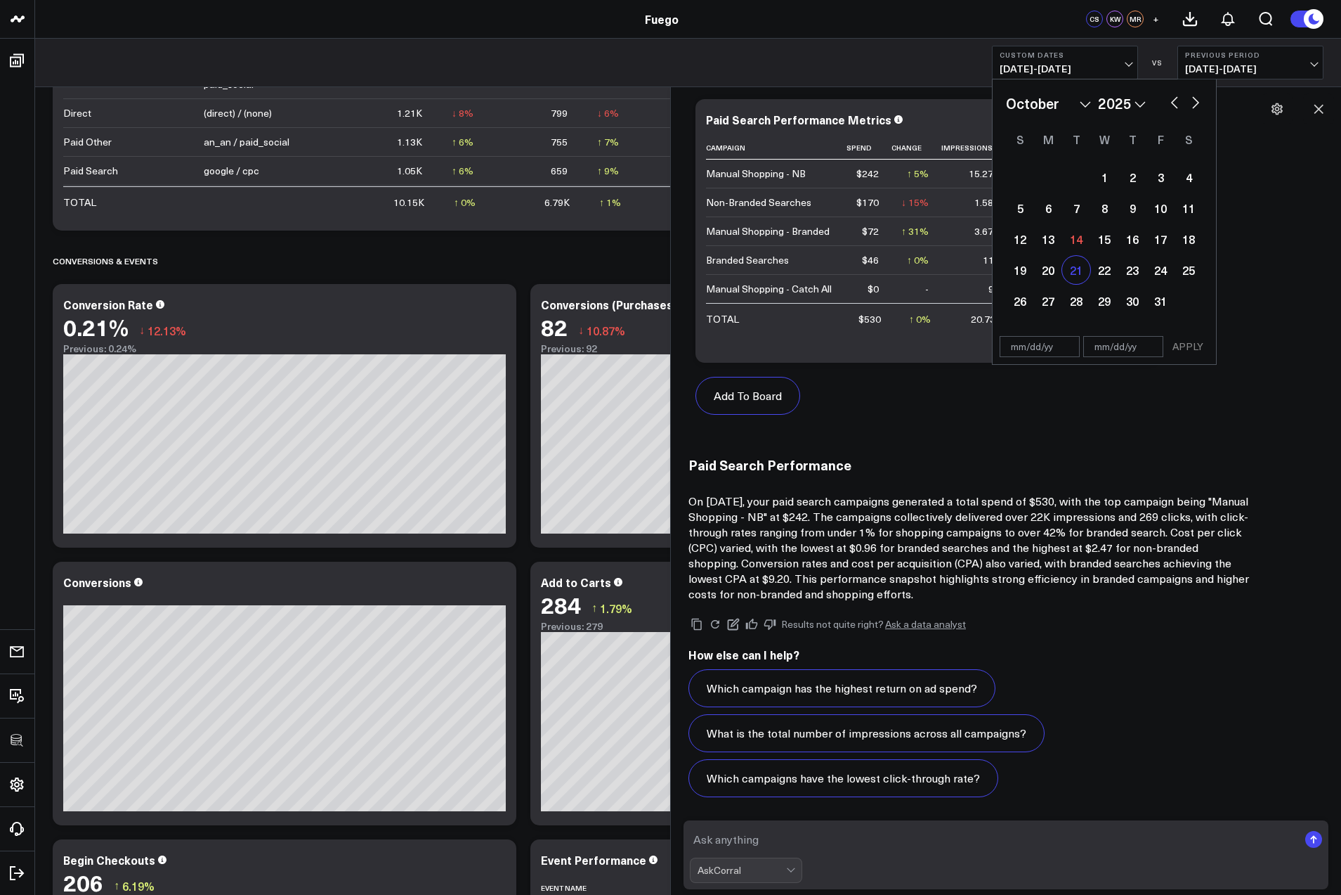
click at [1075, 273] on div "21" at bounding box center [1077, 270] width 28 height 28
type input "10/21/25"
select select "9"
select select "2025"
click at [1108, 349] on input "text" at bounding box center [1124, 346] width 80 height 21
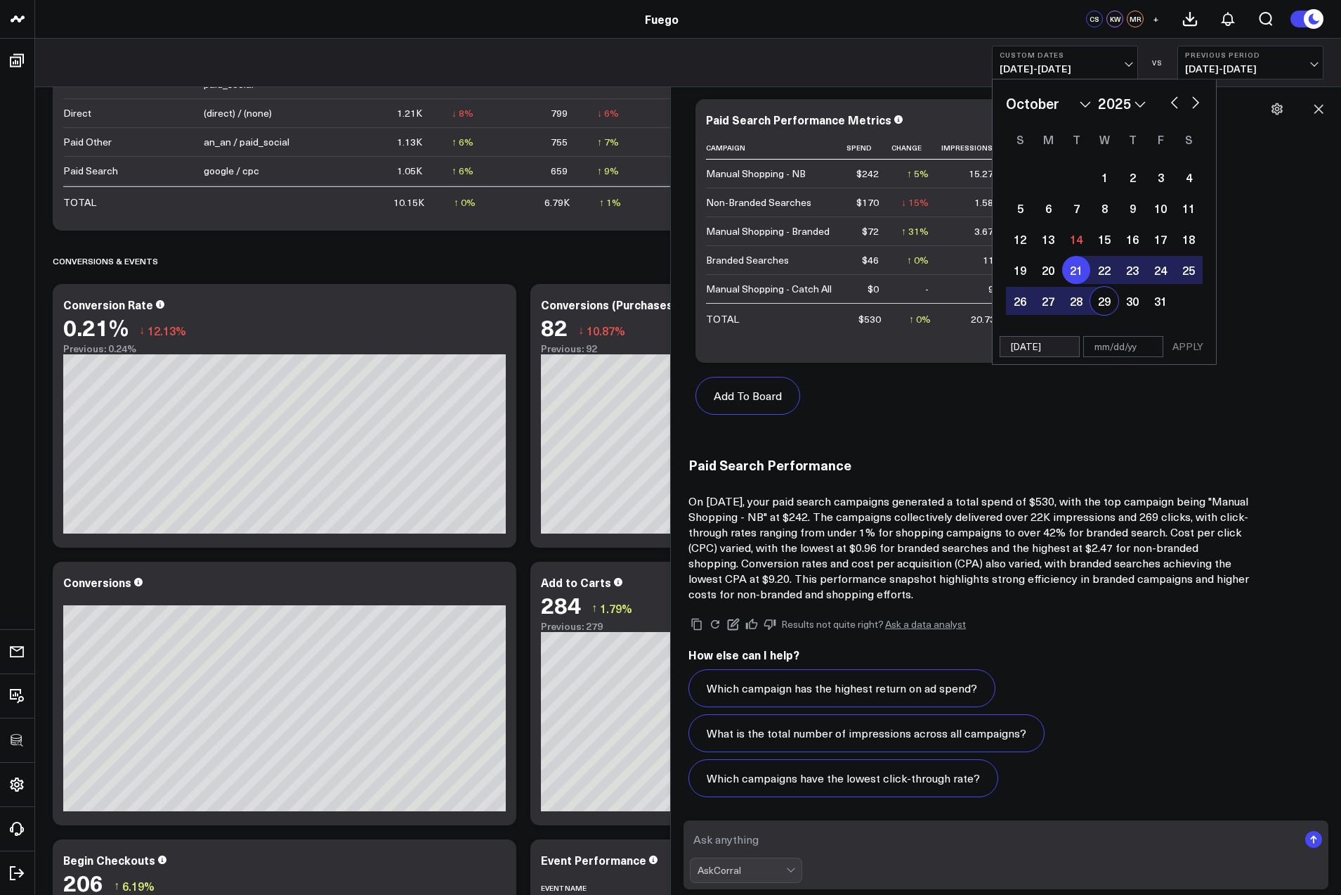
select select "9"
select select "2025"
click at [1055, 304] on div "27" at bounding box center [1048, 301] width 28 height 28
type input "10/27/25"
select select "9"
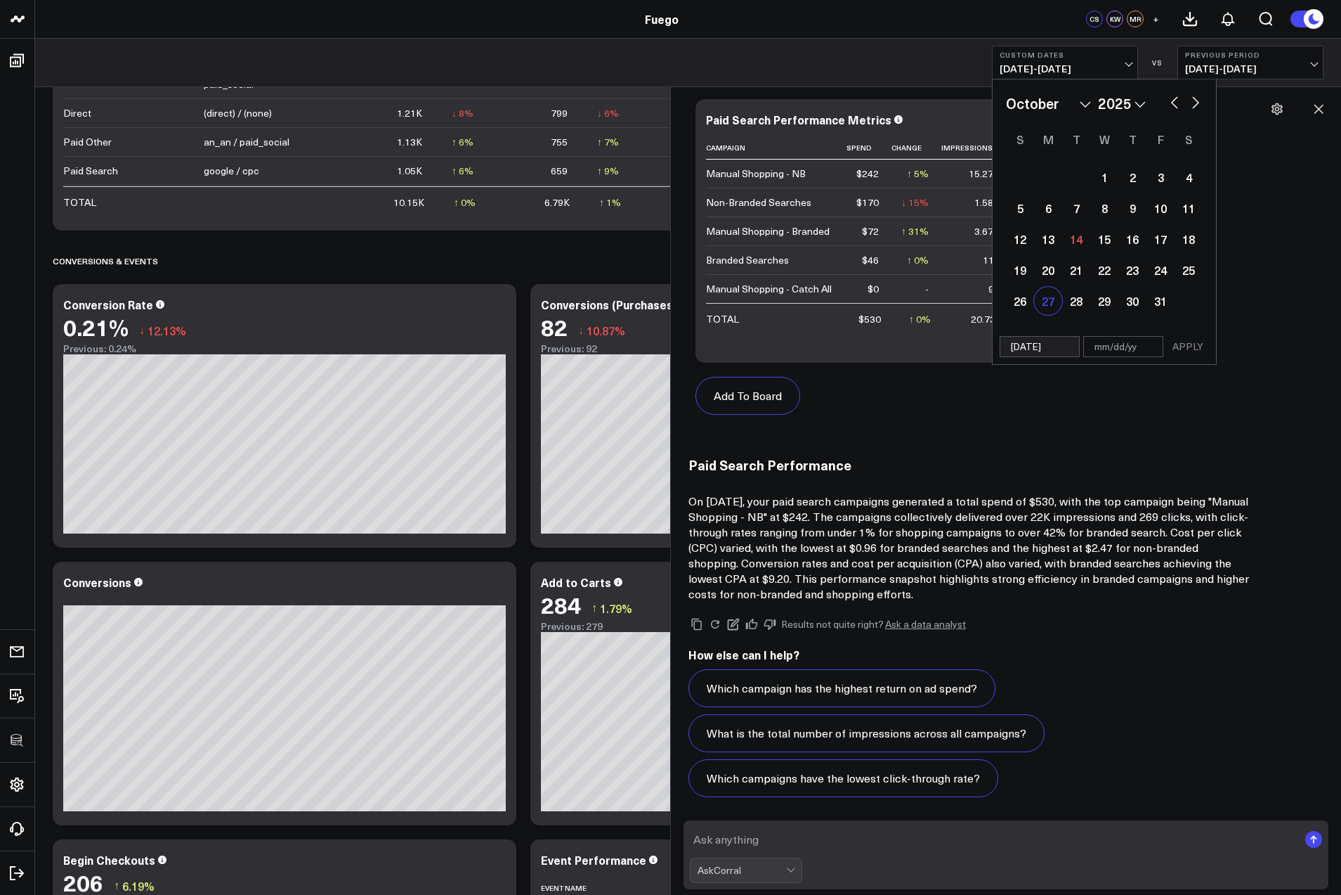
select select "2025"
click at [1110, 345] on input "text" at bounding box center [1124, 346] width 80 height 21
select select "9"
select select "2025"
click at [1048, 305] on div "27" at bounding box center [1048, 301] width 28 height 28
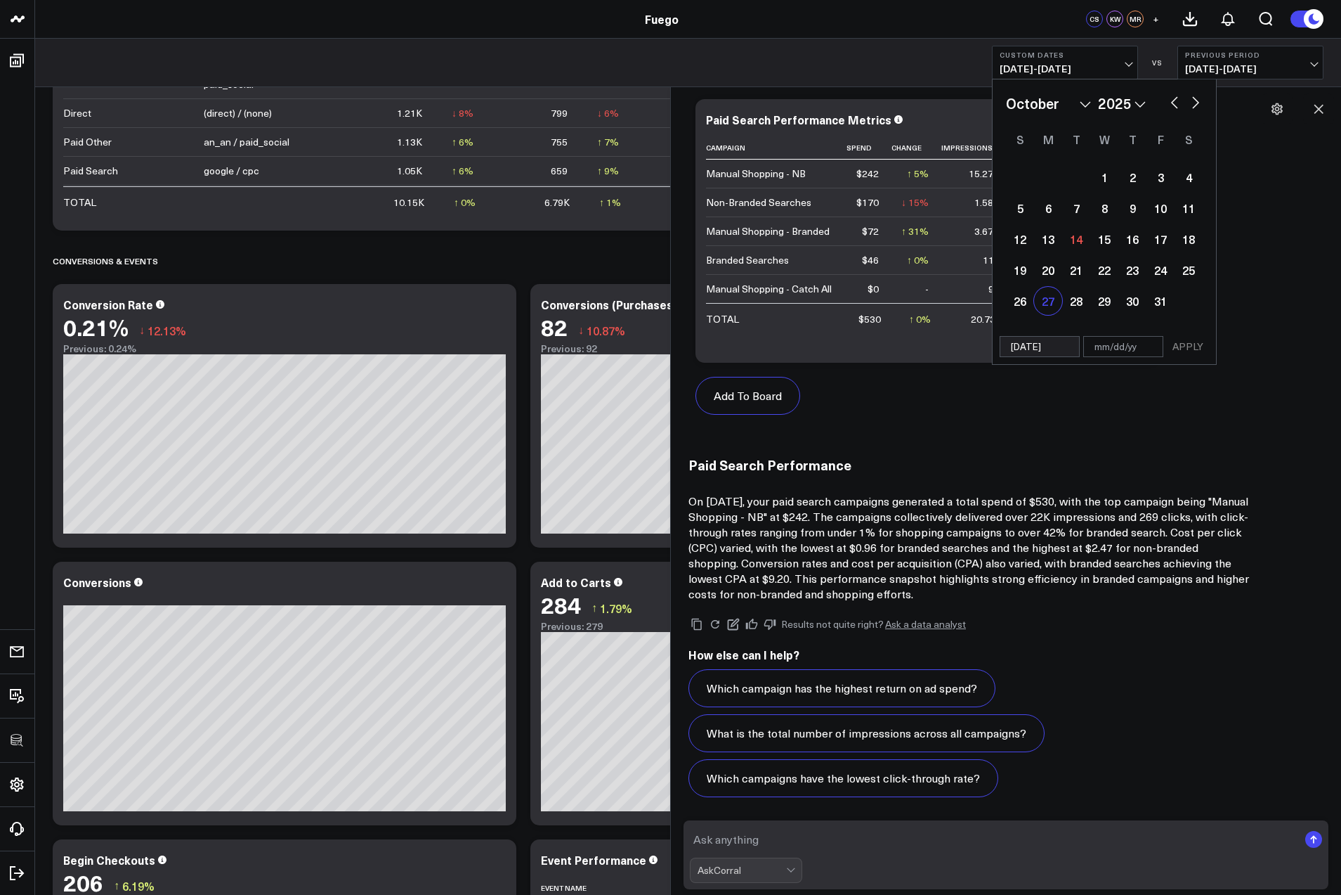
select select "9"
select select "2025"
click at [1097, 351] on input "text" at bounding box center [1124, 346] width 80 height 21
select select "9"
select select "2025"
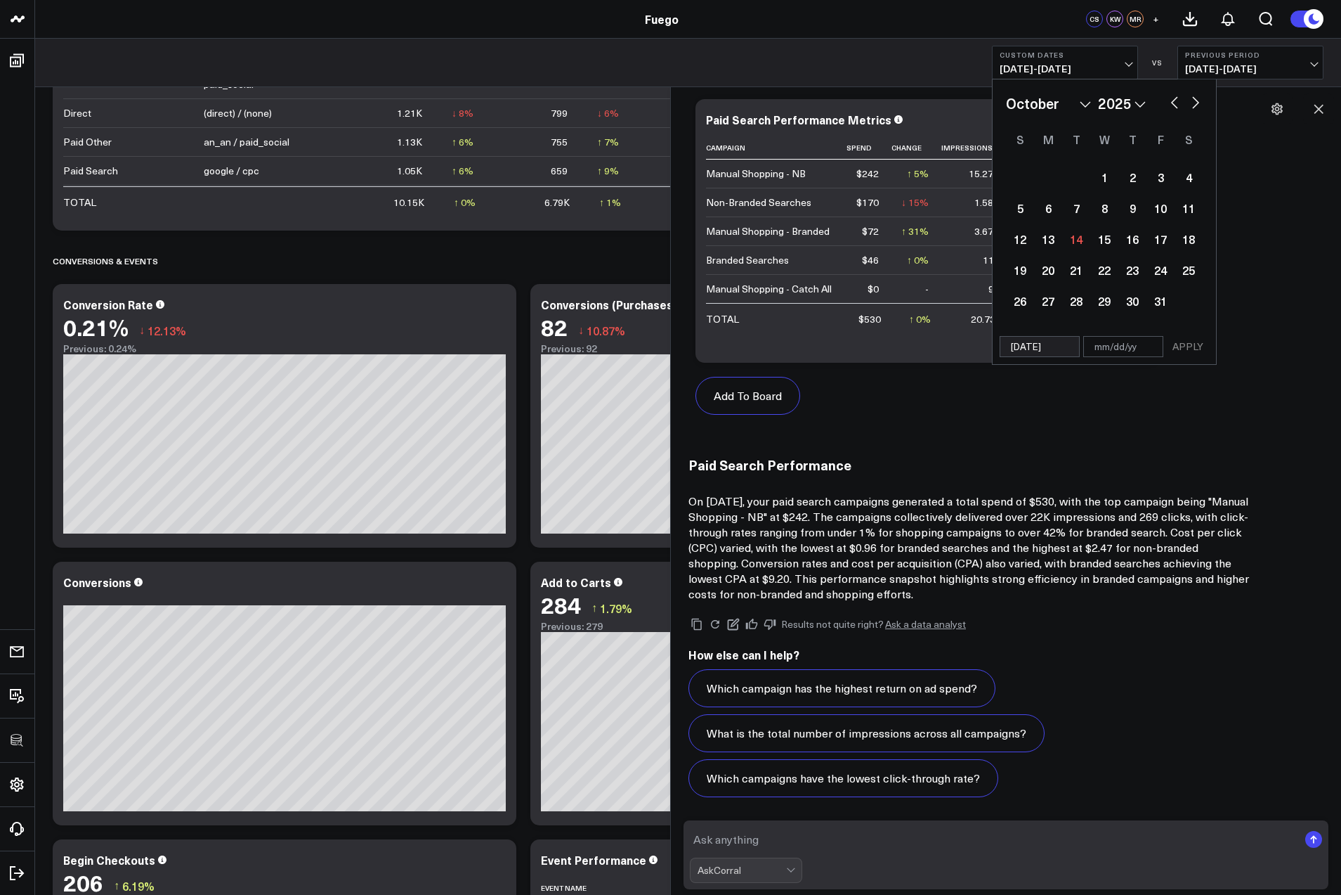
click at [1047, 107] on select "January February March April May June July August September October November De…" at bounding box center [1048, 103] width 85 height 21
select select "8"
select select "2025"
click at [1029, 267] on div "21" at bounding box center [1020, 270] width 28 height 28
type input "09/21/25"
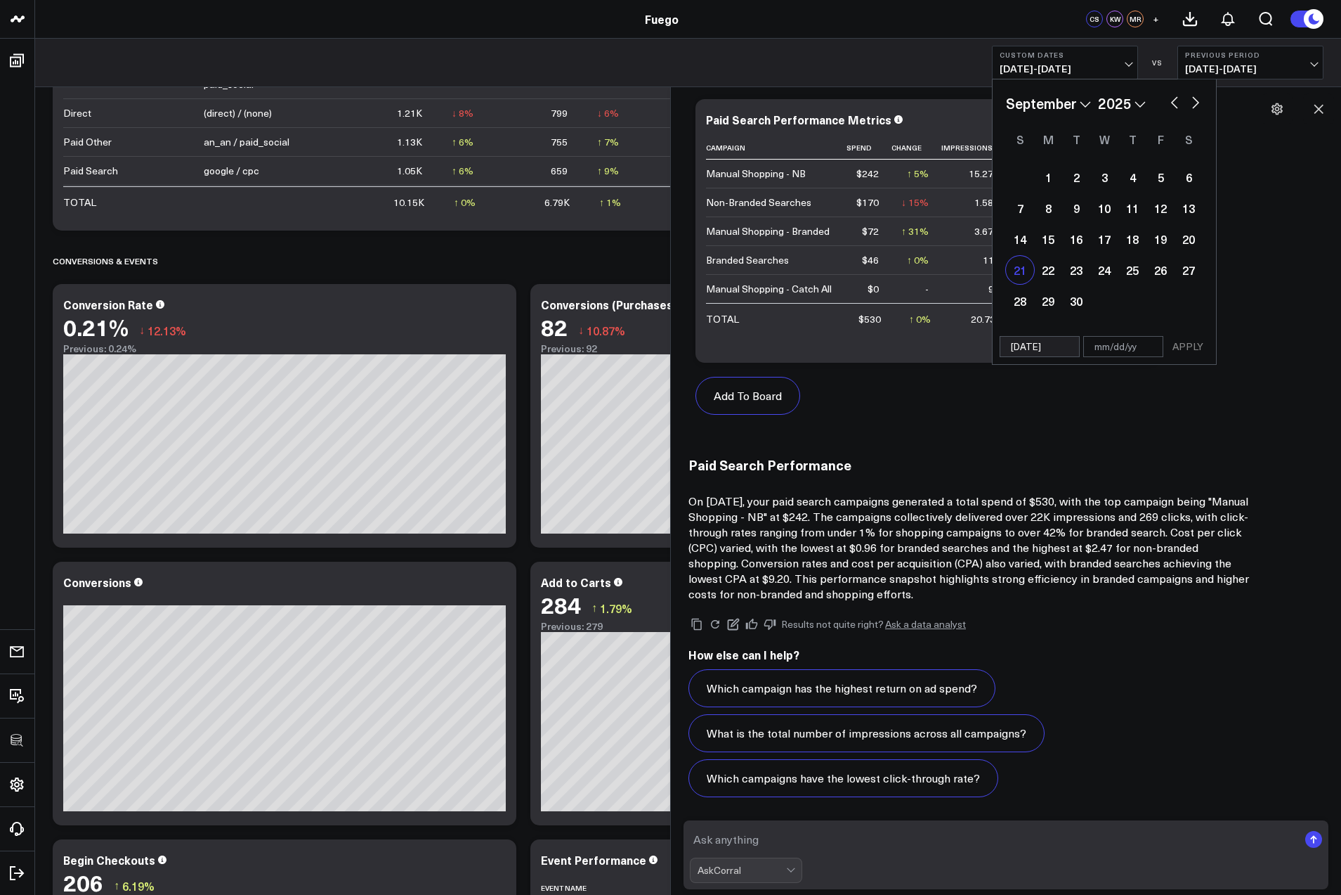
select select "8"
select select "2025"
drag, startPoint x: 1023, startPoint y: 268, endPoint x: 1211, endPoint y: 273, distance: 187.7
click at [1211, 273] on div "January February March April May June July August September October November De…" at bounding box center [1104, 204] width 223 height 250
click at [1189, 276] on div "27" at bounding box center [1189, 270] width 28 height 28
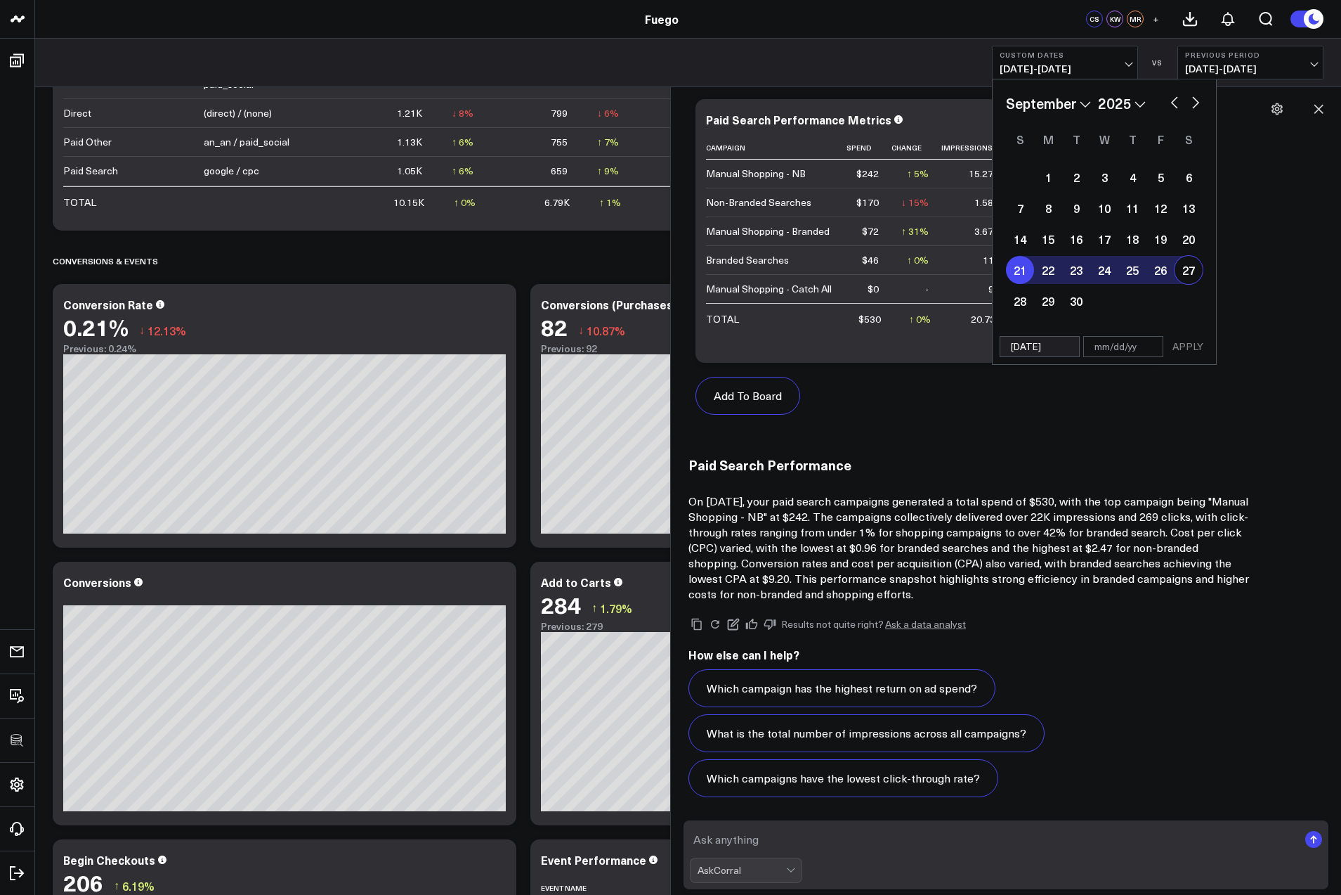
type input "09/27/25"
select select "8"
select select "2025"
click at [1189, 350] on button "APPLY" at bounding box center [1188, 346] width 42 height 21
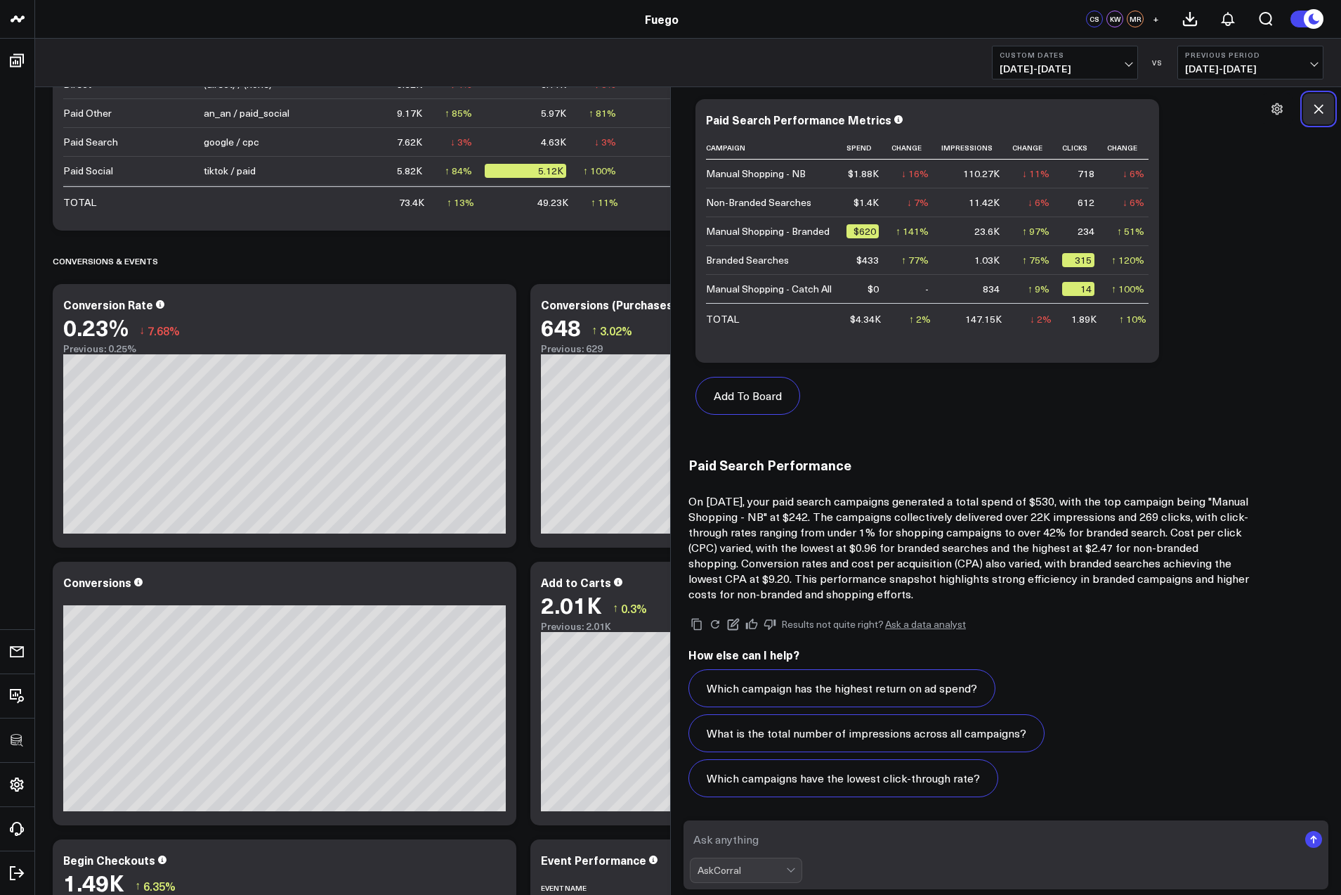
click at [1318, 106] on icon at bounding box center [1319, 109] width 14 height 14
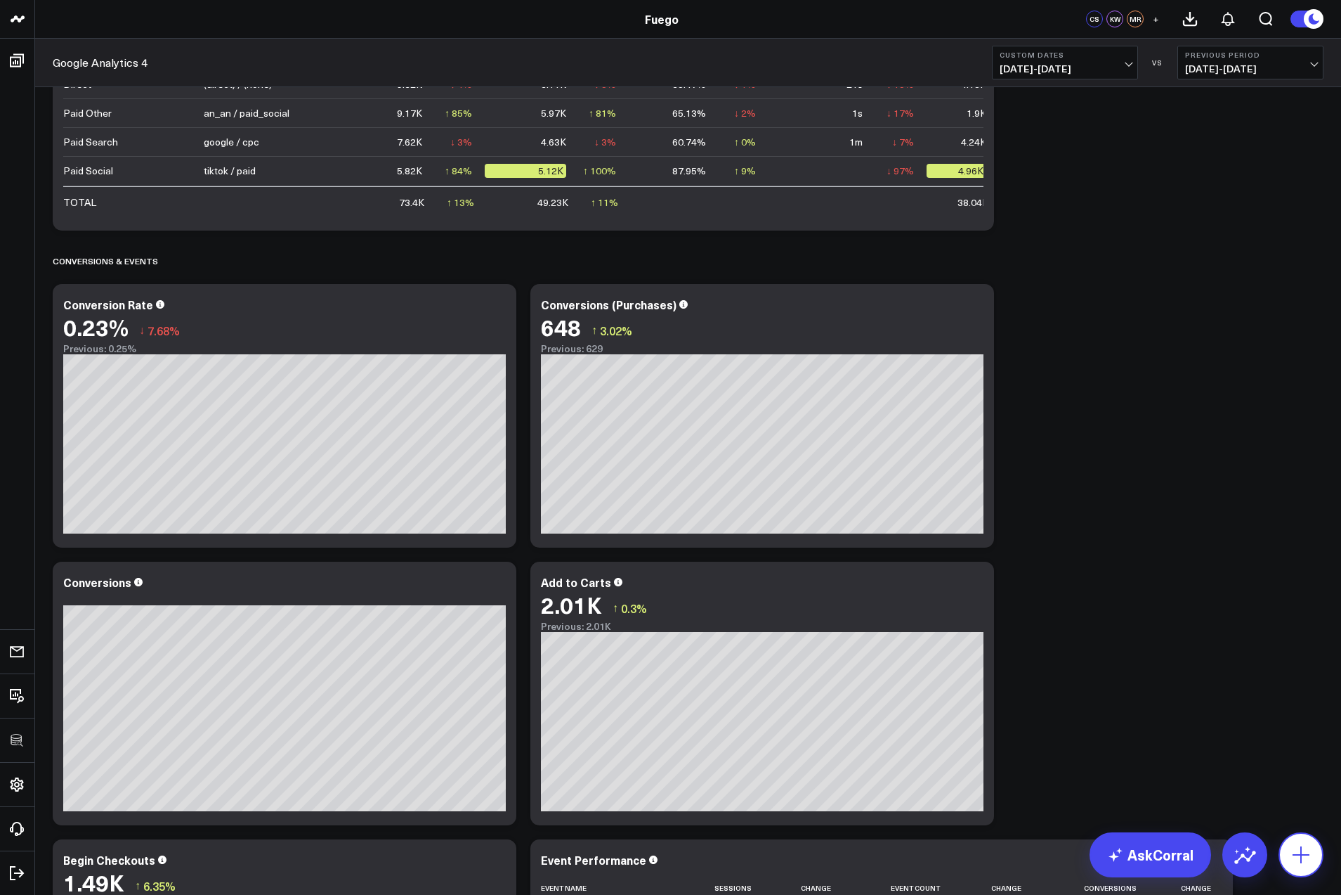
click at [1300, 852] on icon at bounding box center [1301, 854] width 22 height 22
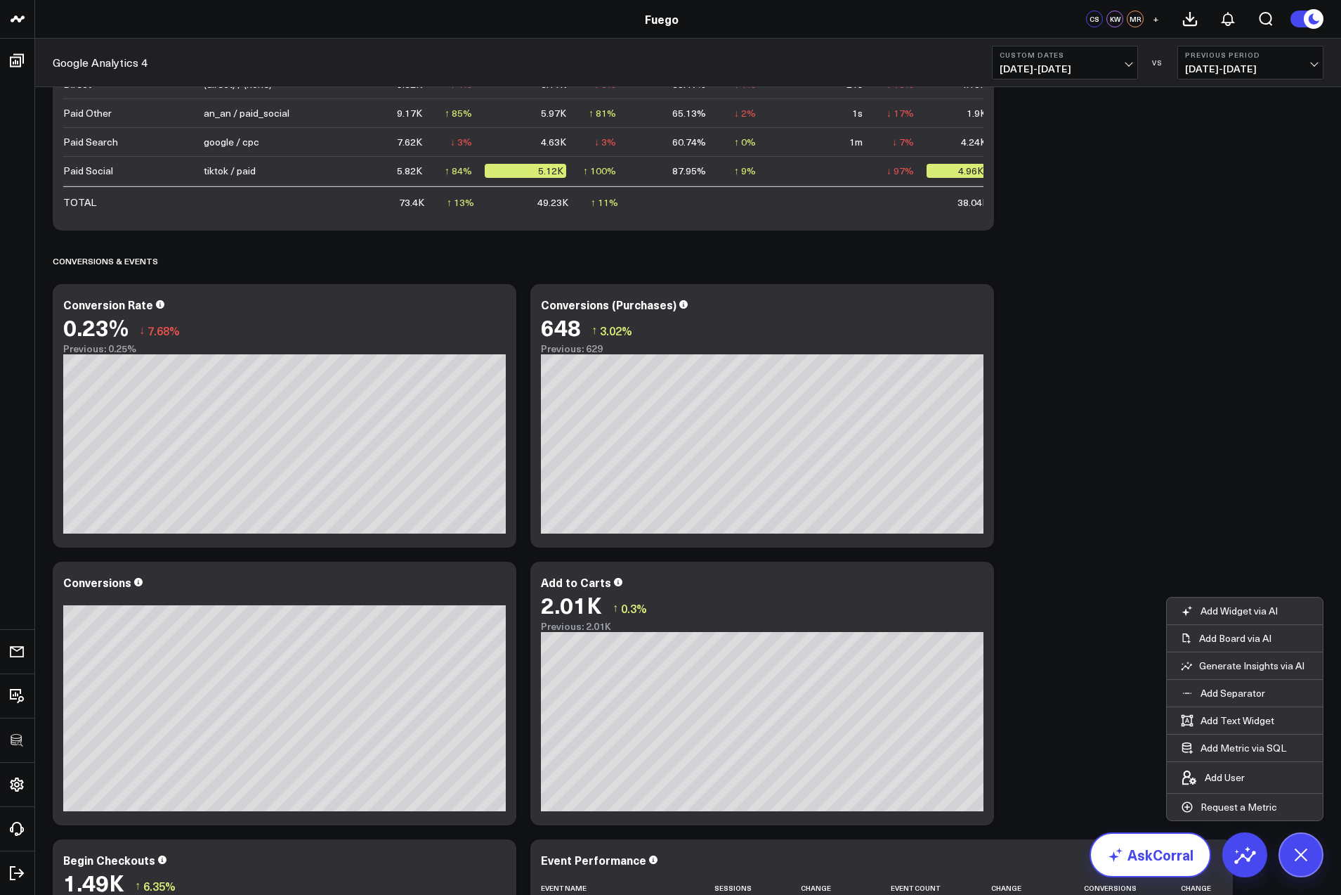
click at [1157, 850] on link "AskCorral" at bounding box center [1151, 854] width 122 height 45
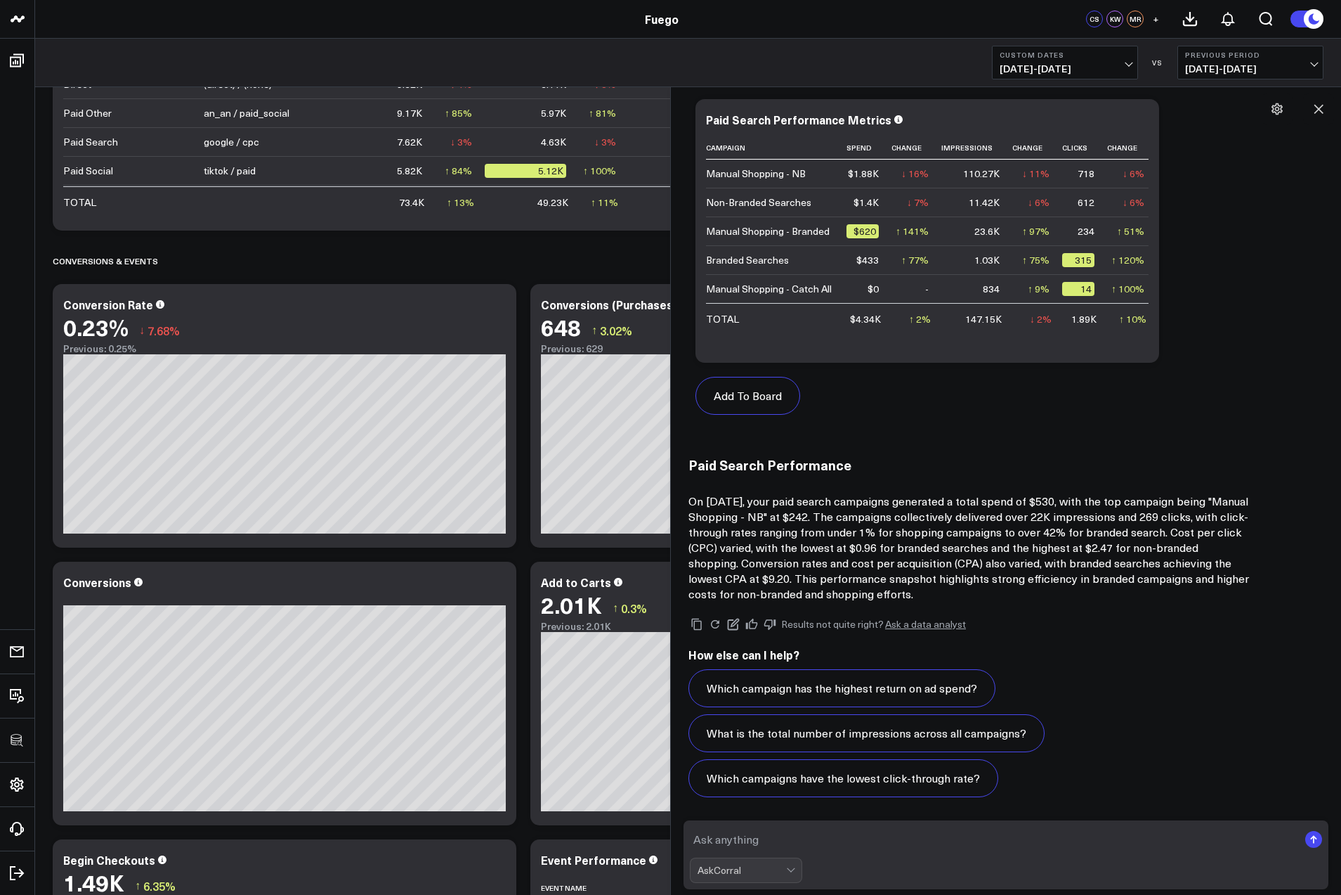
click at [829, 843] on textarea at bounding box center [994, 838] width 609 height 25
type textarea "average CPM in this timeframe"
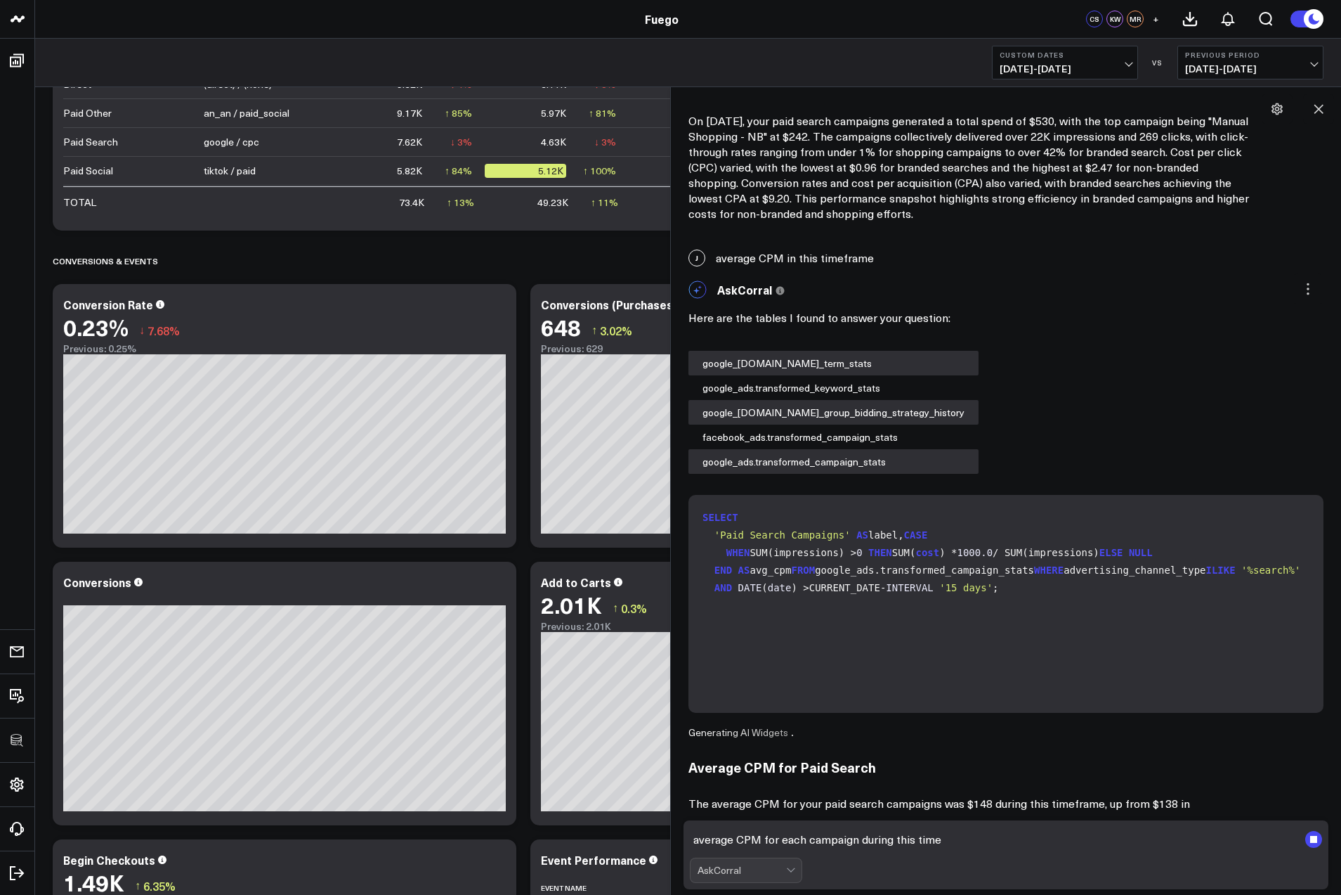
scroll to position [977, 0]
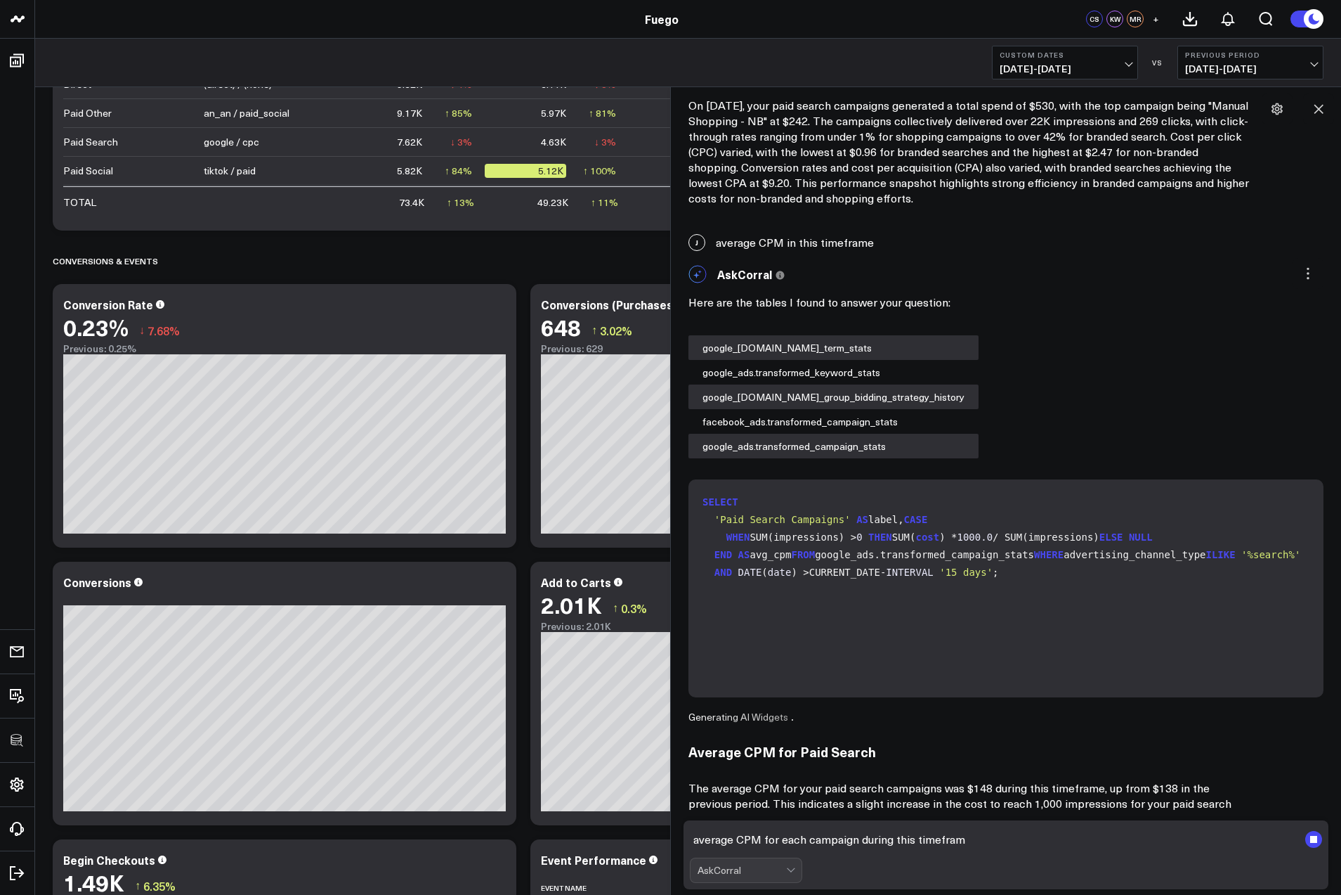
type textarea "average CPM for each campaign during this timeframe"
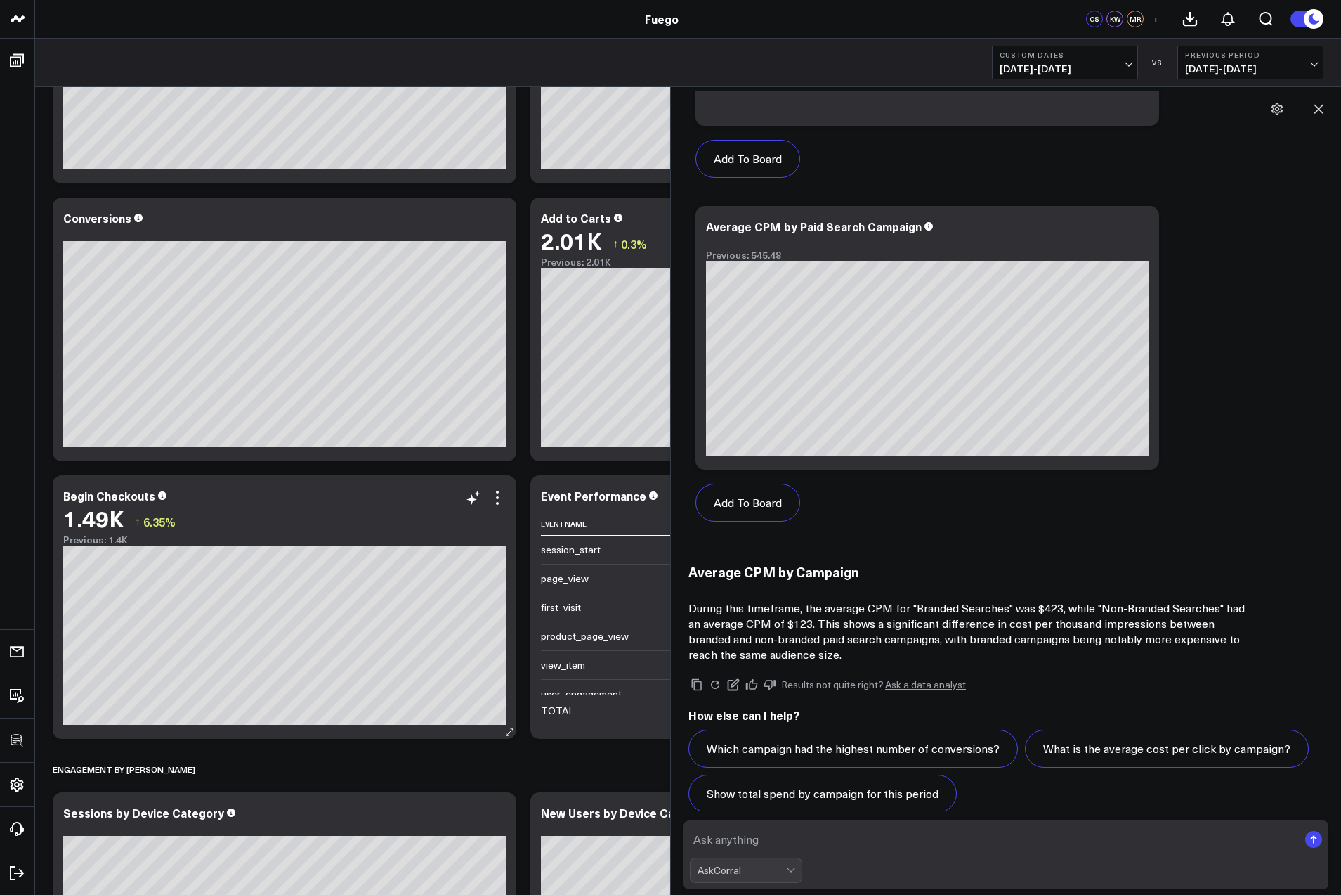
scroll to position [2239, 0]
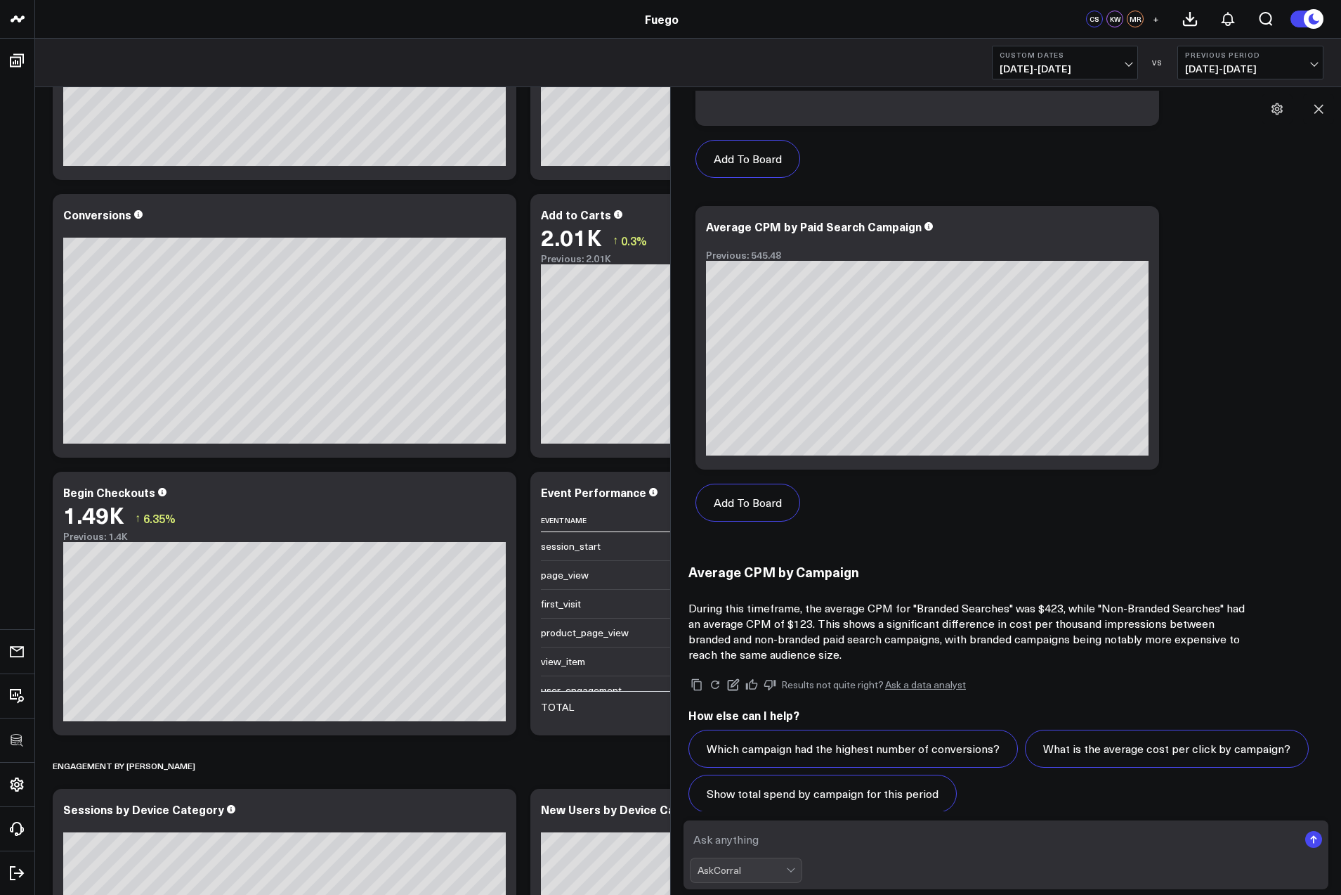
click at [797, 840] on textarea at bounding box center [994, 838] width 609 height 25
type textarea "impressions by campaign name"
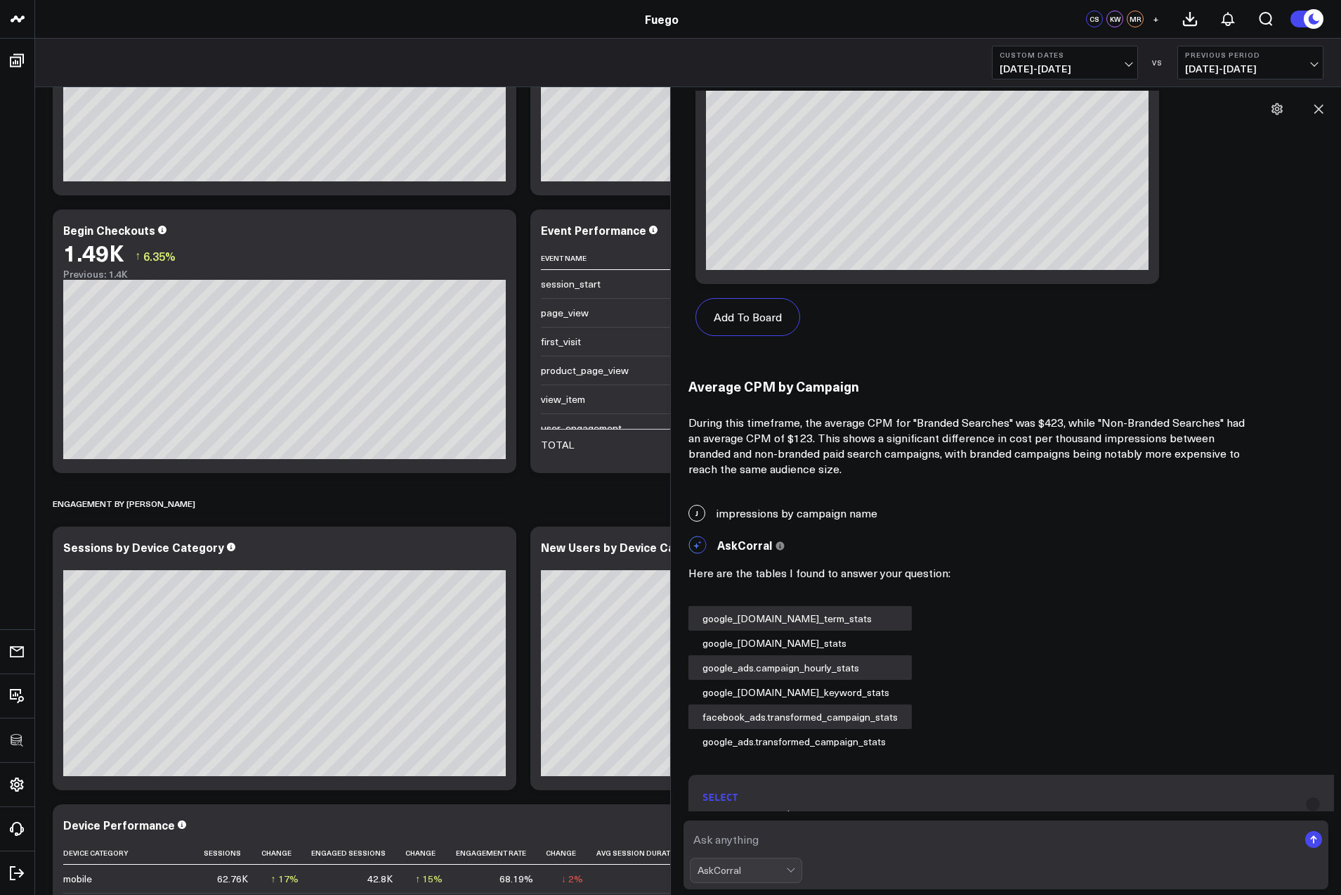
scroll to position [3657, 0]
click at [873, 507] on div "J impressions by campaign name" at bounding box center [1006, 514] width 656 height 31
copy div "impressions by campaign name"
click at [733, 840] on textarea at bounding box center [994, 838] width 609 height 25
paste textarea "impressions by campaign name"
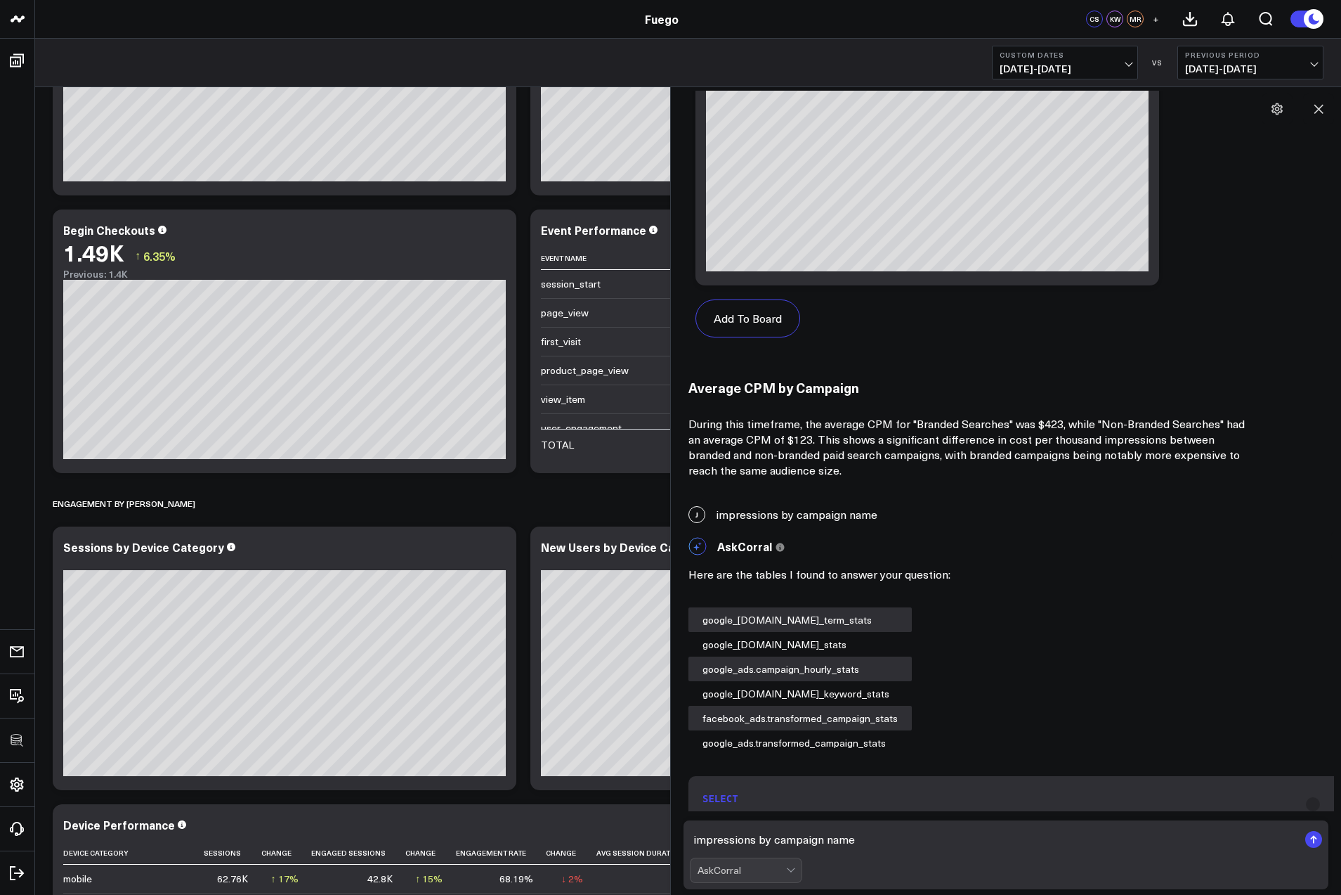
click at [740, 841] on textarea "impressions by campaign name" at bounding box center [994, 838] width 609 height 25
type textarea "interactions by campaign name"
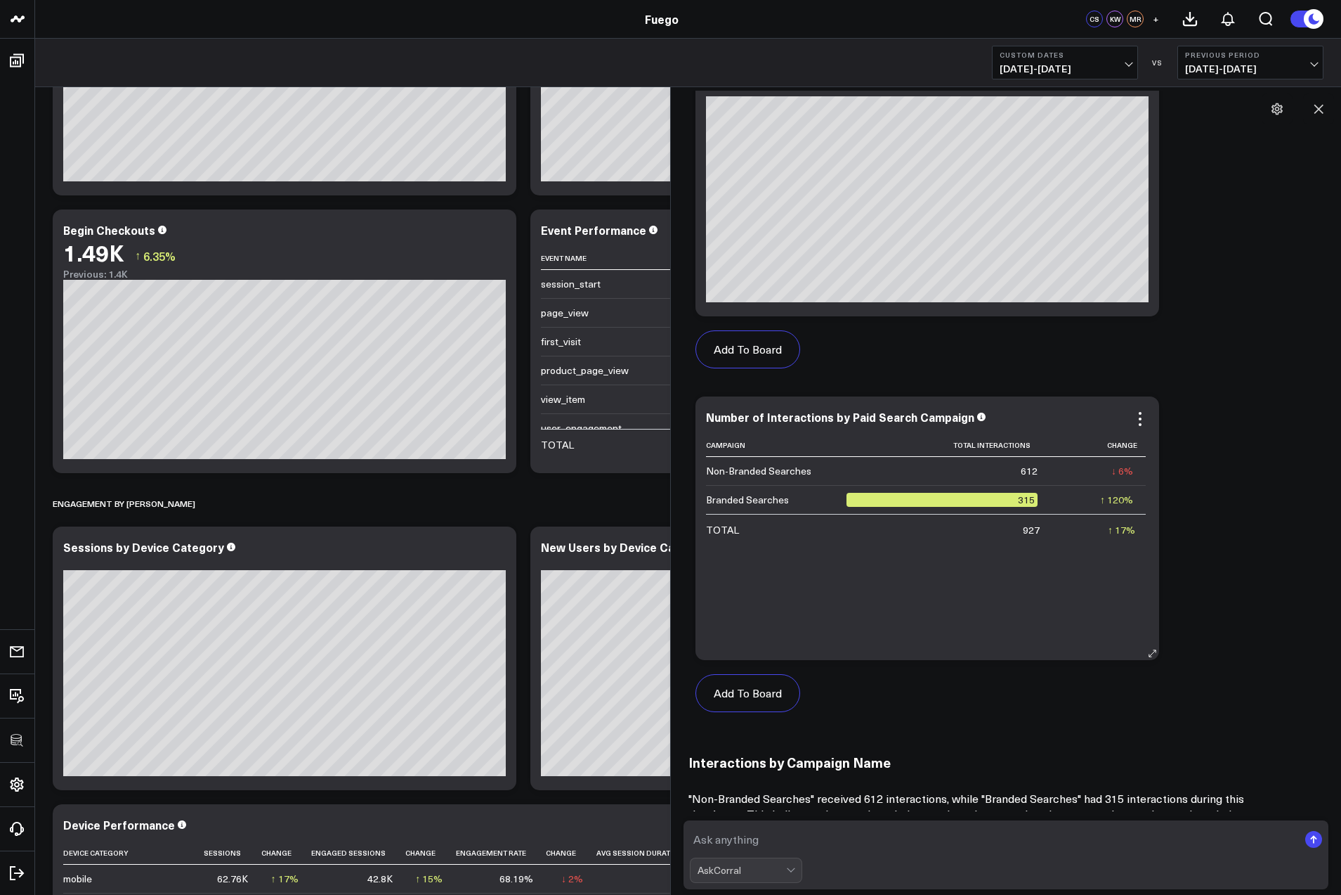
scroll to position [6483, 0]
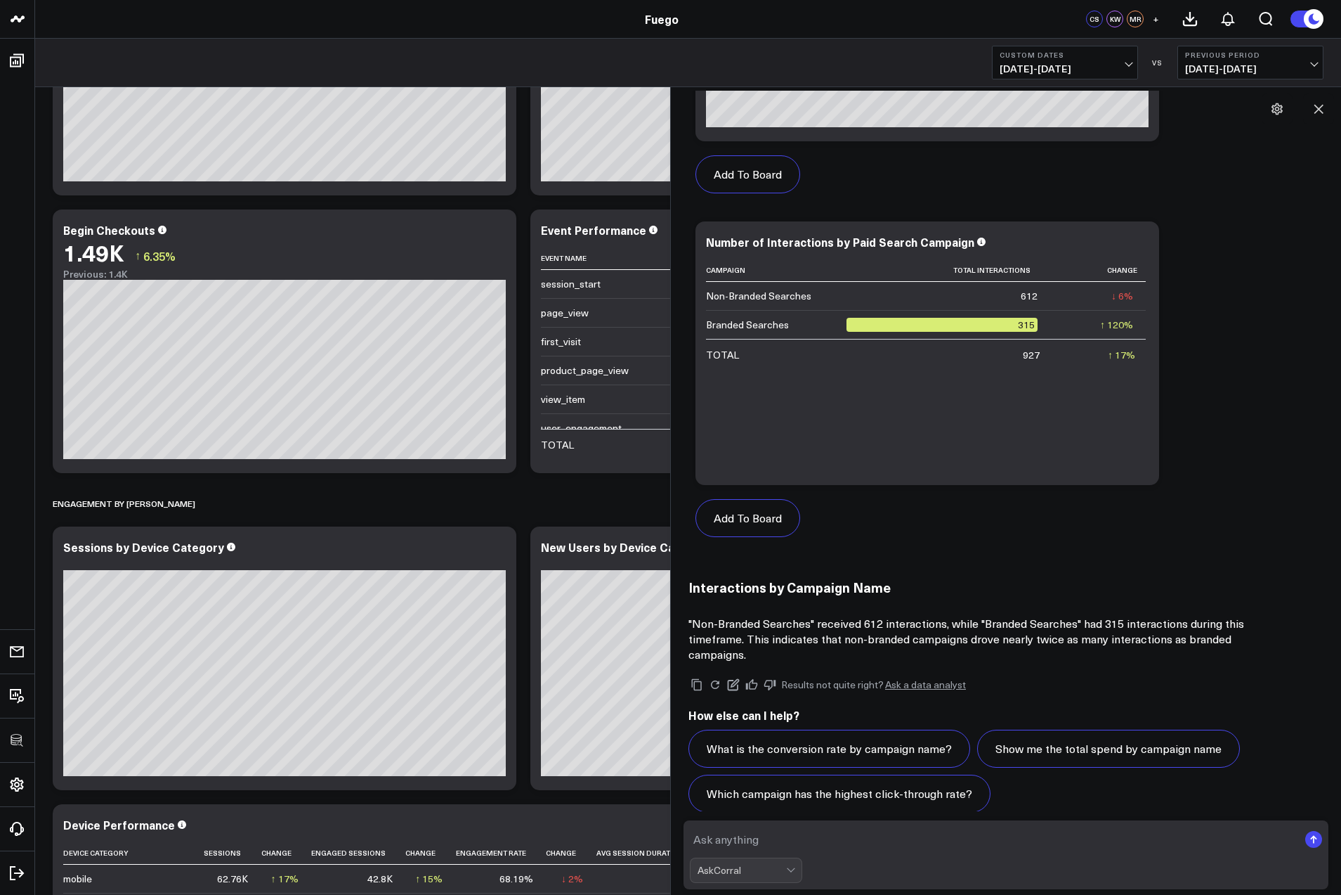
click at [743, 833] on textarea at bounding box center [994, 838] width 609 height 25
paste textarea "impressions by campaign name"
click at [725, 840] on textarea "impressions by campaign name" at bounding box center [994, 838] width 609 height 25
type textarea "conversion rate by campaign name"
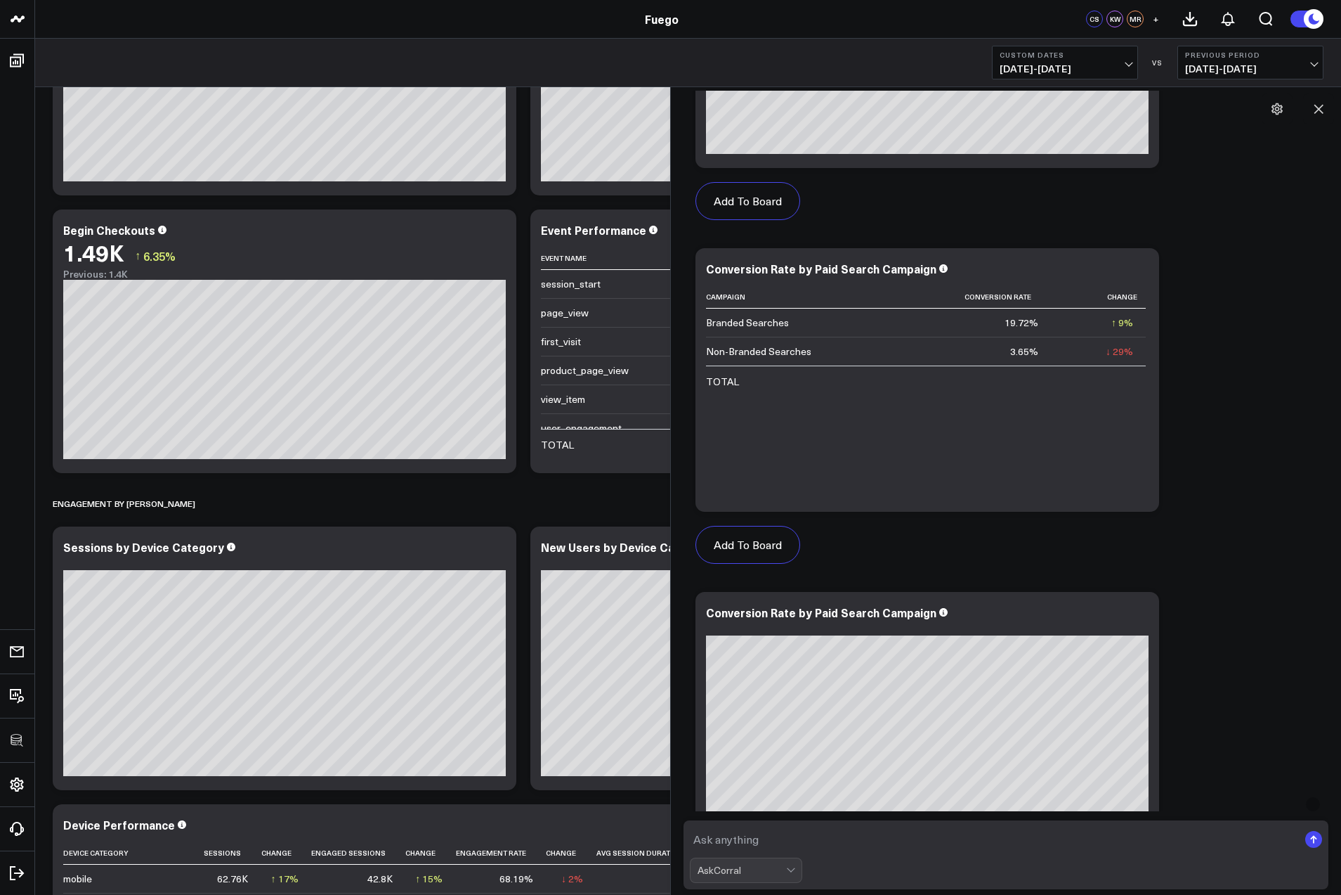
scroll to position [7796, 0]
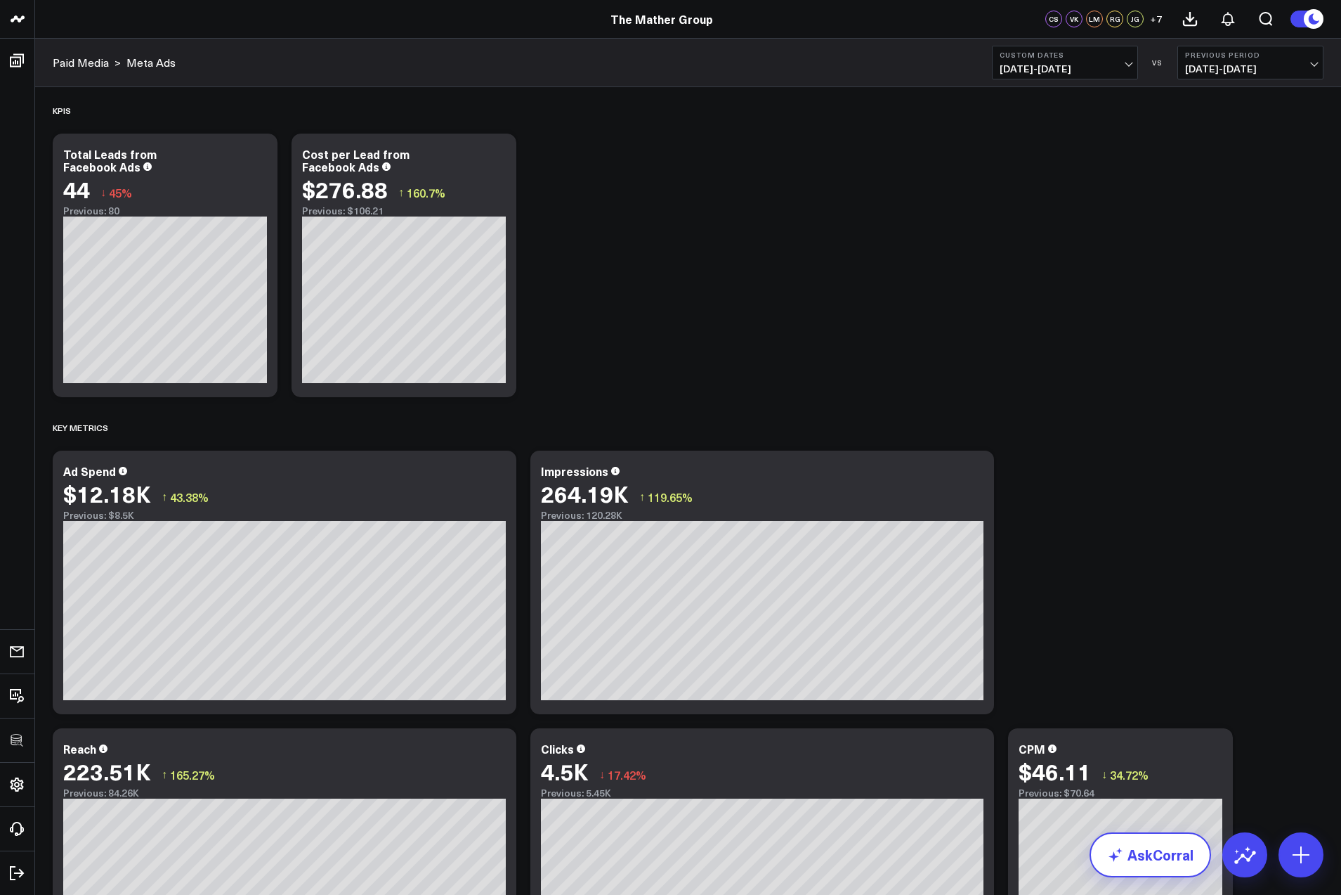
click at [1184, 850] on link "AskCorral" at bounding box center [1151, 854] width 122 height 45
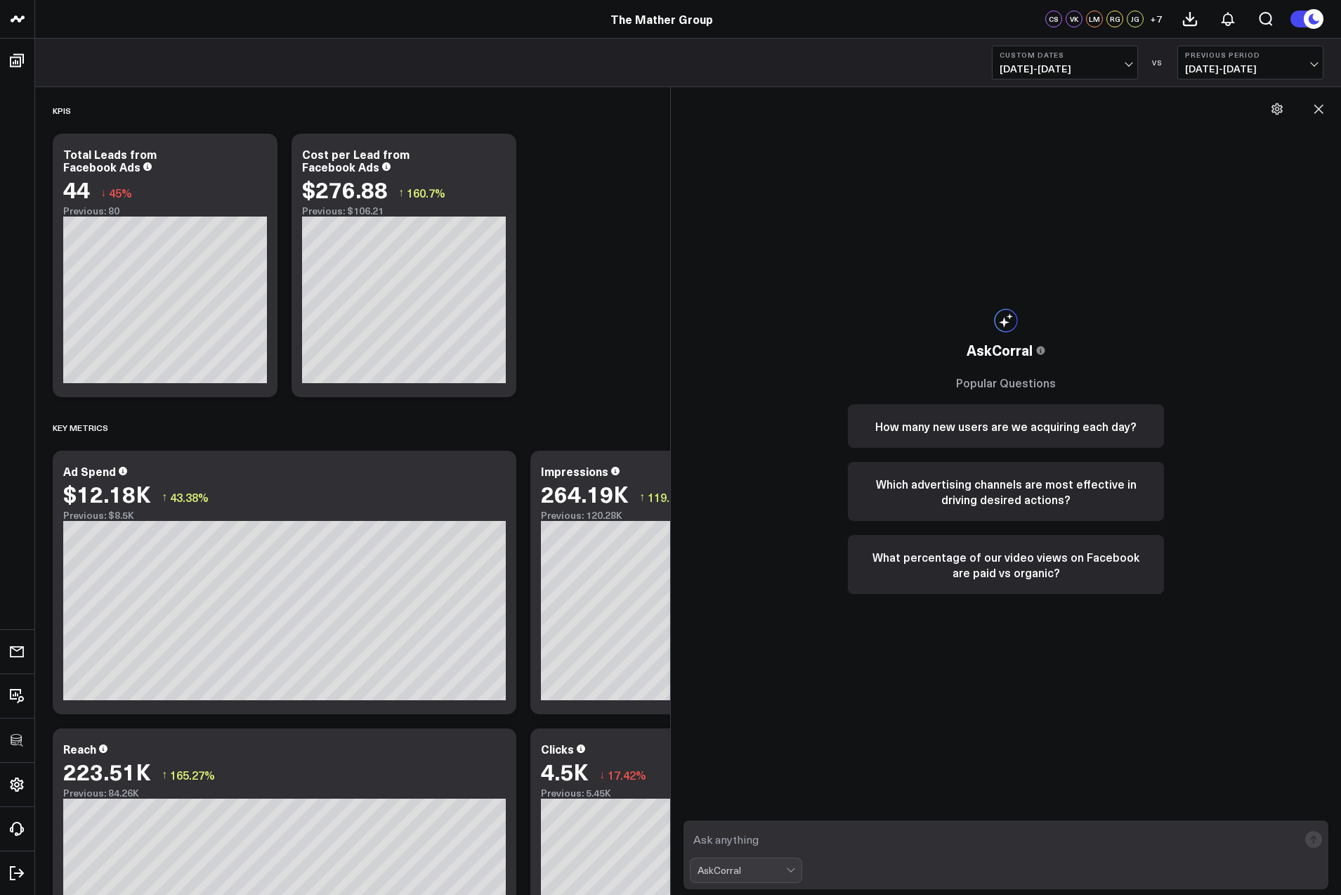
click at [843, 839] on textarea at bounding box center [994, 838] width 609 height 25
type textarea "qualified leads"
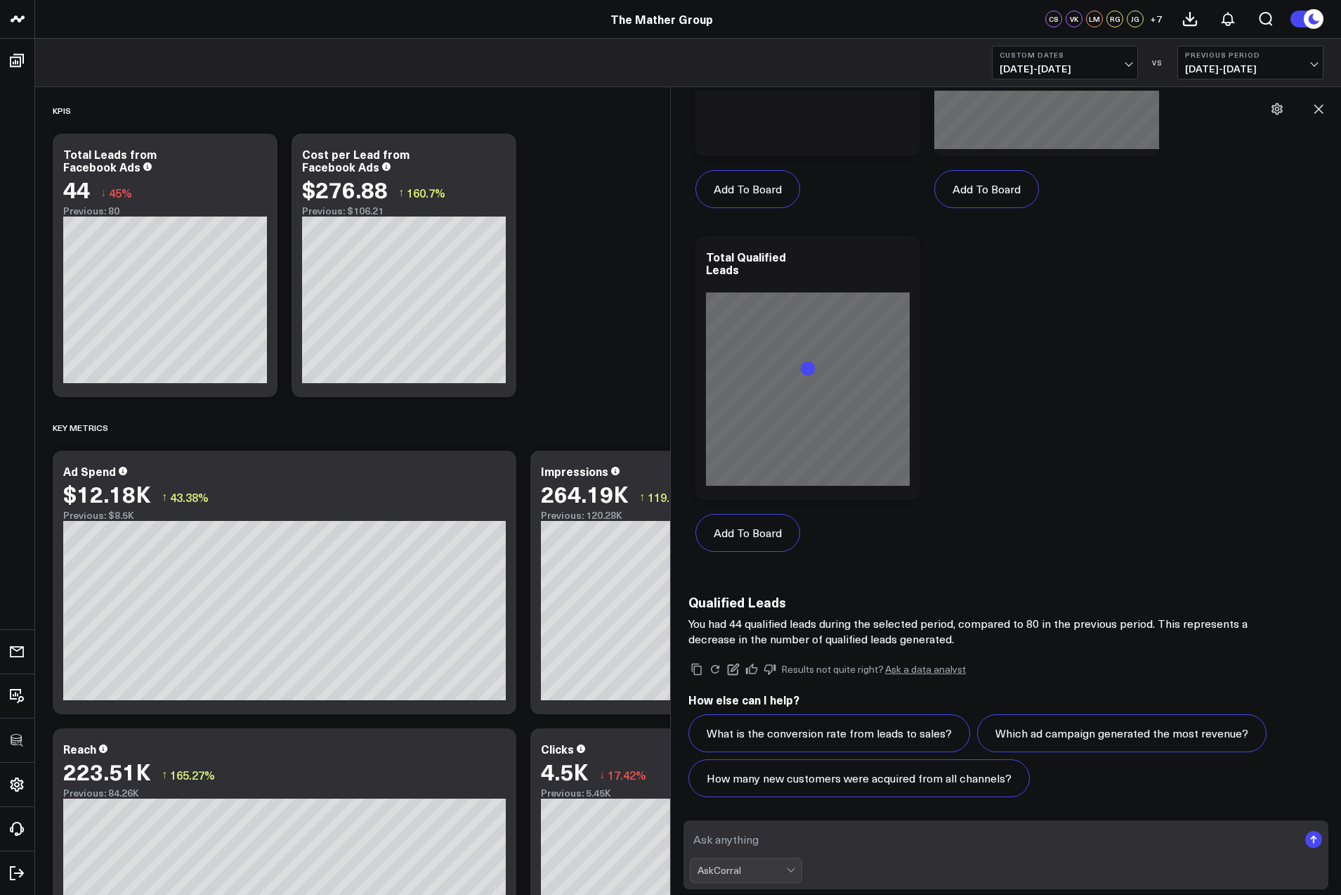
scroll to position [1024, 0]
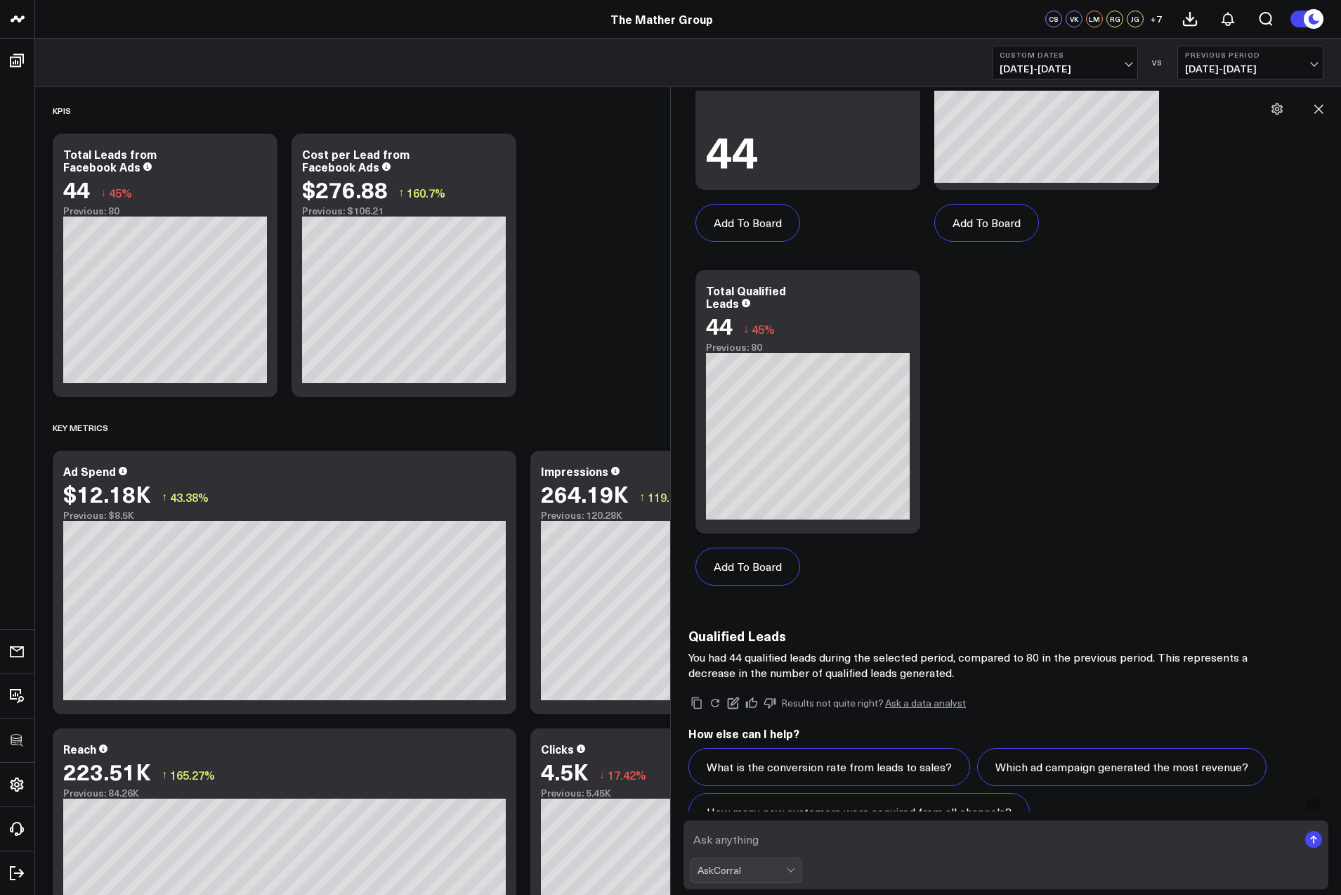
click at [755, 843] on textarea at bounding box center [994, 838] width 609 height 25
type textarea "show leads qualified number based on any Campaign Name with 'QualifiedLeads' in…"
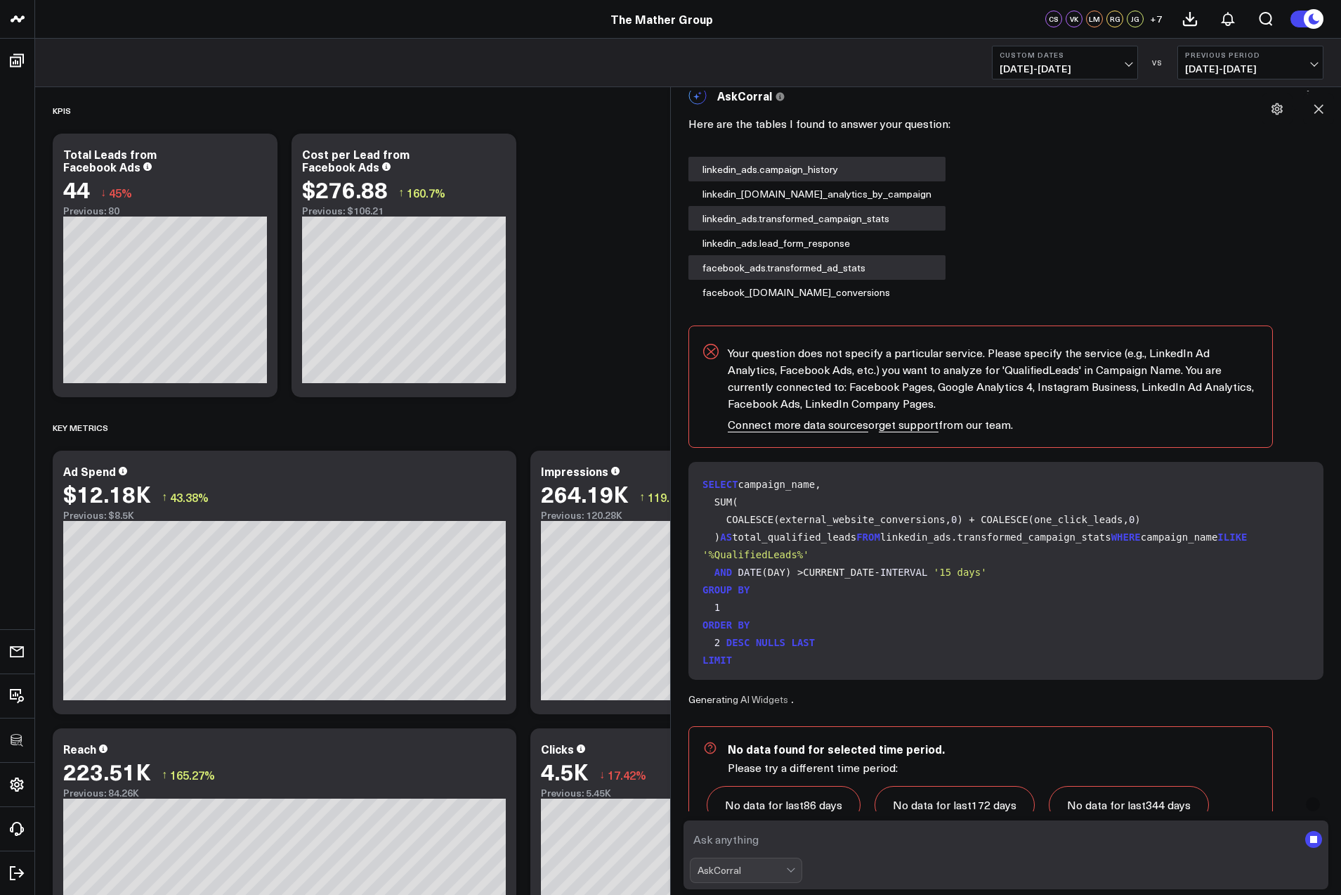
scroll to position [1676, 0]
click at [758, 844] on textarea at bounding box center [994, 838] width 609 height 25
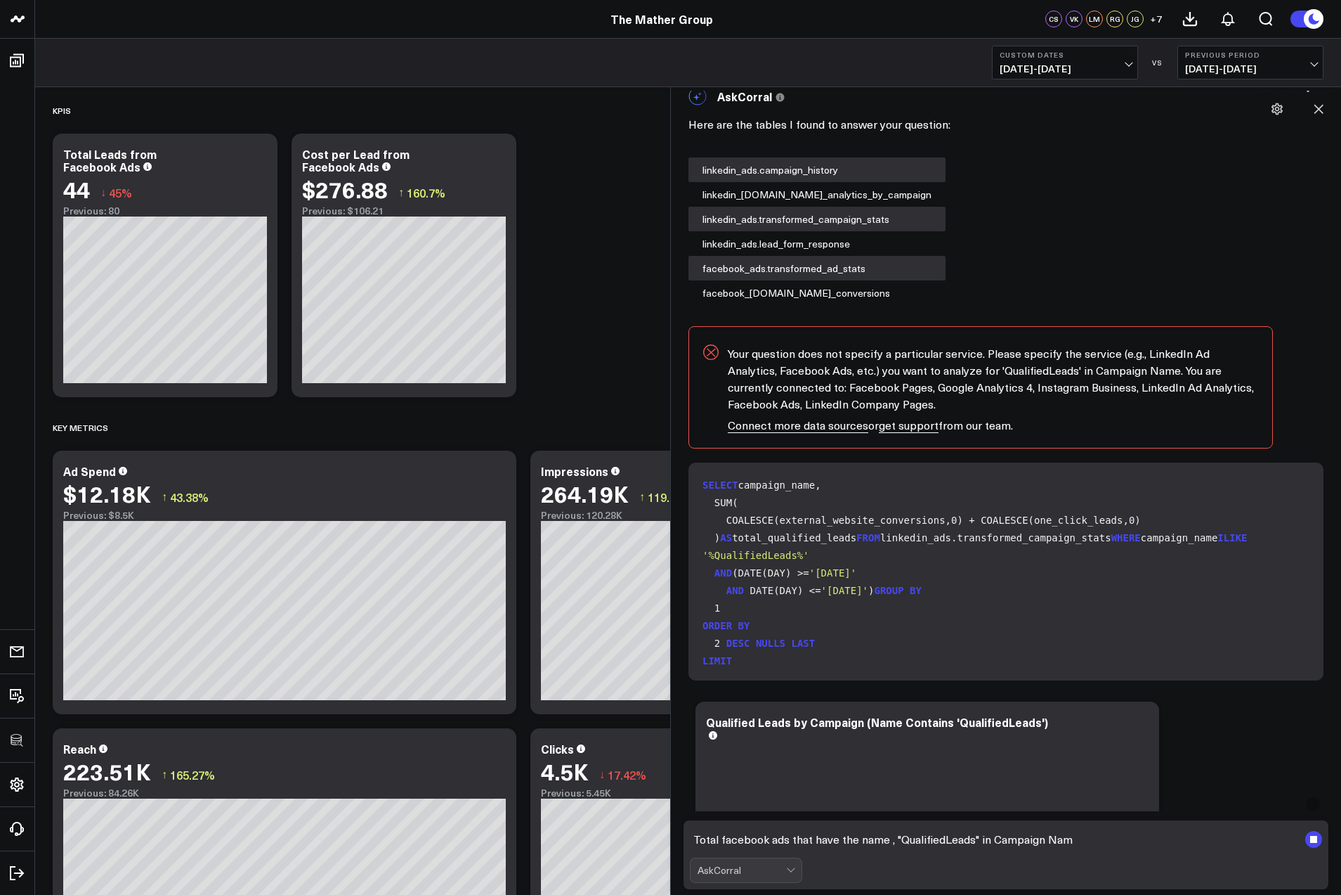
type textarea "Total facebook ads that have the name , "QualifiedLeads" in Campaign Name"
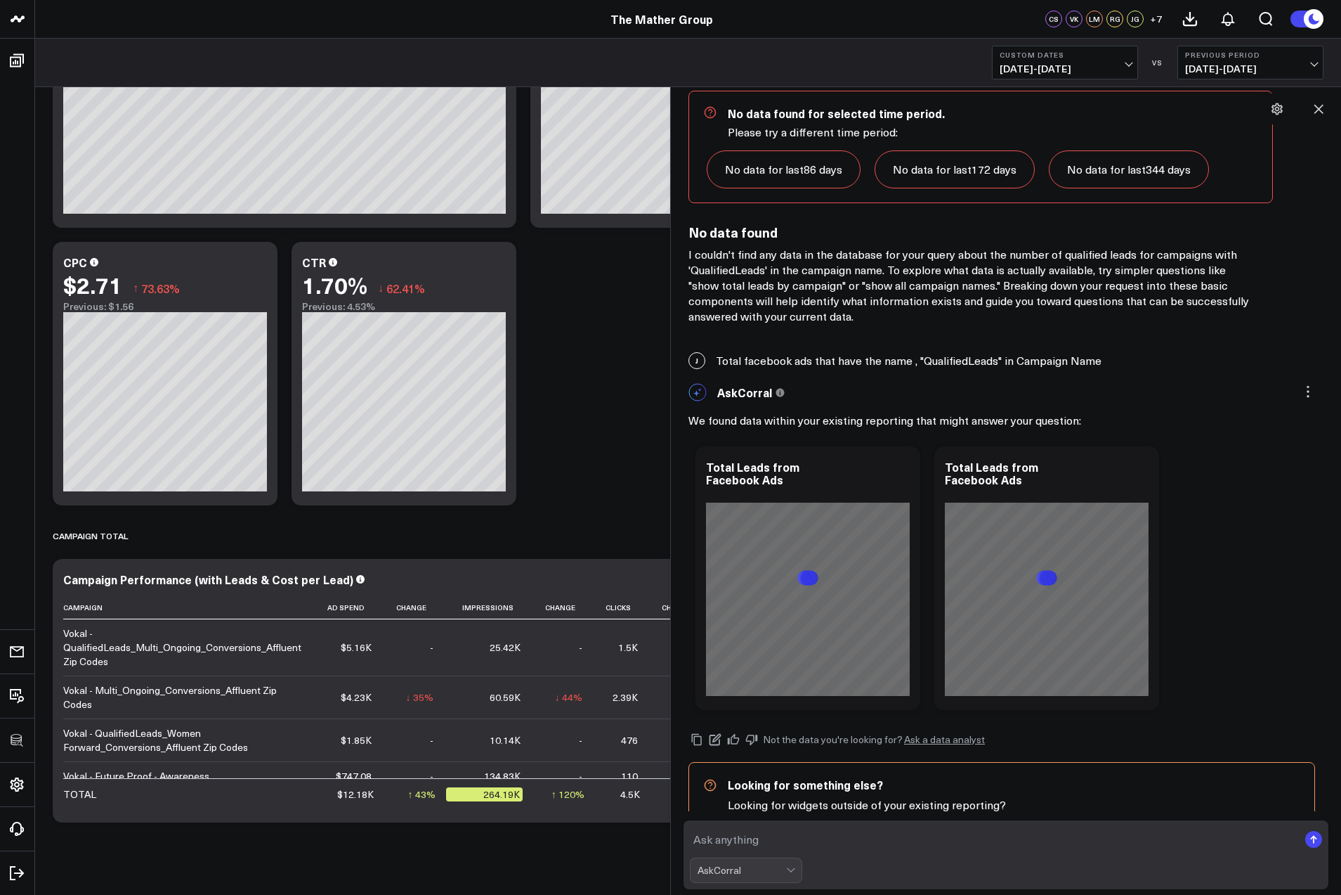
scroll to position [3751, 0]
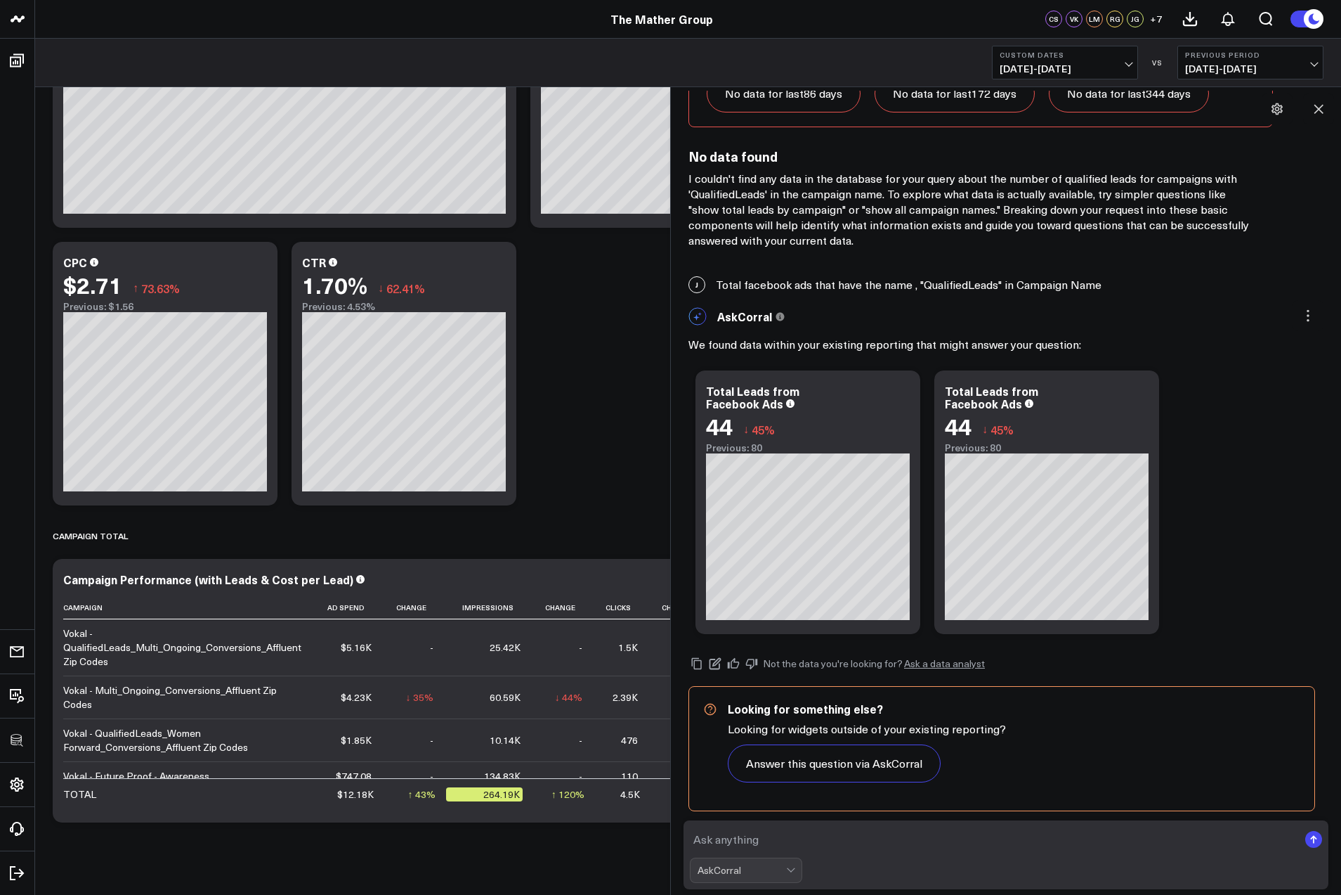
click at [773, 844] on textarea at bounding box center [994, 838] width 609 height 25
type textarea "only show 'Qualified Leads' from facebook ads"
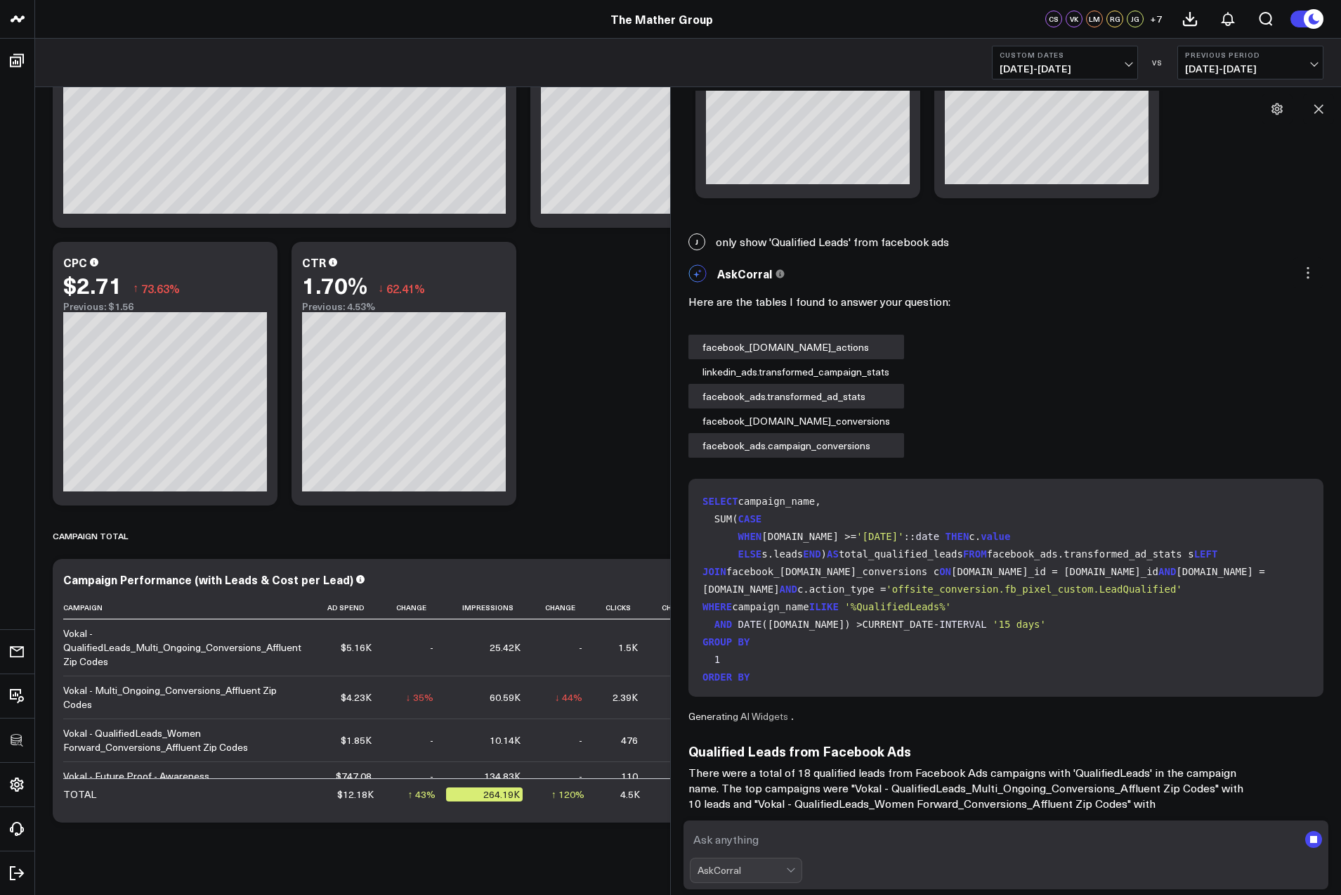
scroll to position [4202, 0]
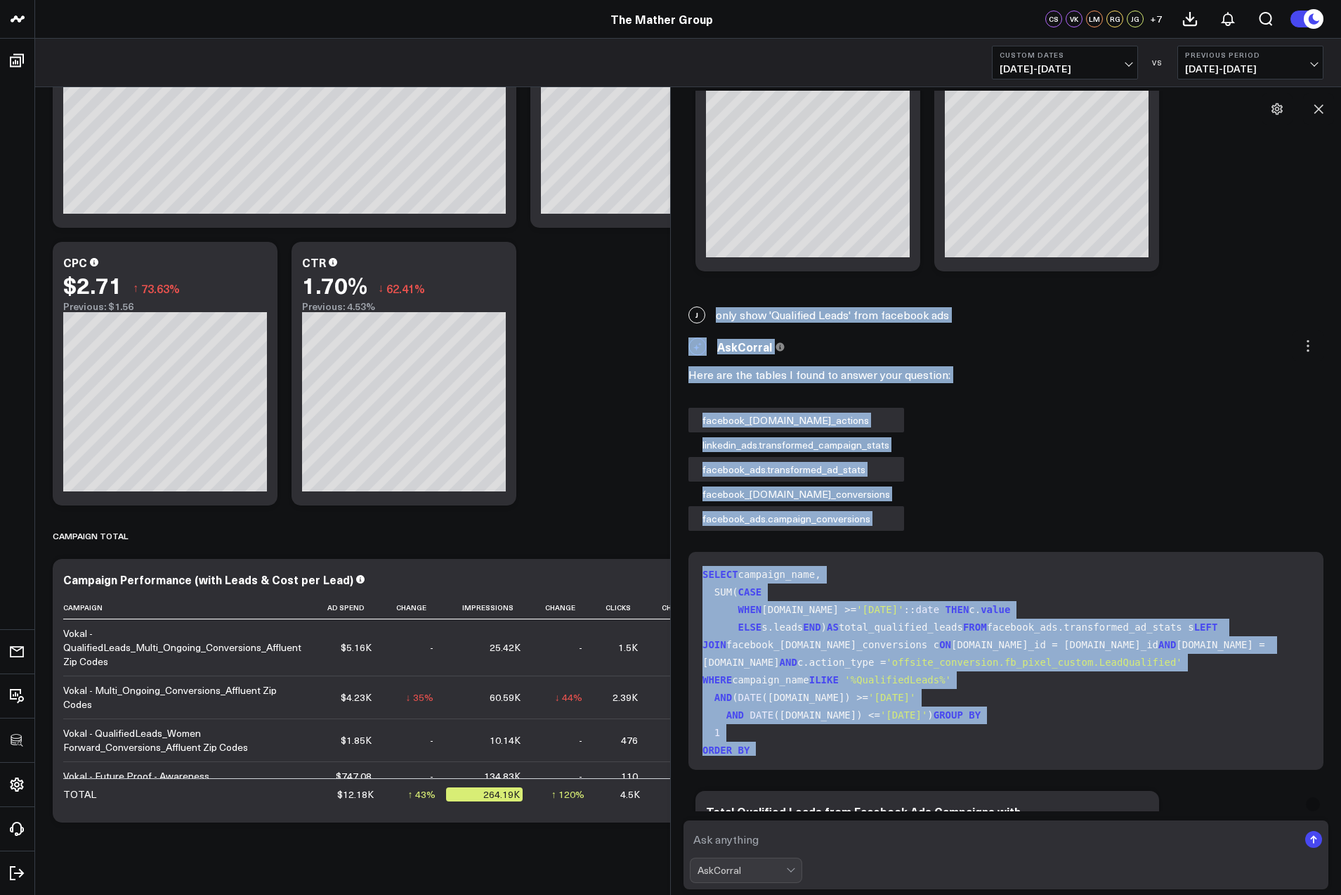
scroll to position [4112, 0]
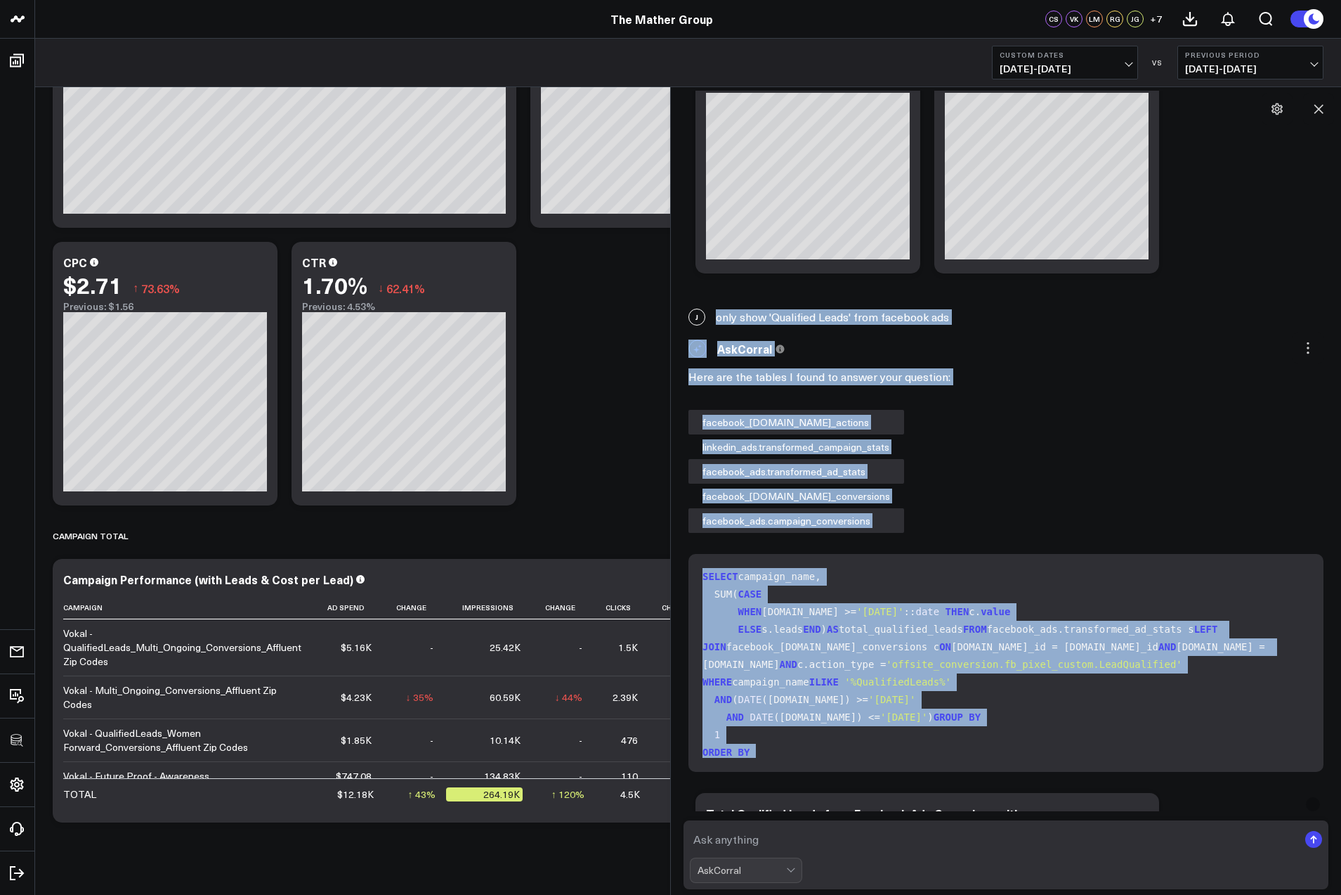
click at [955, 351] on div "AskCorral This feature is experimental, yet powerful. Always check your answers…" at bounding box center [1006, 348] width 635 height 32
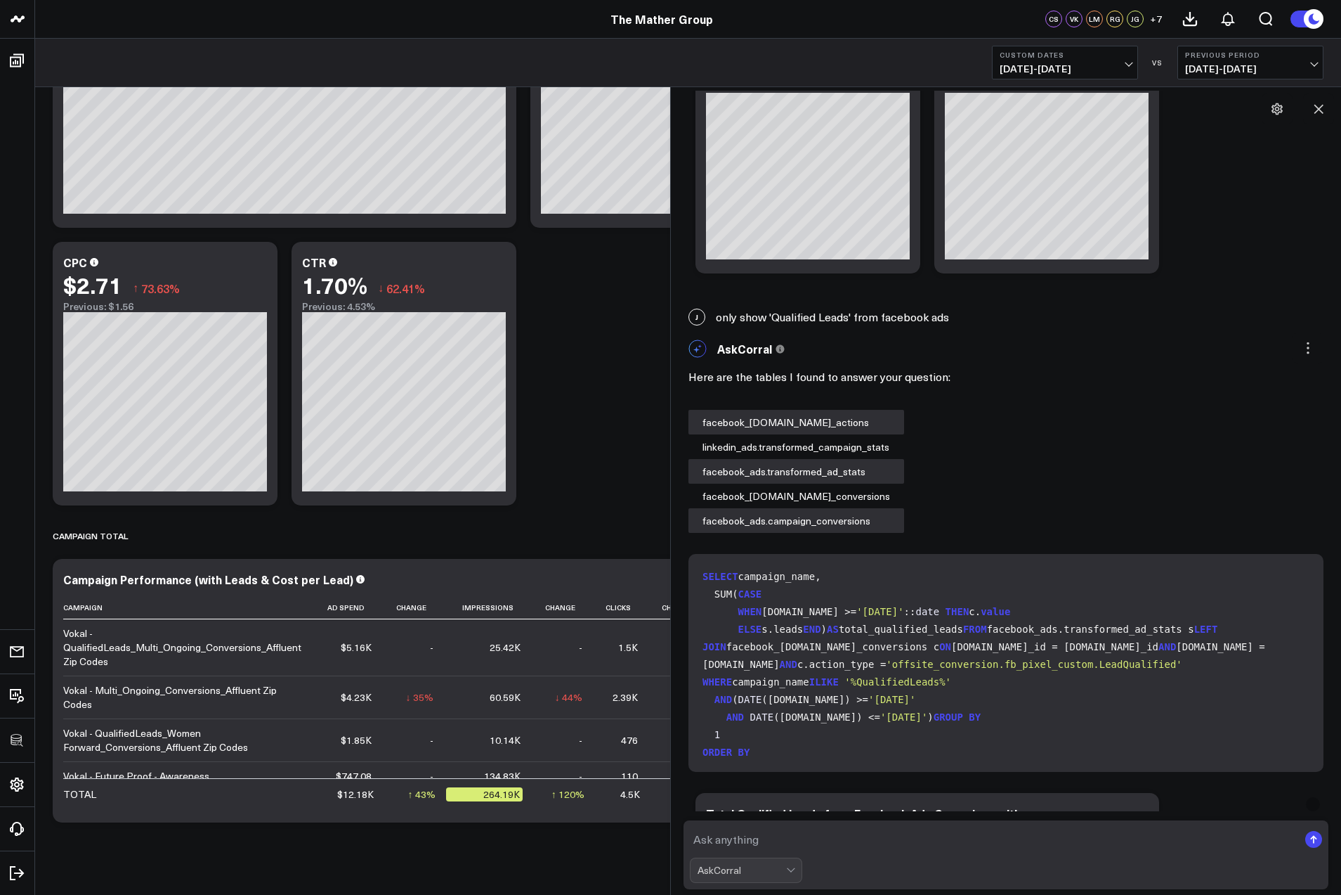
drag, startPoint x: 858, startPoint y: 318, endPoint x: 951, endPoint y: 317, distance: 92.8
click at [951, 317] on div "J only show 'Qualified Leads' from facebook ads" at bounding box center [1006, 316] width 656 height 31
click at [950, 317] on div "J only show 'Qualified Leads' from facebook ads" at bounding box center [1006, 316] width 656 height 31
click at [945, 318] on div "J only show 'Qualified Leads' from facebook ads" at bounding box center [1006, 316] width 656 height 31
copy div "only show 'Qualified Leads' from facebook ads"
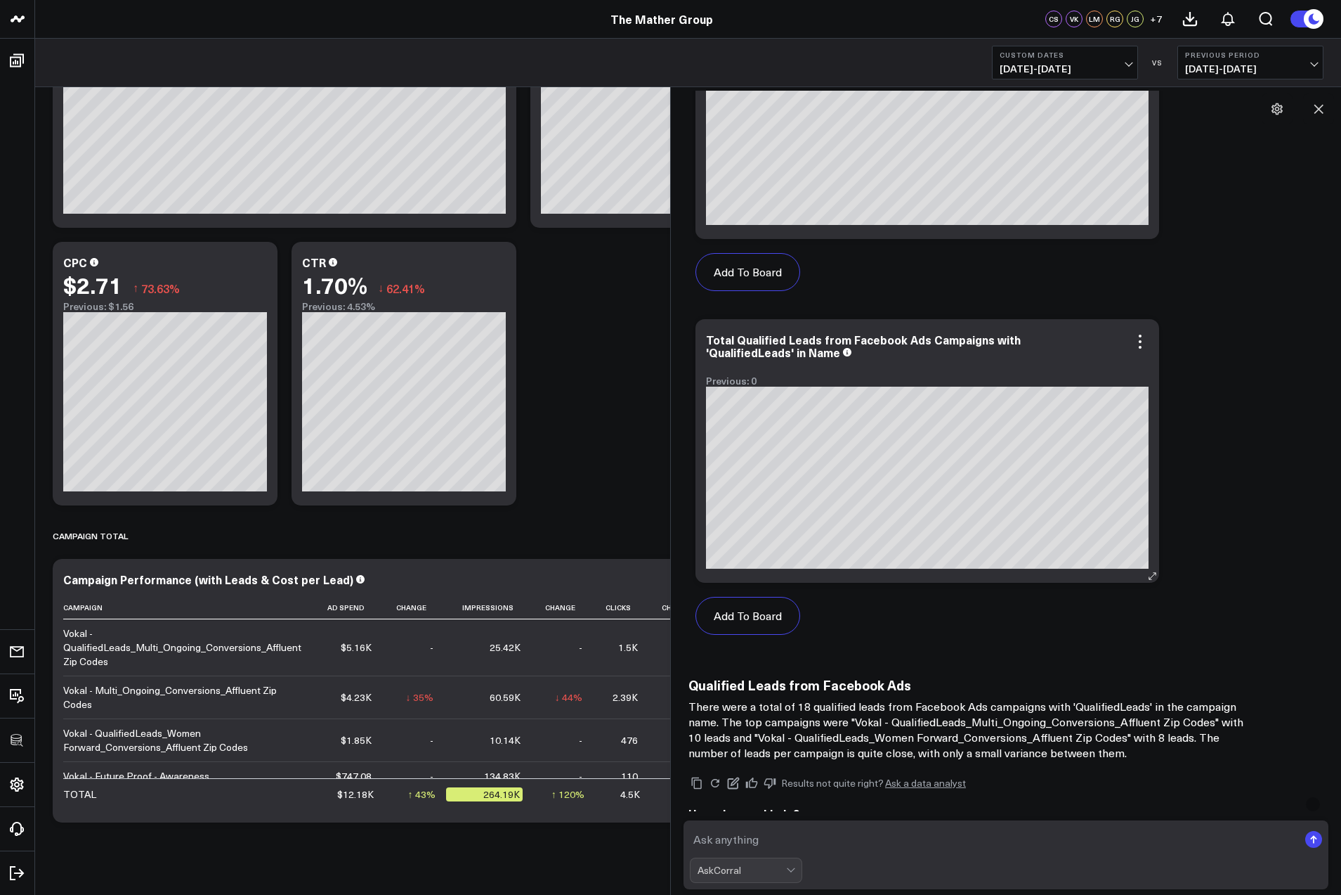
scroll to position [5621, 0]
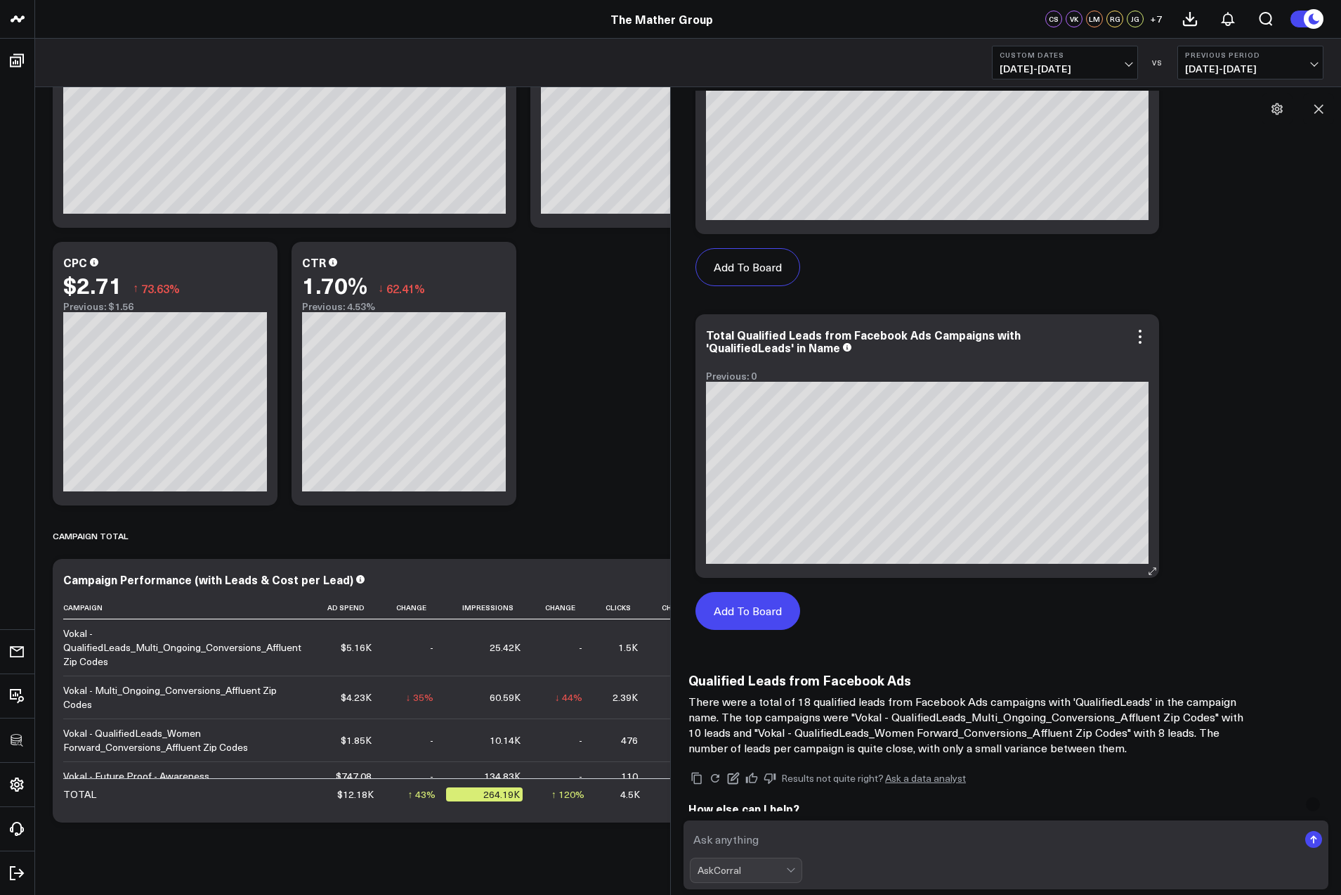
click at [762, 607] on button "Add To Board" at bounding box center [748, 611] width 105 height 38
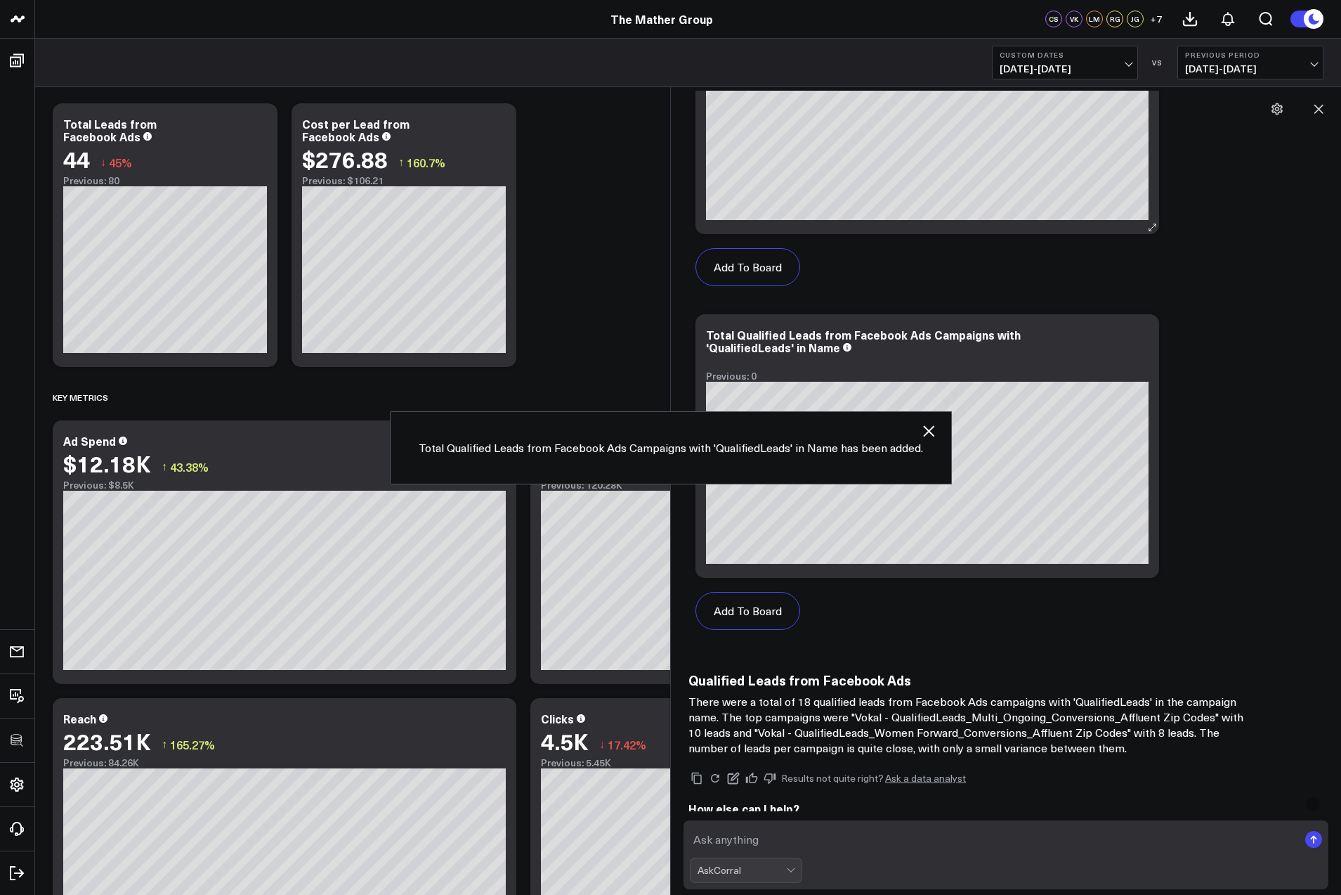
scroll to position [28, 0]
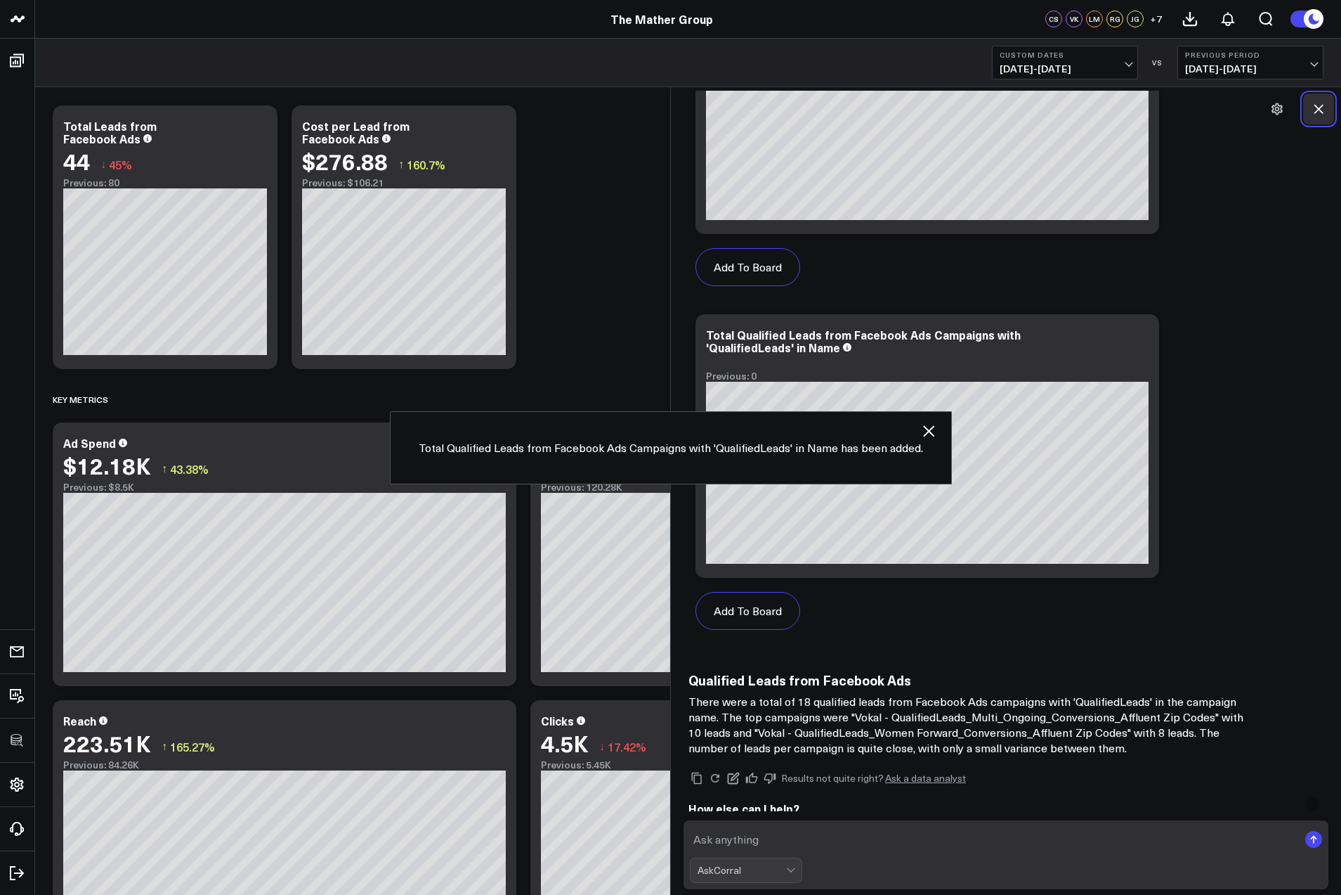
click at [1315, 112] on icon at bounding box center [1319, 109] width 9 height 9
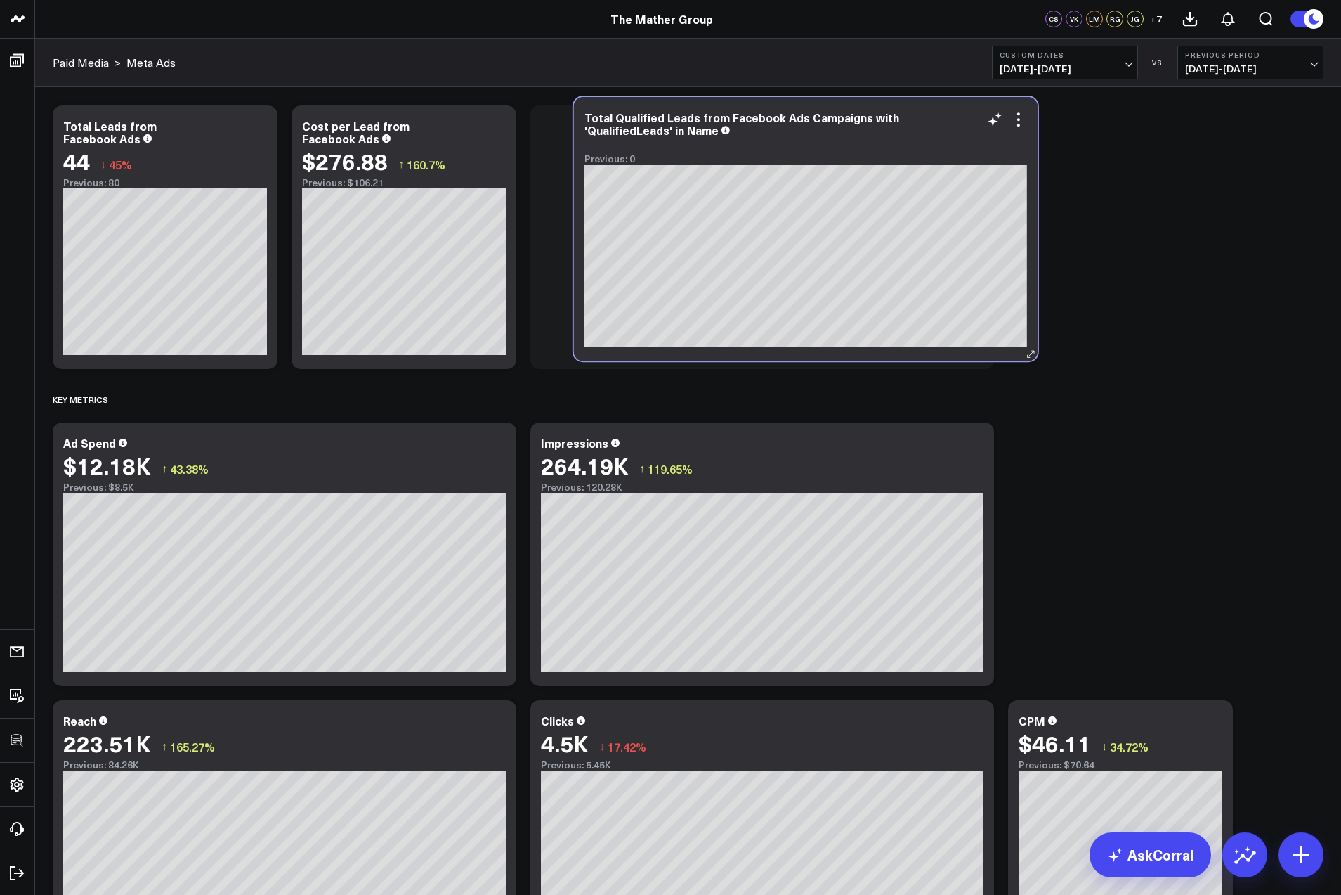
drag, startPoint x: 301, startPoint y: 549, endPoint x: 818, endPoint y: 108, distance: 679.4
click at [819, 108] on div "Total Qualified Leads from Facebook Ads Campaigns with 'QualifiedLeads' in Name…" at bounding box center [806, 229] width 464 height 264
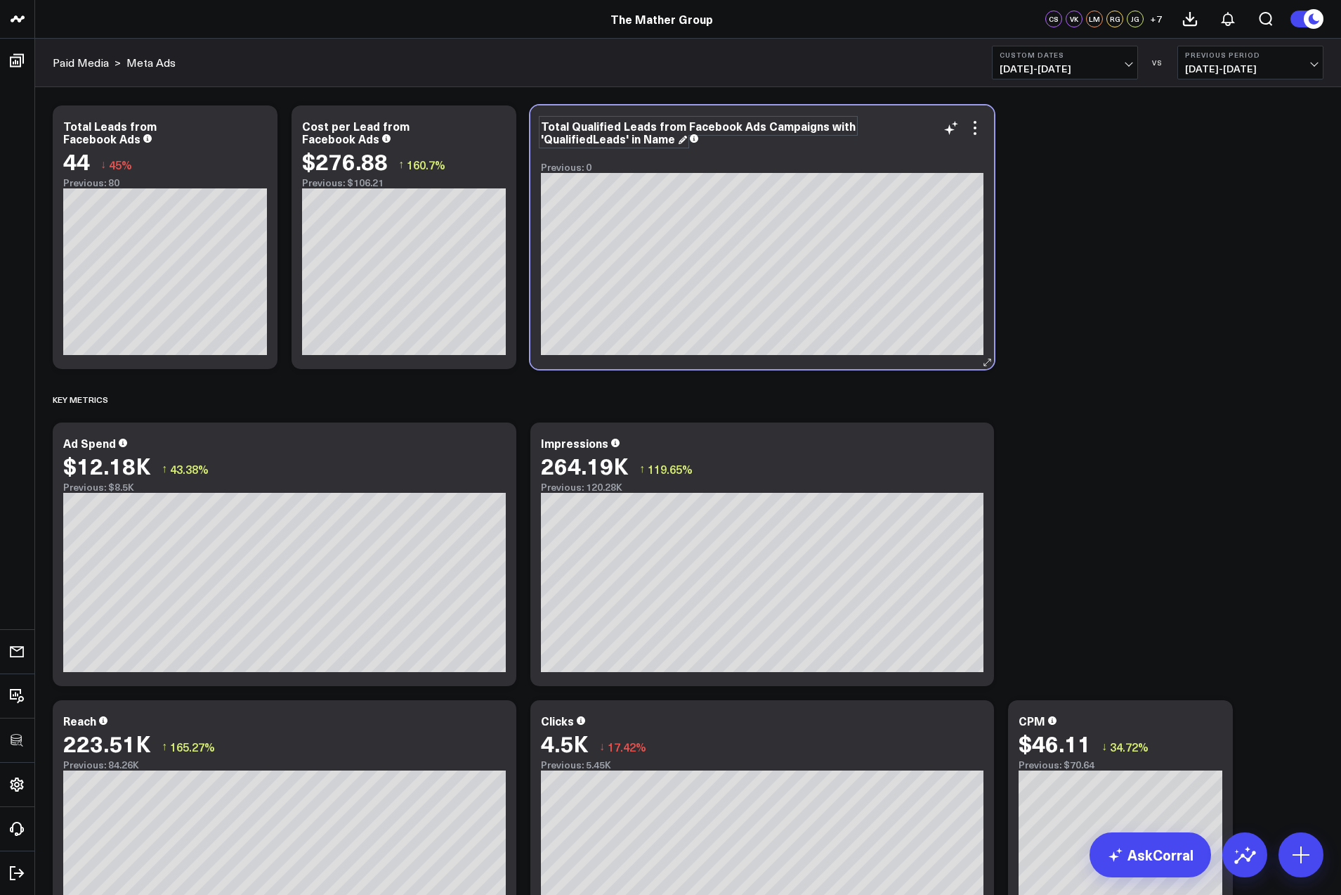
click at [705, 129] on div "Total Qualified Leads from Facebook Ads Campaigns with 'QualifiedLeads' in Name" at bounding box center [698, 132] width 315 height 28
drag, startPoint x: 760, startPoint y: 125, endPoint x: 892, endPoint y: 130, distance: 132.9
click at [893, 130] on div "Total Qualified Leads from Facebook Ads Campaigns with 'QualifiedLeads' in Name" at bounding box center [762, 131] width 443 height 25
drag, startPoint x: 803, startPoint y: 126, endPoint x: 885, endPoint y: 126, distance: 82.2
click at [885, 126] on div "Total Qualified Leads from Facebook Ads 'QualifiedLeads' in Name" at bounding box center [762, 131] width 443 height 25
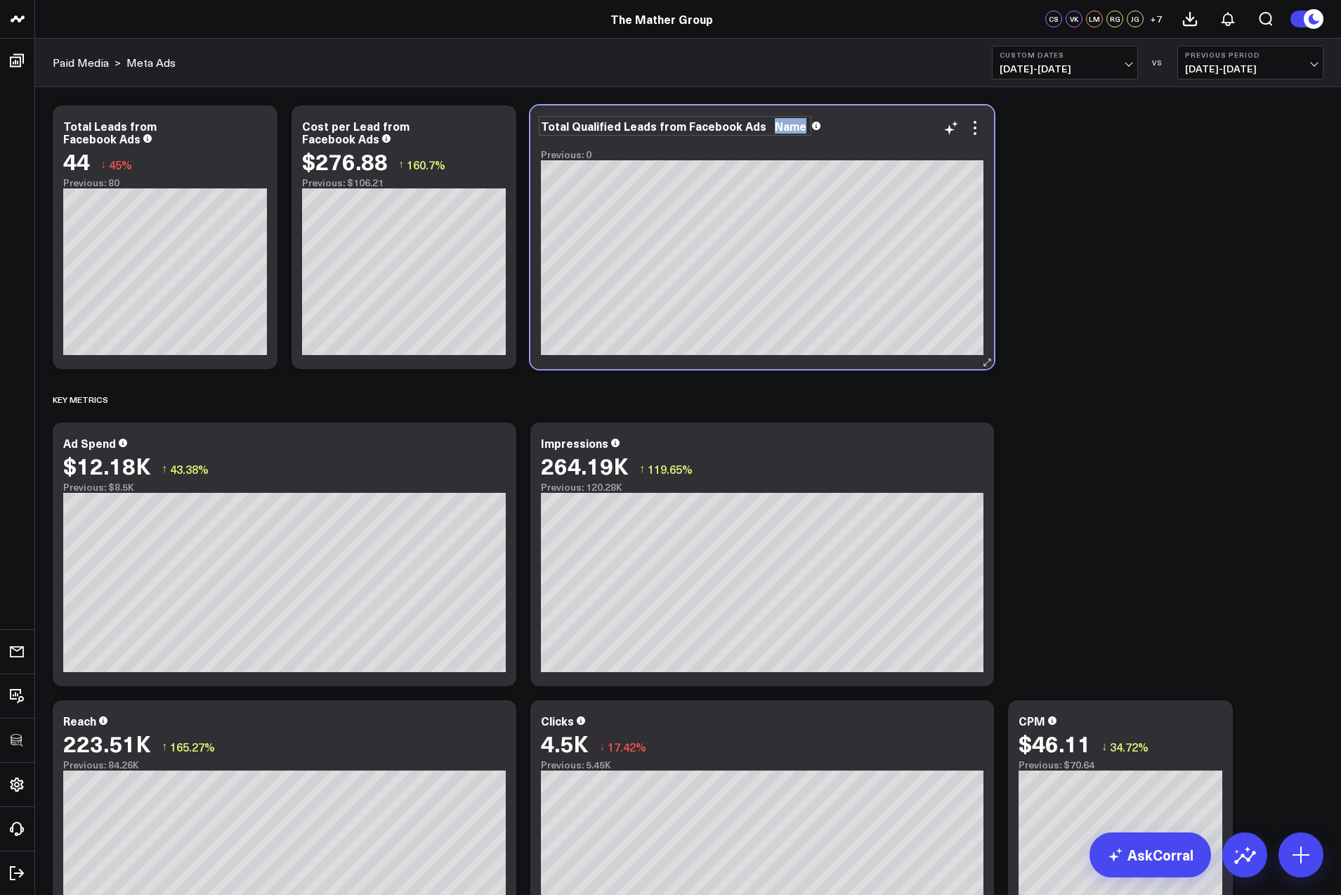
drag, startPoint x: 767, startPoint y: 126, endPoint x: 795, endPoint y: 125, distance: 28.1
click at [795, 125] on div "Total Qualified Leads from Facebook Ads Name" at bounding box center [675, 125] width 268 height 15
click at [849, 141] on div at bounding box center [762, 141] width 443 height 10
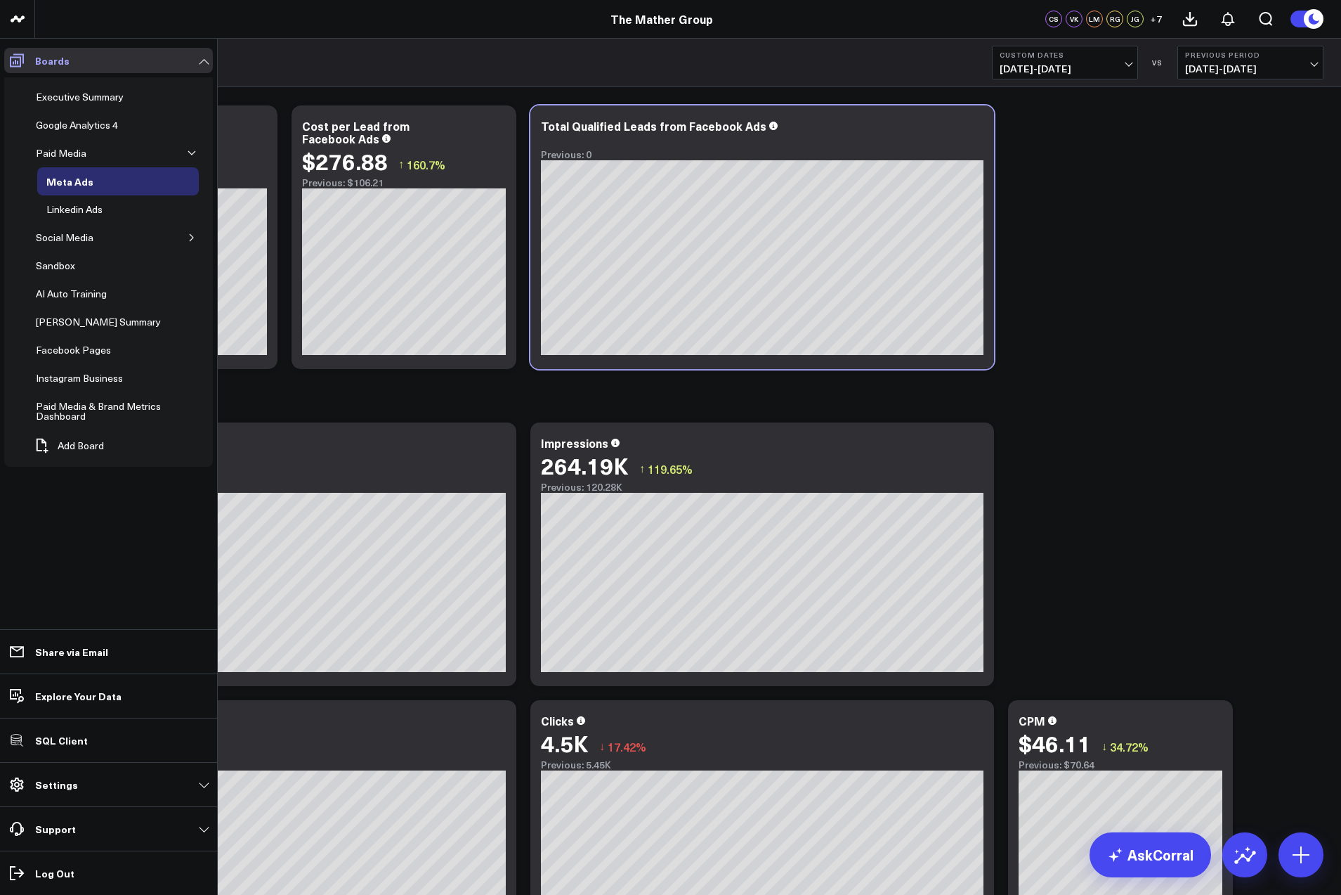
click at [21, 58] on icon at bounding box center [16, 60] width 17 height 17
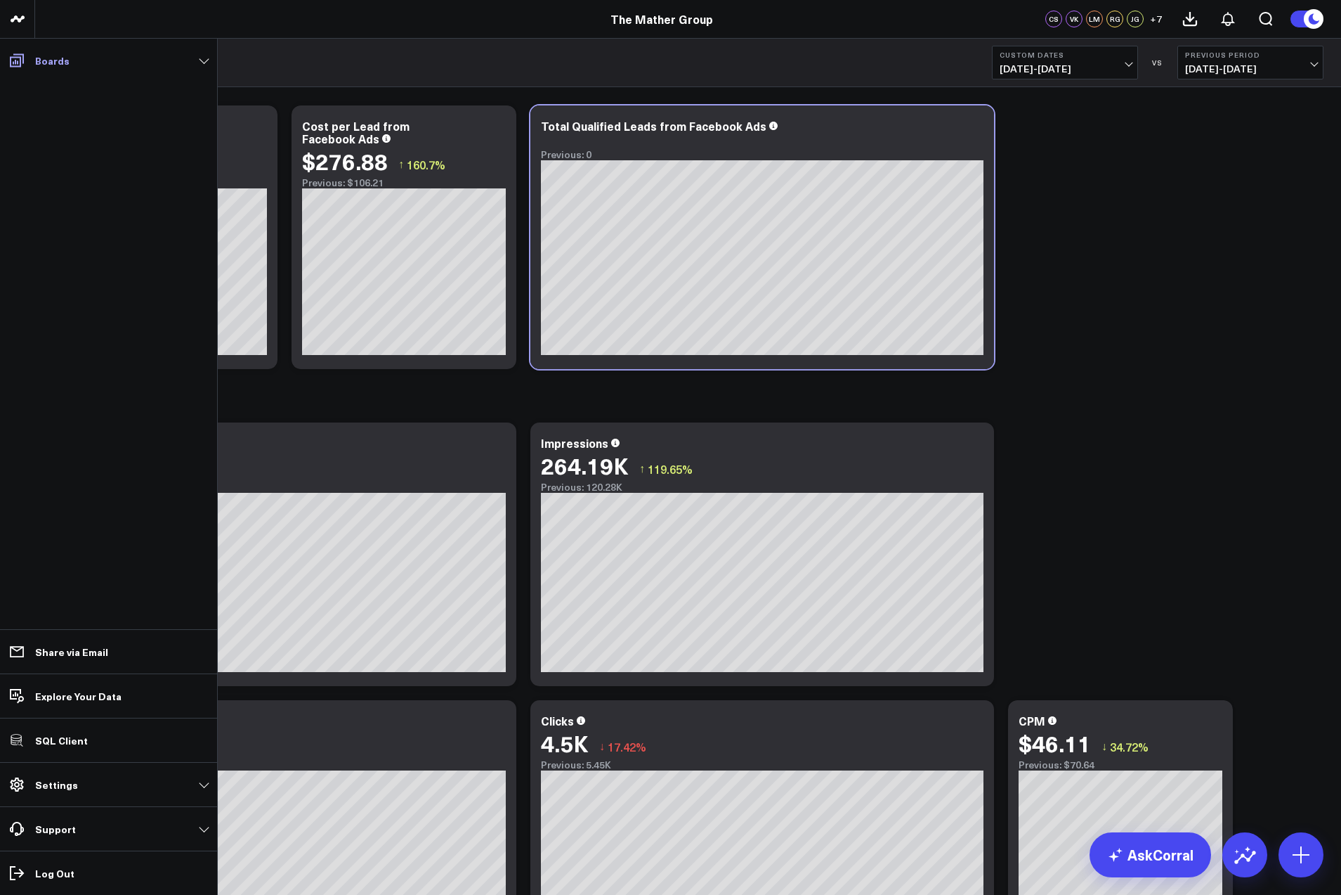
click at [21, 58] on icon at bounding box center [16, 60] width 17 height 17
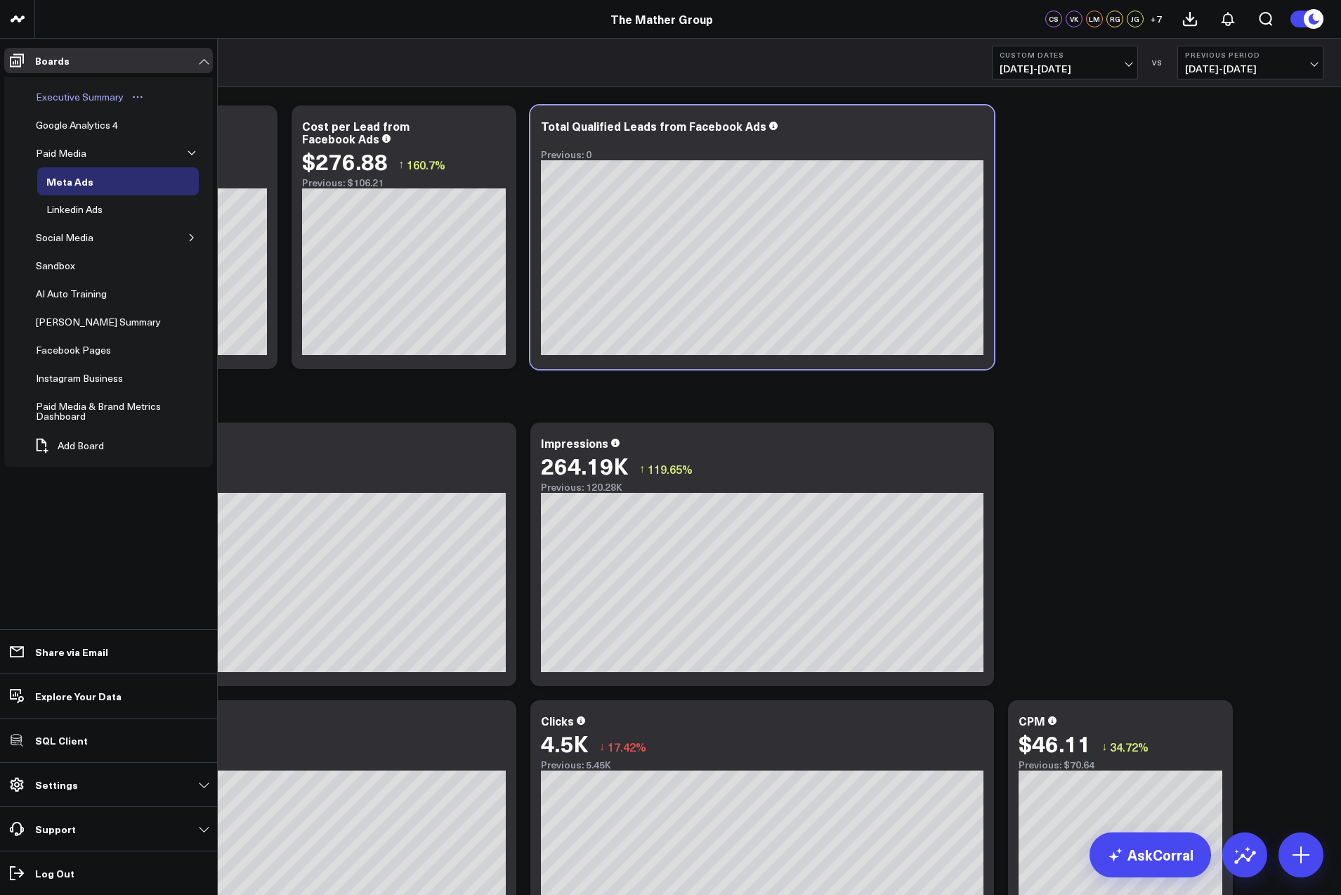
click at [48, 93] on div "Executive Summary" at bounding box center [79, 97] width 95 height 17
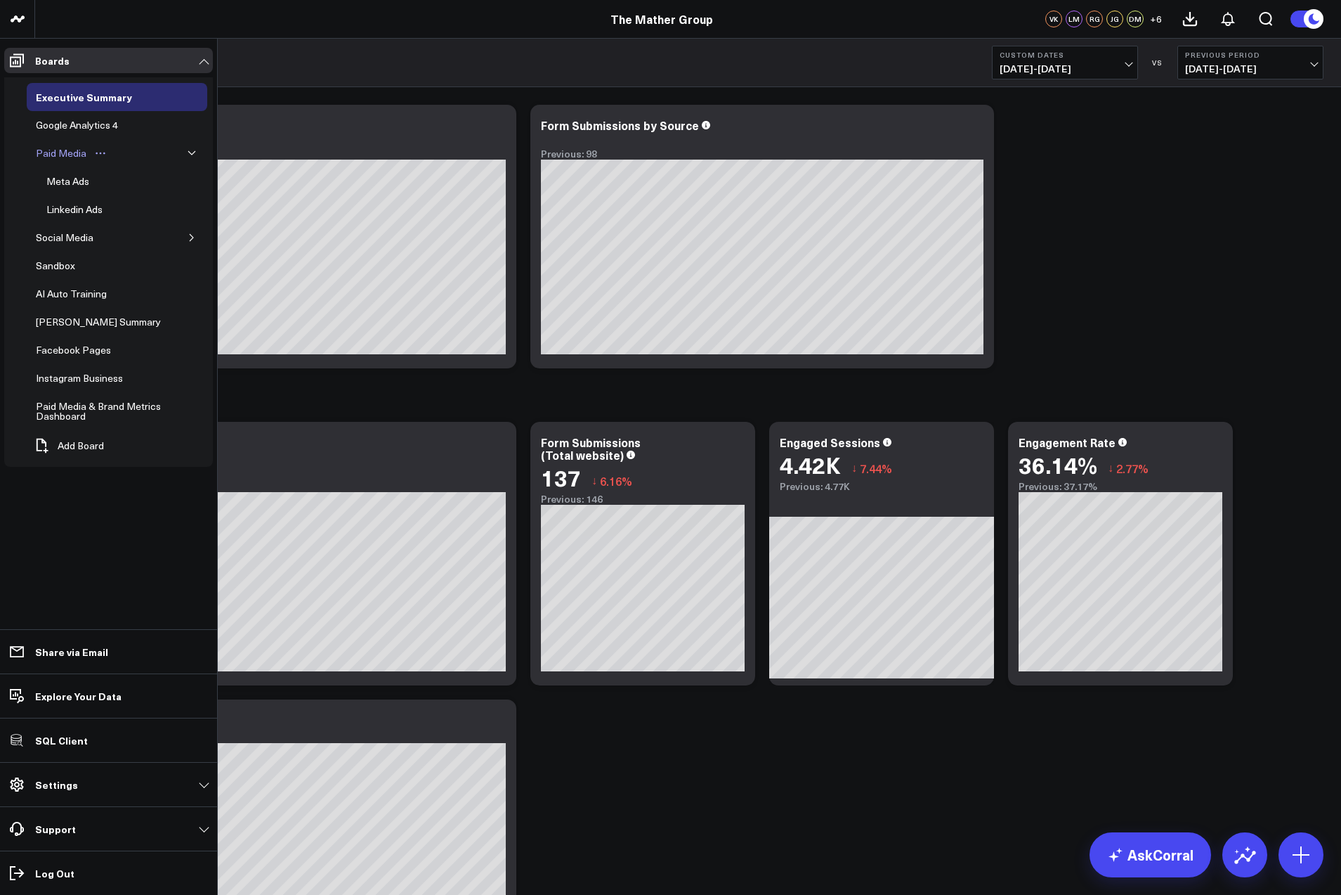
click at [63, 150] on div "Paid Media" at bounding box center [61, 153] width 58 height 17
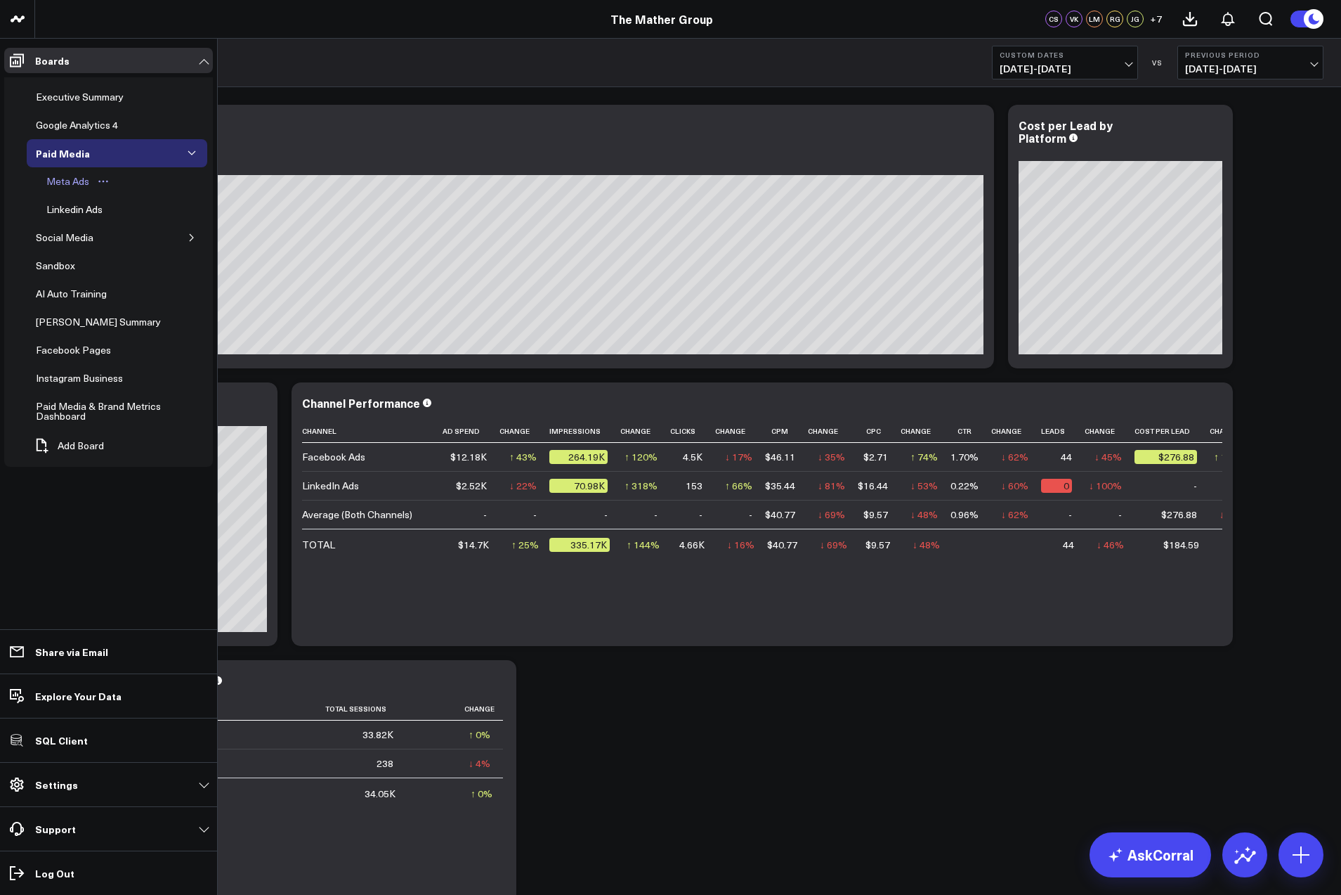
click at [64, 178] on div "Meta Ads" at bounding box center [68, 181] width 50 height 17
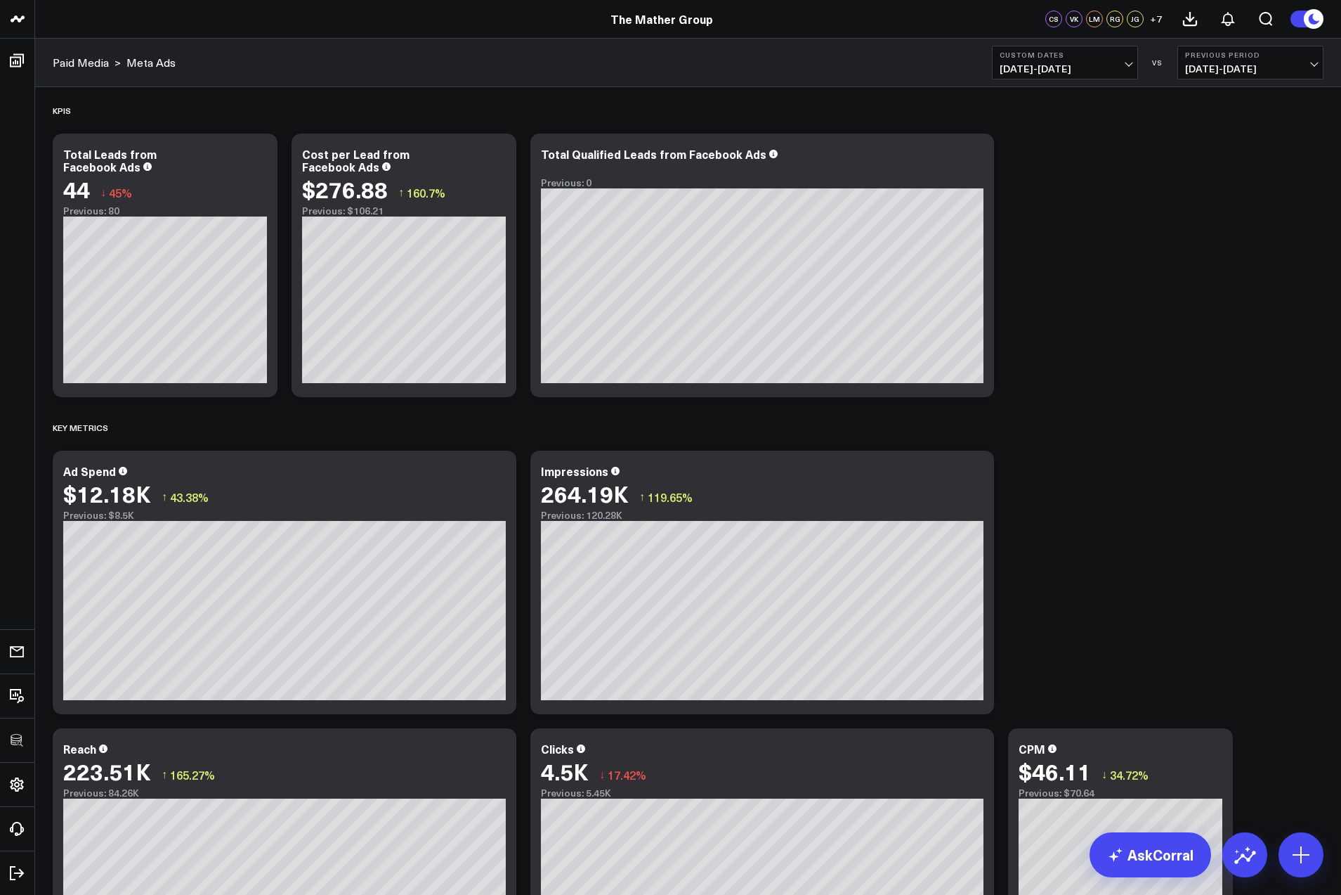
click at [1170, 250] on div "KPIs Modify via AI Copy link to widget Ask support Remove Create linked copy Ex…" at bounding box center [688, 840] width 1285 height 1506
